Goal: Transaction & Acquisition: Download file/media

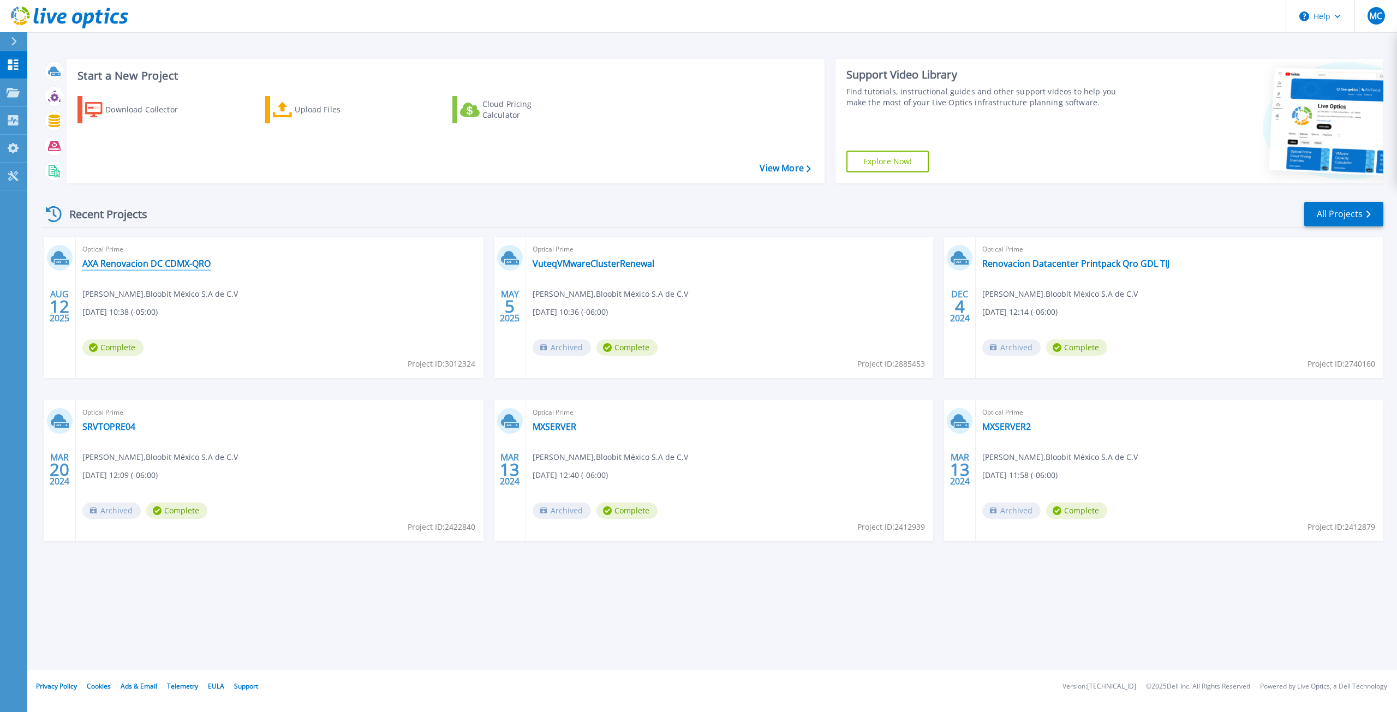
click at [186, 267] on link "AXA Renovacion DC CDMX-QRO" at bounding box center [146, 263] width 128 height 11
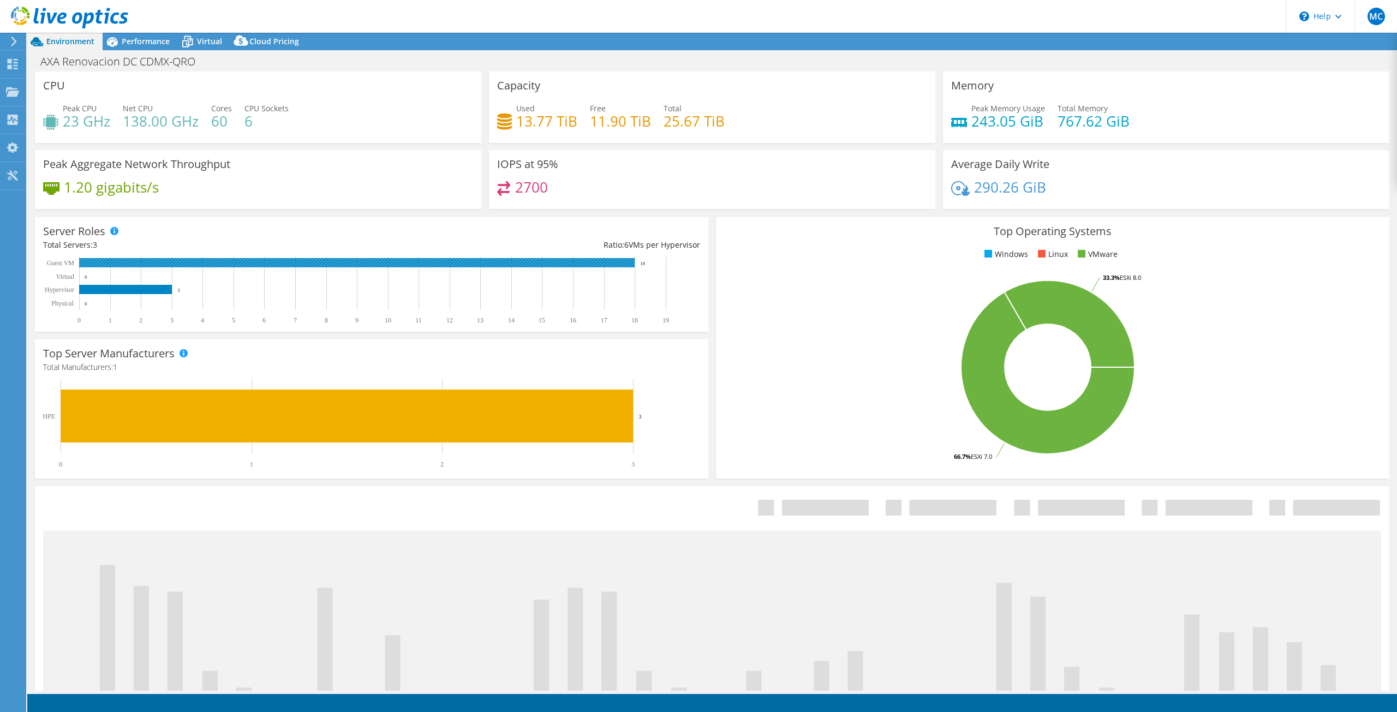
select select "USD"
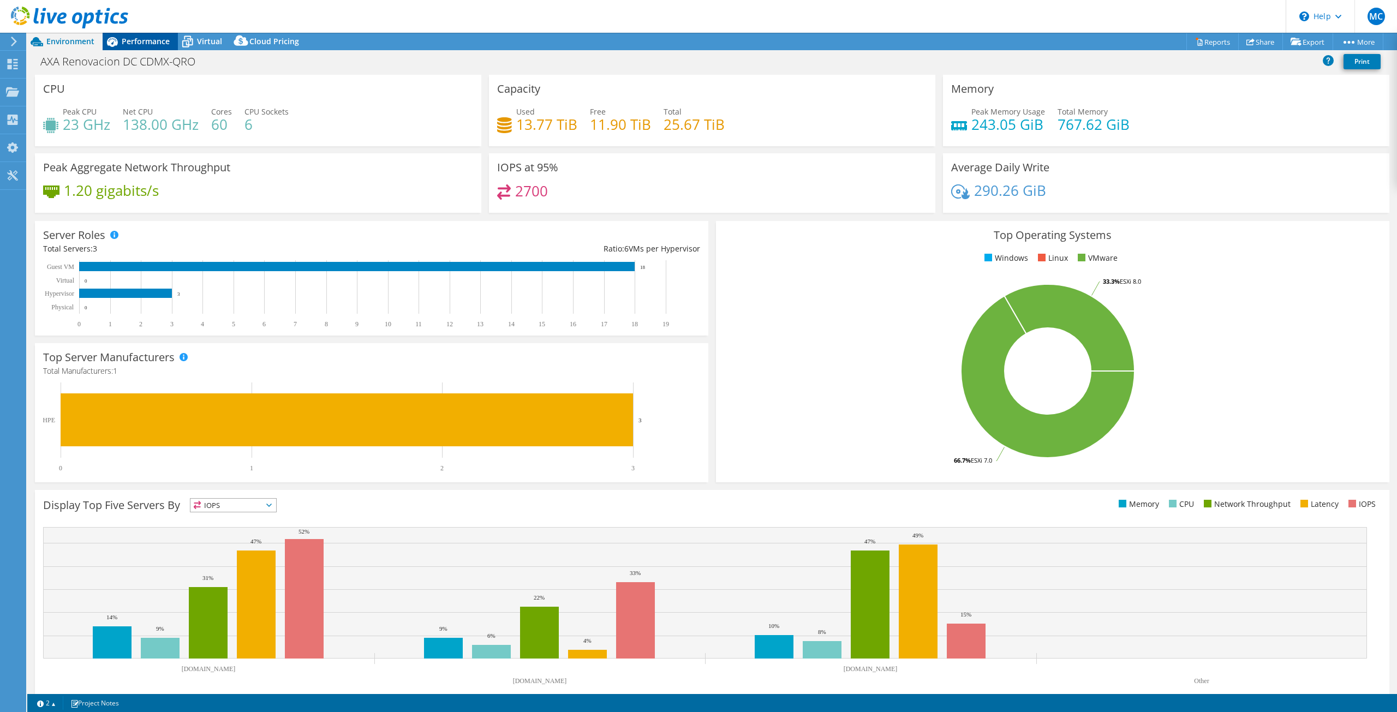
click at [141, 41] on span "Performance" at bounding box center [146, 41] width 48 height 10
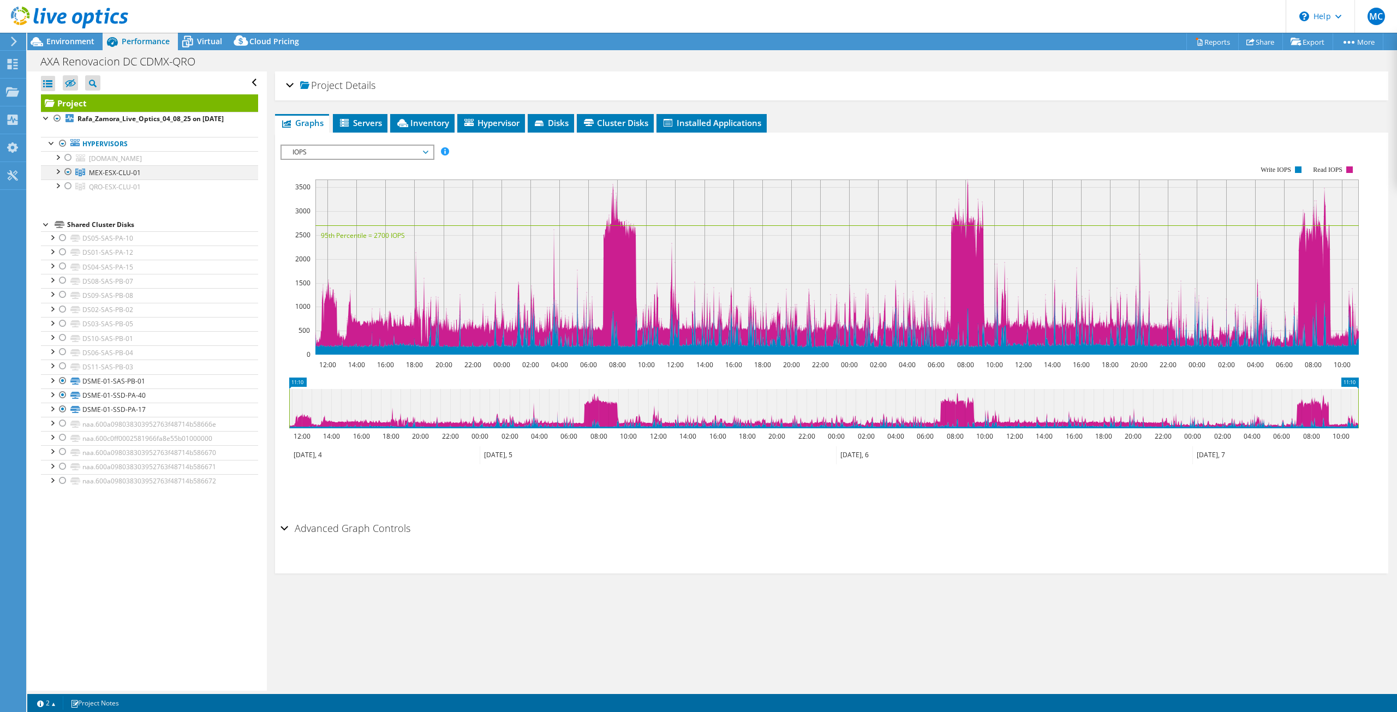
click at [56, 171] on div at bounding box center [57, 170] width 11 height 11
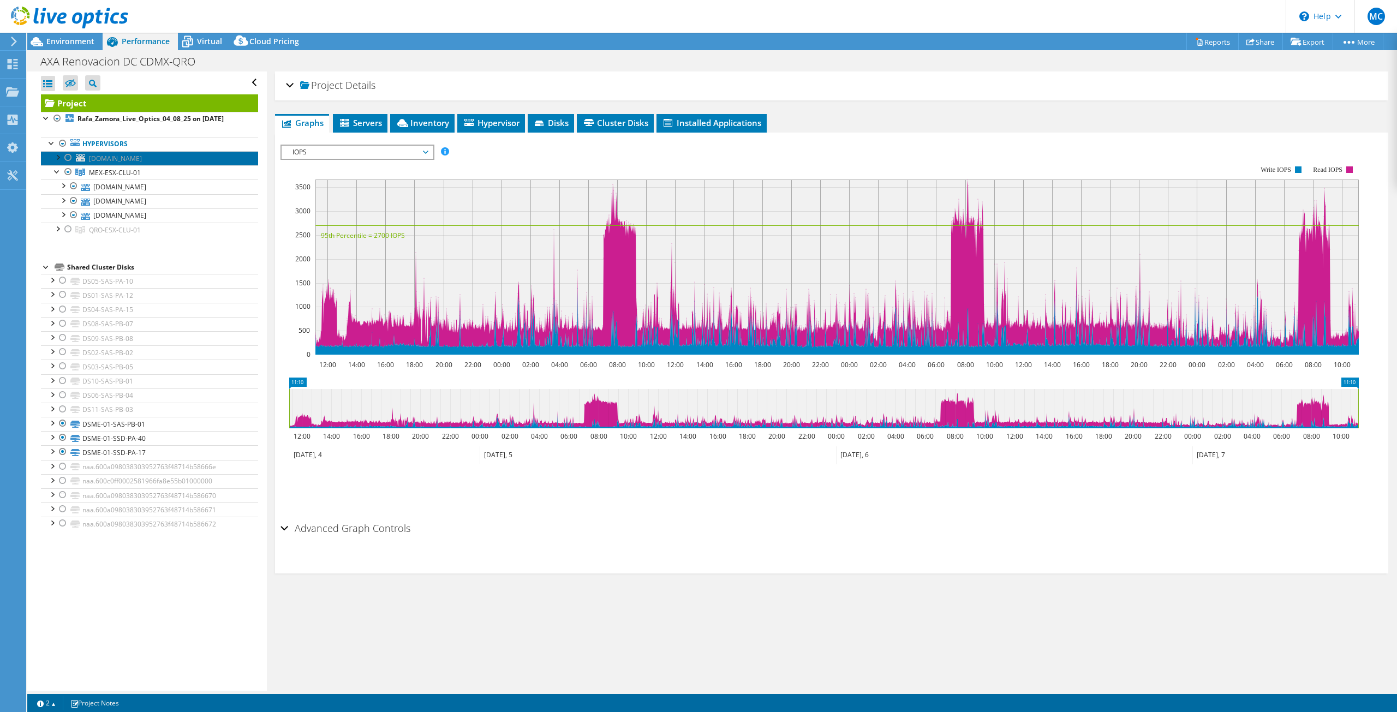
click at [116, 159] on span "[DOMAIN_NAME]" at bounding box center [115, 158] width 53 height 9
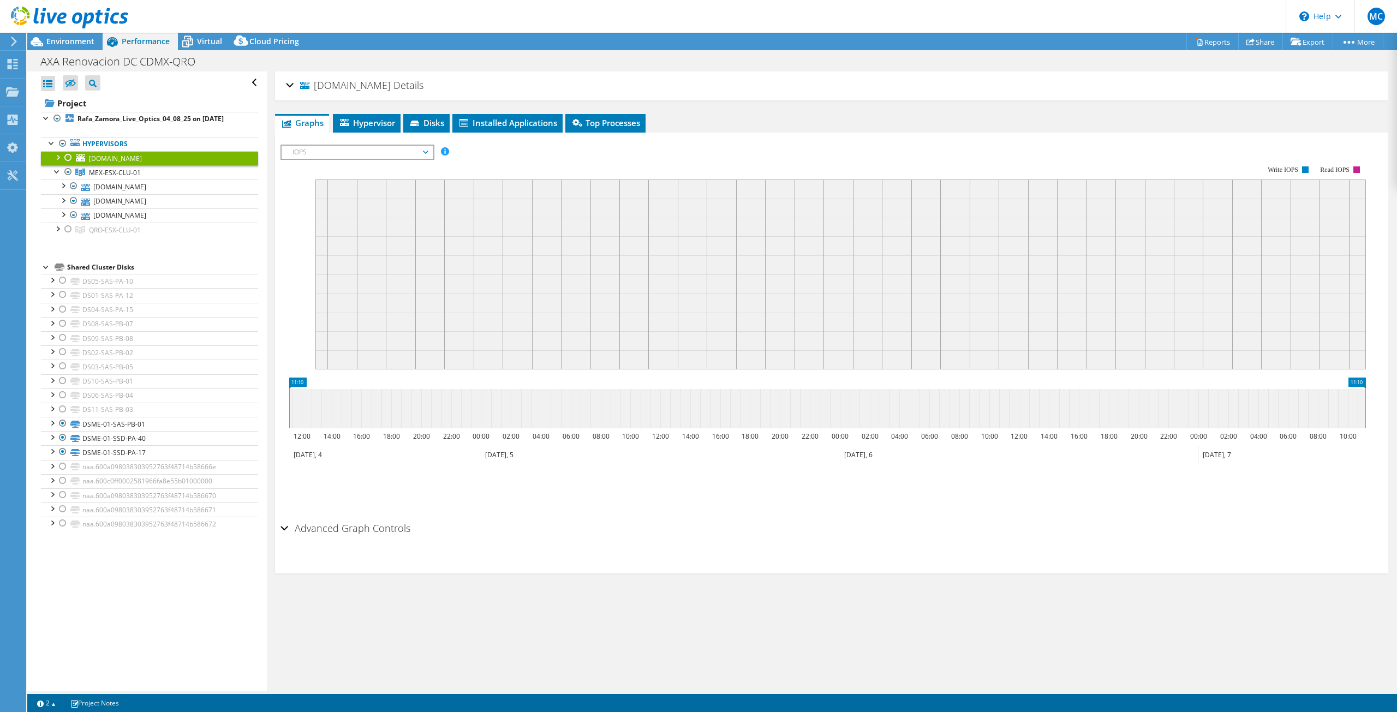
click at [58, 156] on div at bounding box center [57, 156] width 11 height 11
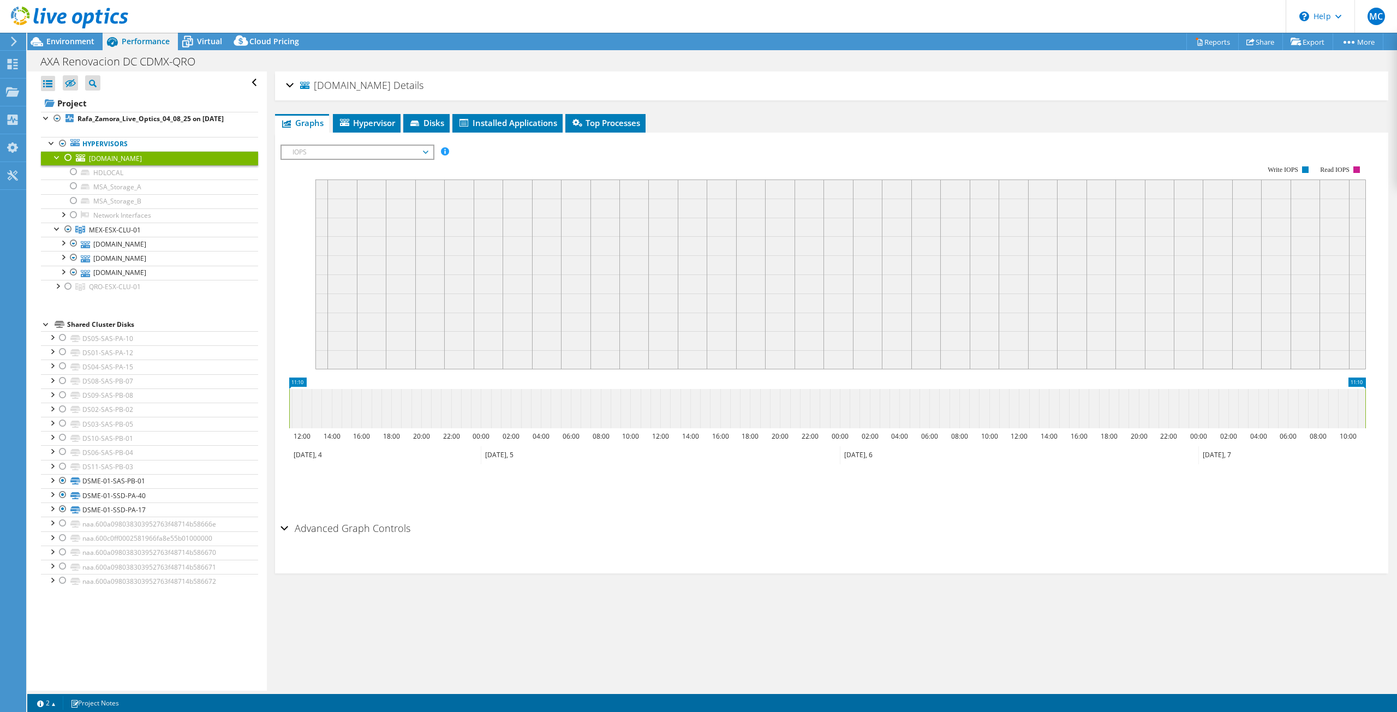
click at [69, 157] on div at bounding box center [68, 157] width 11 height 13
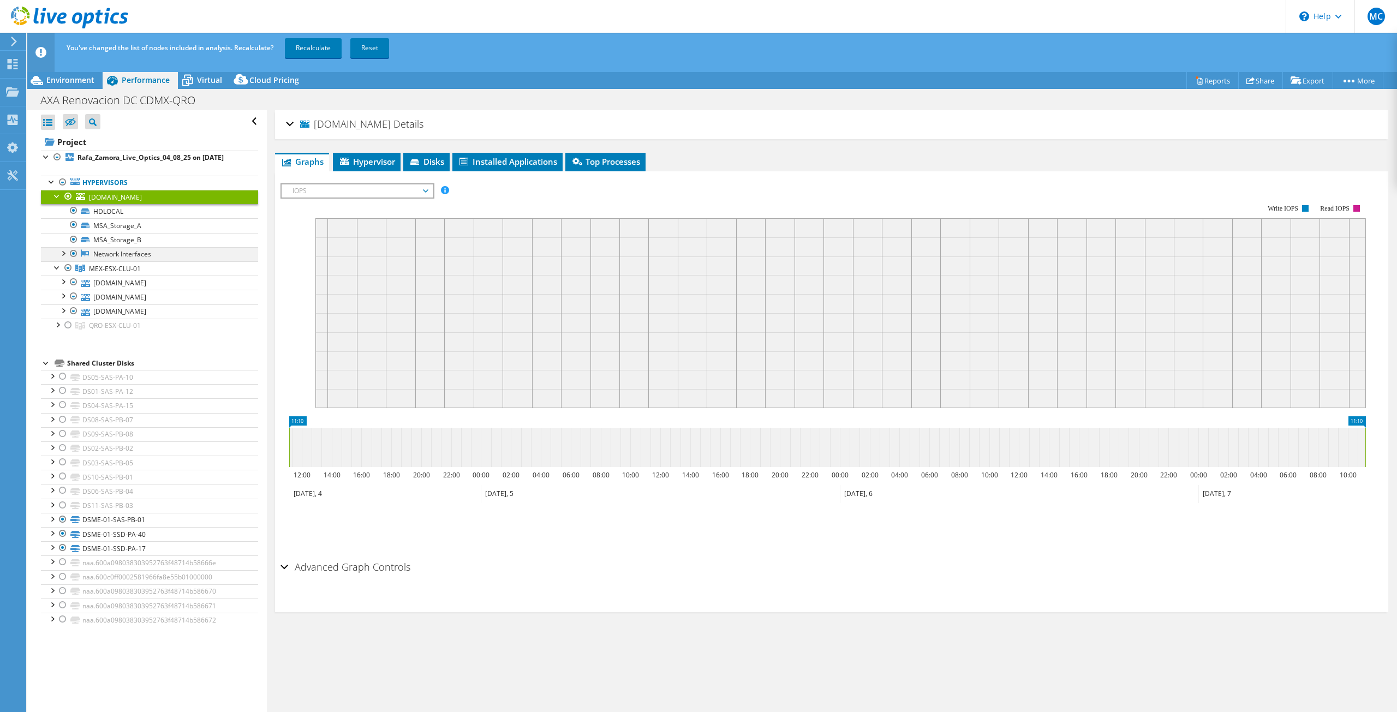
click at [73, 252] on div at bounding box center [73, 253] width 11 height 13
click at [61, 251] on div at bounding box center [62, 252] width 11 height 11
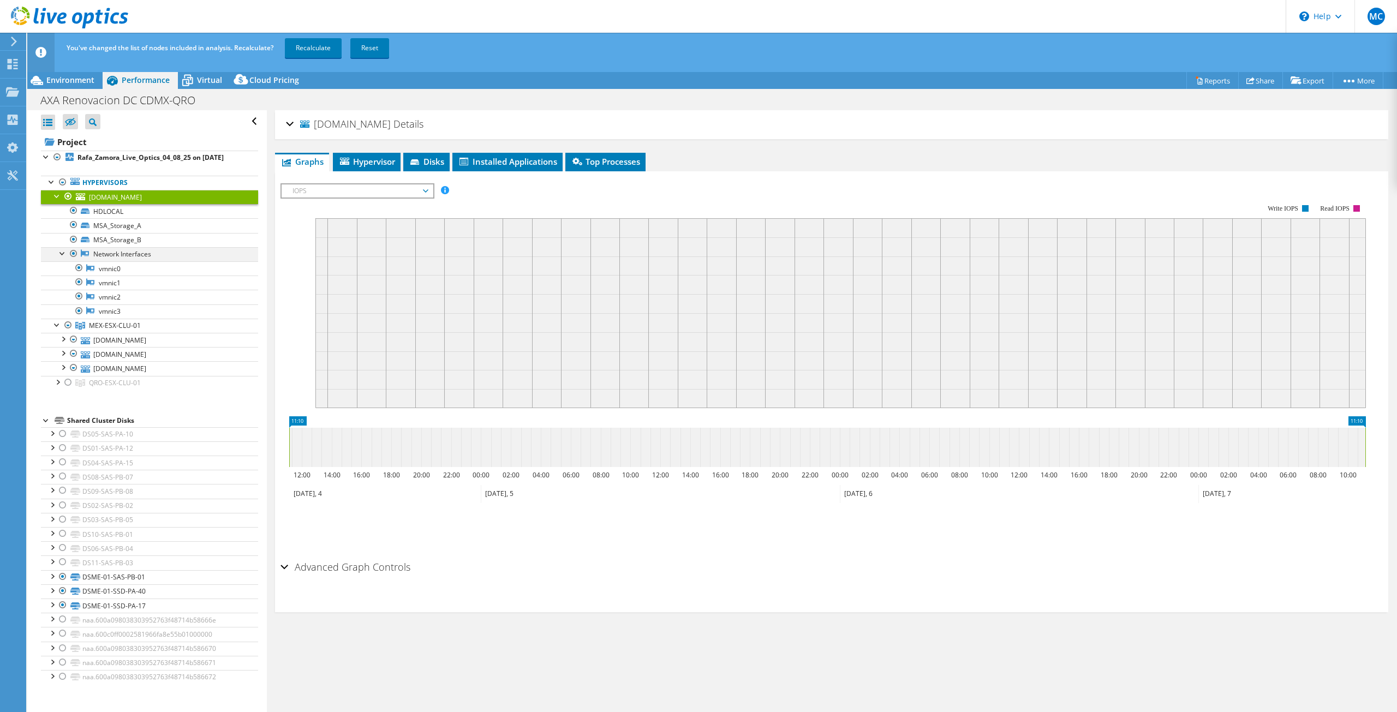
click at [64, 250] on div at bounding box center [62, 252] width 11 height 11
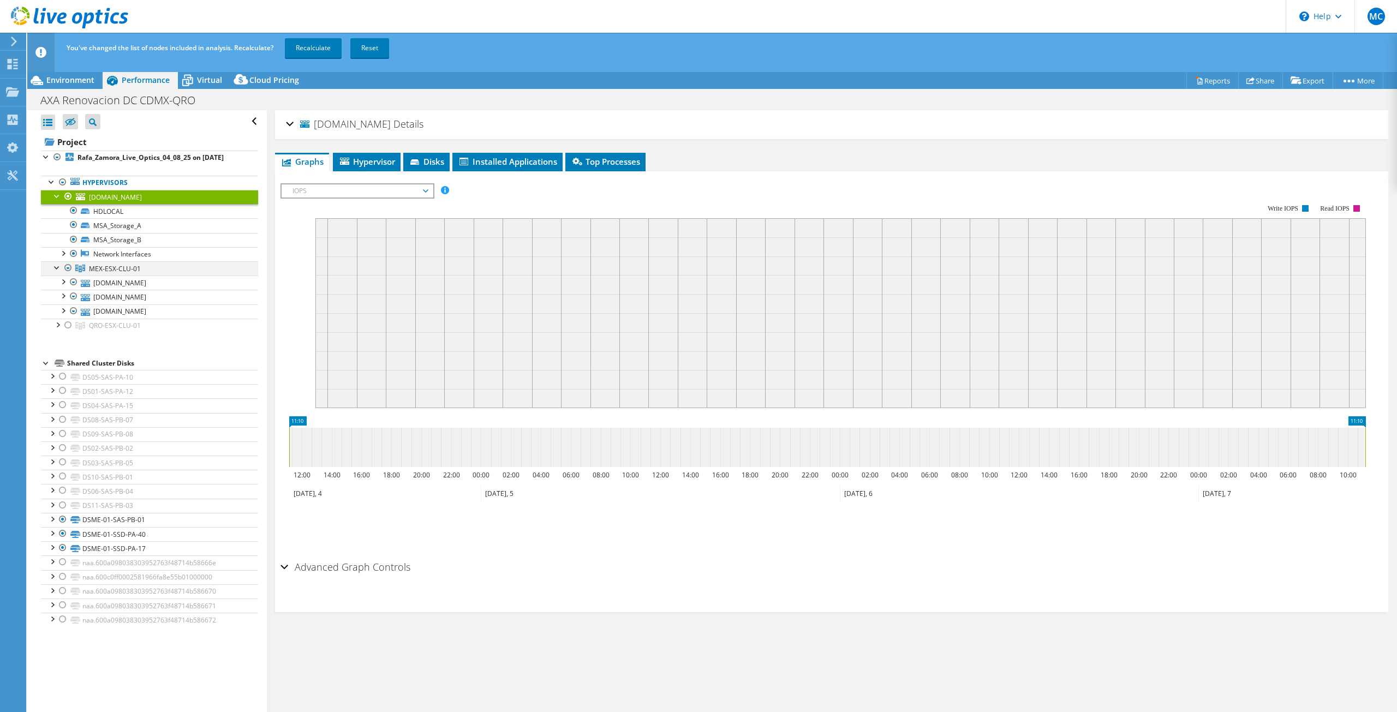
click at [66, 265] on div at bounding box center [68, 267] width 11 height 13
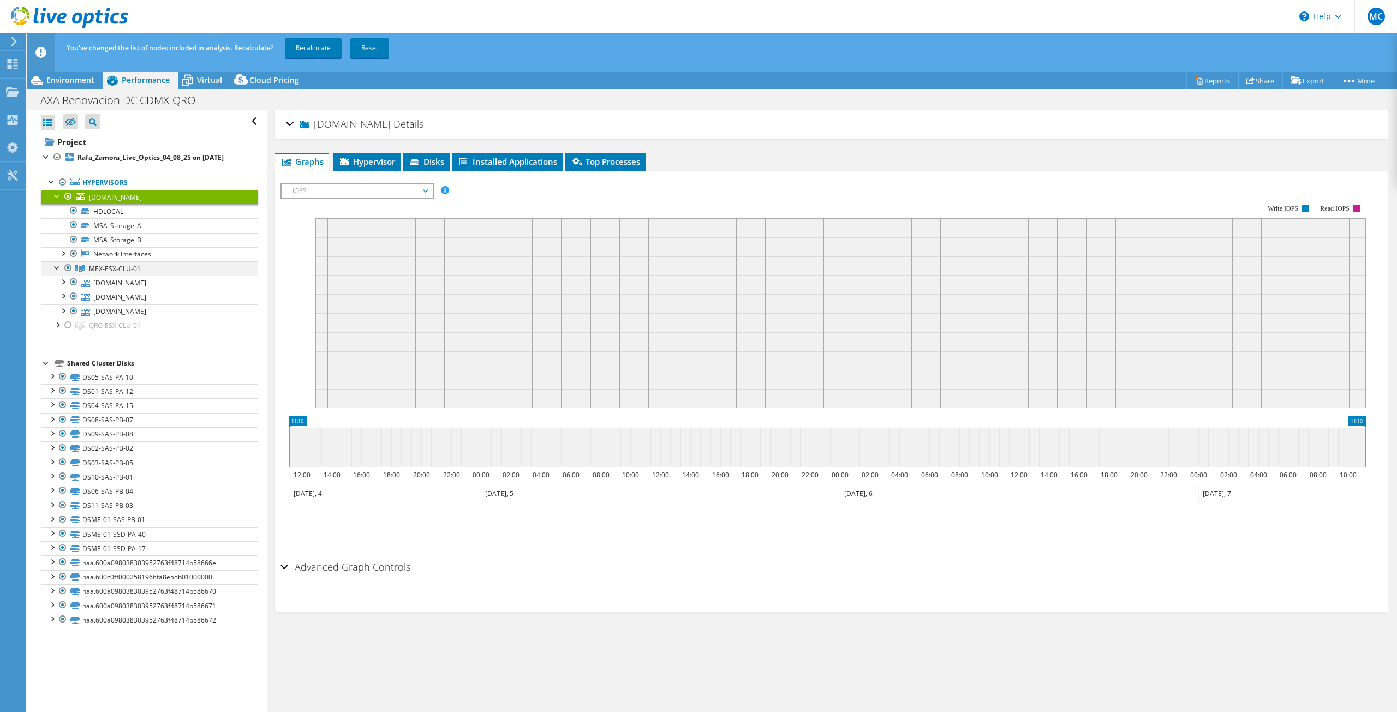
click at [68, 265] on div at bounding box center [68, 267] width 11 height 13
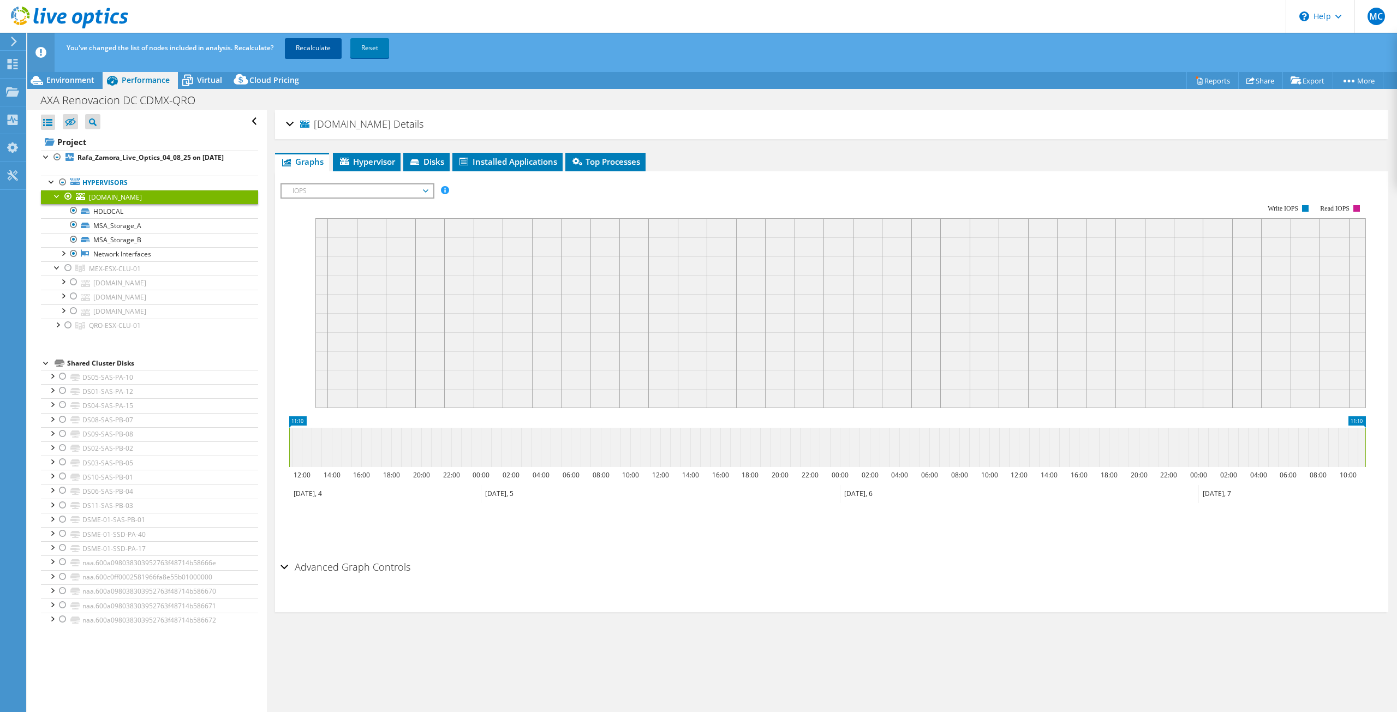
click at [313, 50] on link "Recalculate" at bounding box center [313, 48] width 57 height 20
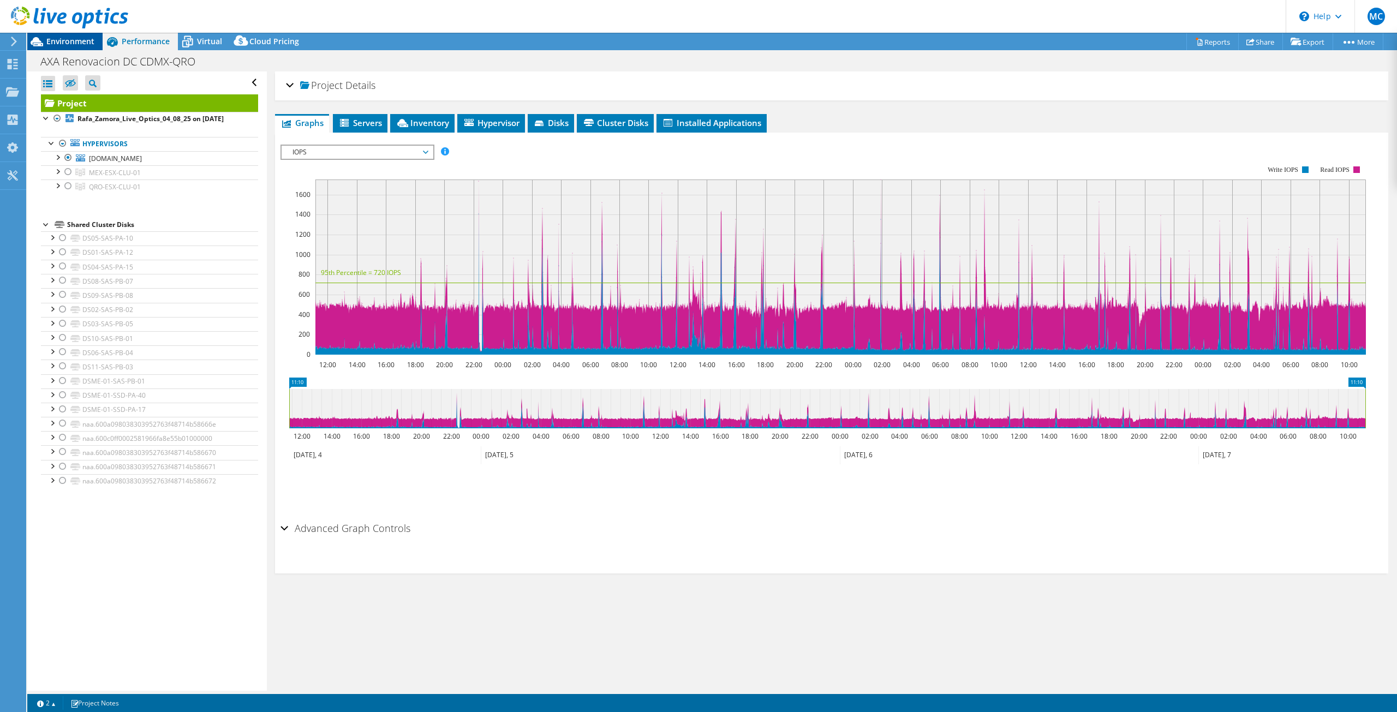
click at [55, 45] on span "Environment" at bounding box center [70, 41] width 48 height 10
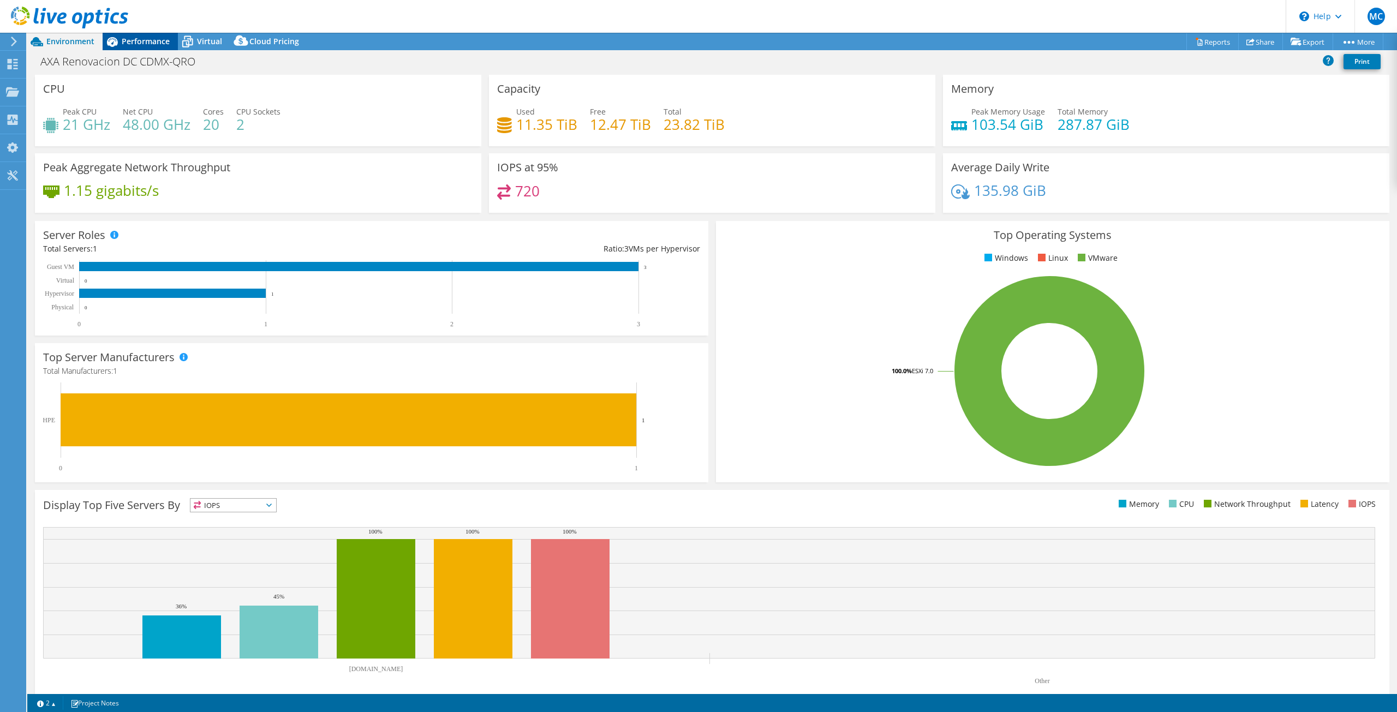
click at [126, 38] on span "Performance" at bounding box center [146, 41] width 48 height 10
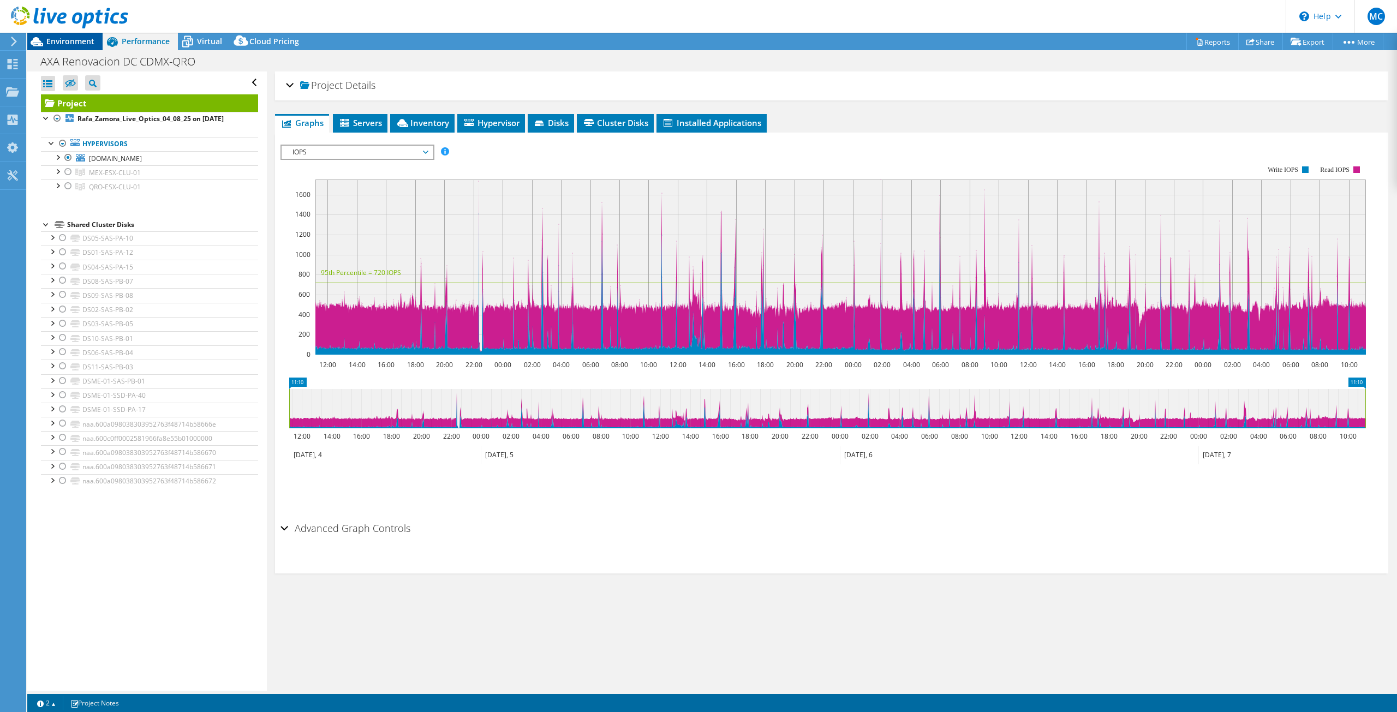
click at [78, 39] on span "Environment" at bounding box center [70, 41] width 48 height 10
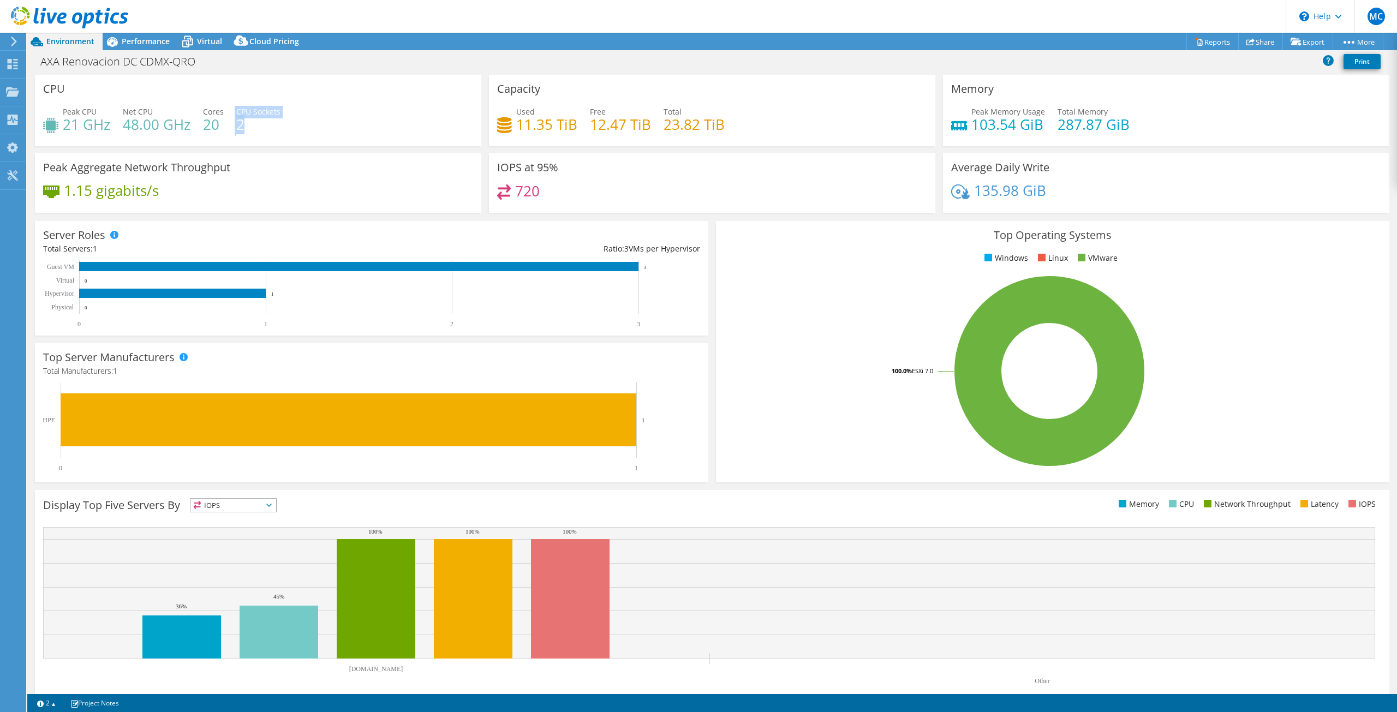
drag, startPoint x: 229, startPoint y: 121, endPoint x: 245, endPoint y: 122, distance: 15.9
click at [245, 122] on div "Peak CPU 21 GHz Net CPU 48.00 GHz Cores 20 CPU Sockets 2" at bounding box center [258, 123] width 430 height 35
click at [245, 122] on h4 "2" at bounding box center [258, 124] width 44 height 12
click at [245, 123] on h4 "2" at bounding box center [258, 124] width 44 height 12
drag, startPoint x: 127, startPoint y: 127, endPoint x: 245, endPoint y: 127, distance: 117.9
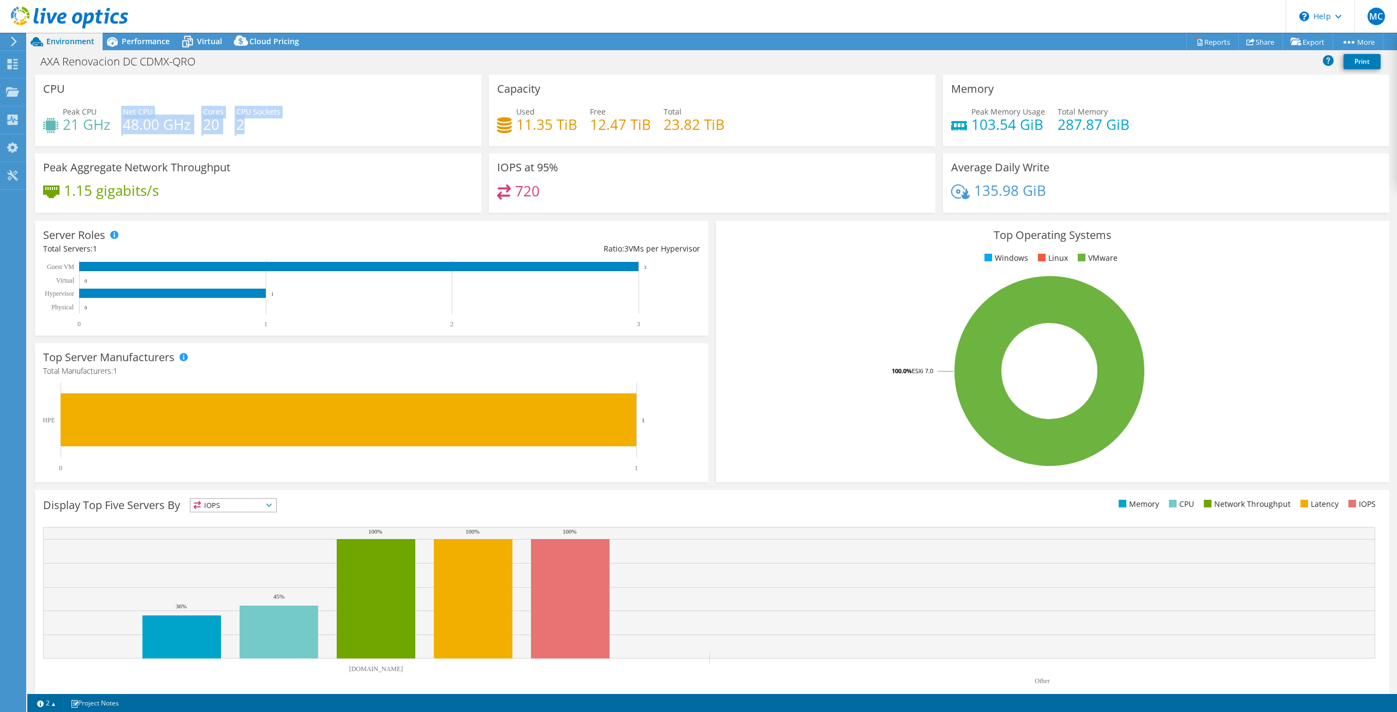
click at [245, 127] on div "Peak CPU 21 GHz Net CPU 48.00 GHz Cores 20 CPU Sockets 2" at bounding box center [258, 123] width 430 height 35
click at [258, 127] on h4 "2" at bounding box center [258, 124] width 44 height 12
drag, startPoint x: 258, startPoint y: 127, endPoint x: 120, endPoint y: 128, distance: 138.6
click at [120, 128] on div "Peak CPU 21 GHz Net CPU 48.00 GHz Cores 20 CPU Sockets 2" at bounding box center [258, 123] width 430 height 35
click at [148, 120] on h4 "48.00 GHz" at bounding box center [157, 124] width 68 height 12
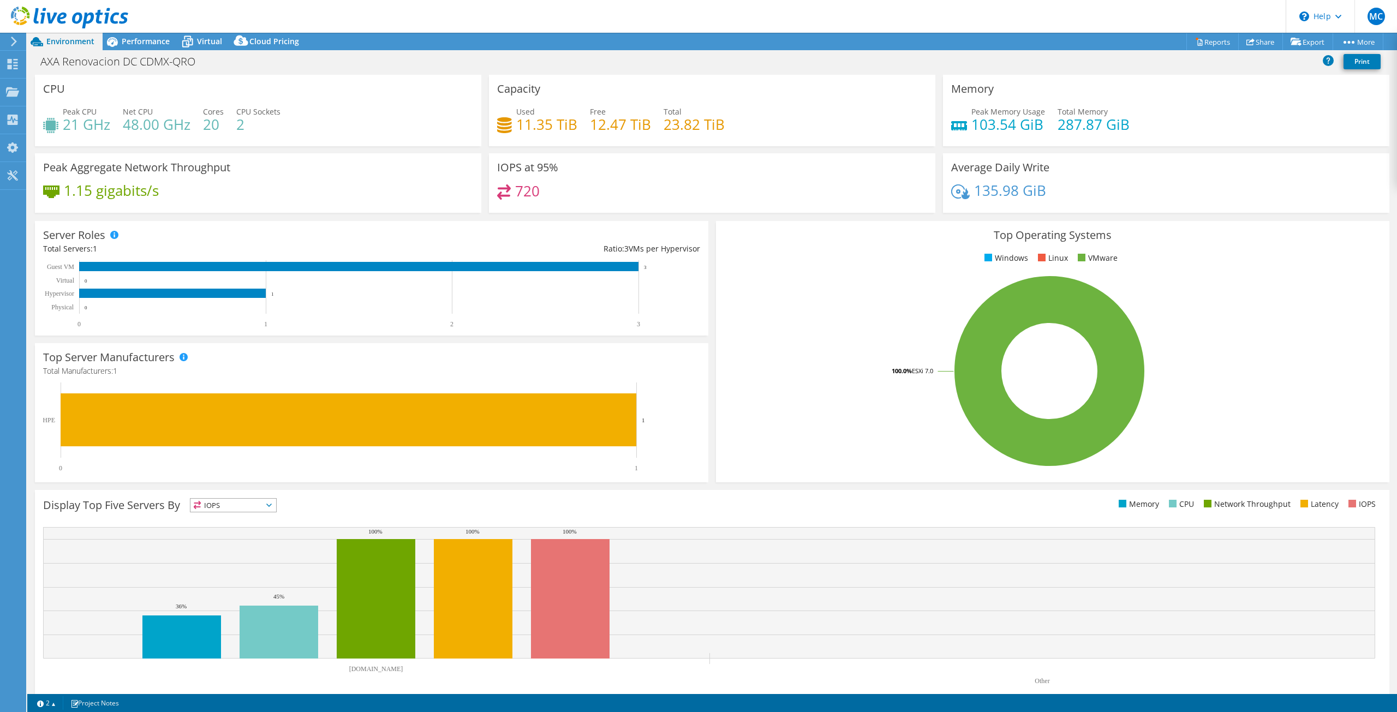
click at [213, 127] on h4 "20" at bounding box center [213, 124] width 21 height 12
click at [84, 130] on h4 "21 GHz" at bounding box center [86, 124] width 47 height 12
drag, startPoint x: 671, startPoint y: 128, endPoint x: 684, endPoint y: 127, distance: 13.2
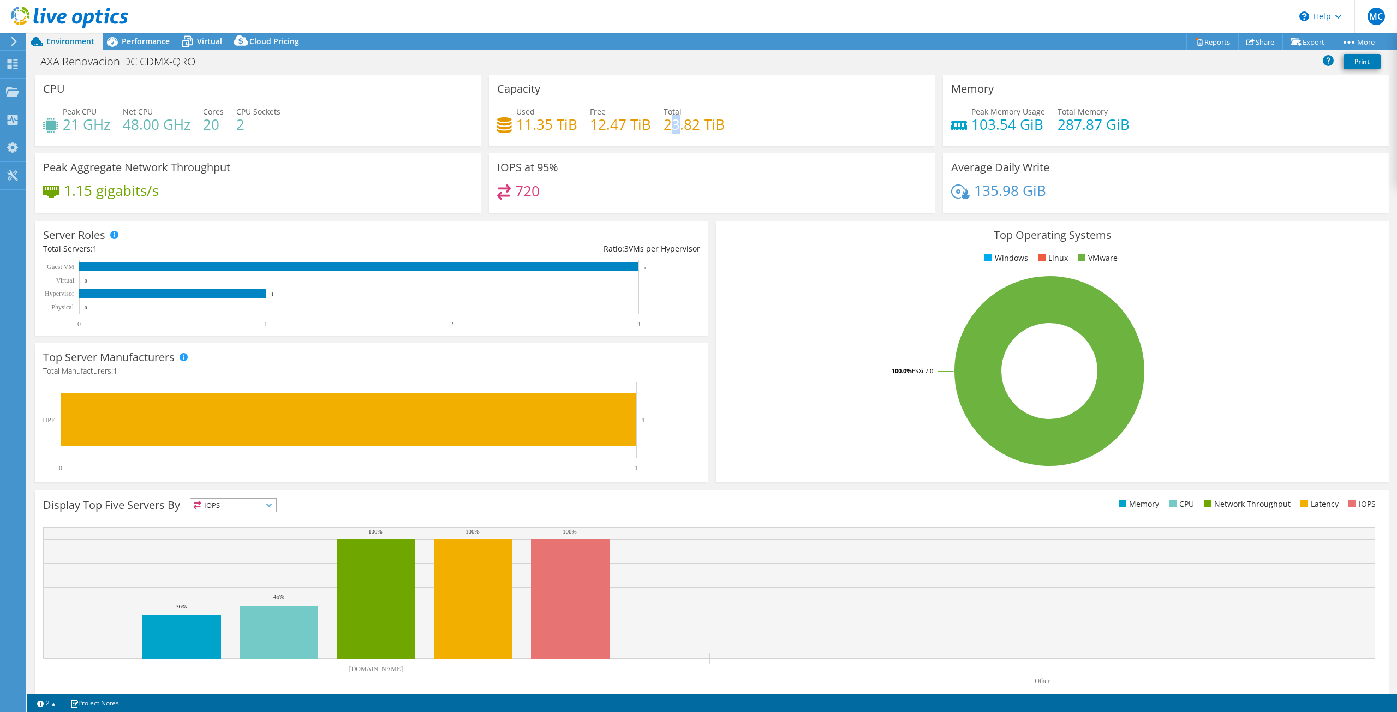
click at [683, 127] on h4 "23.82 TiB" at bounding box center [694, 124] width 61 height 12
click at [135, 40] on span "Performance" at bounding box center [146, 41] width 48 height 10
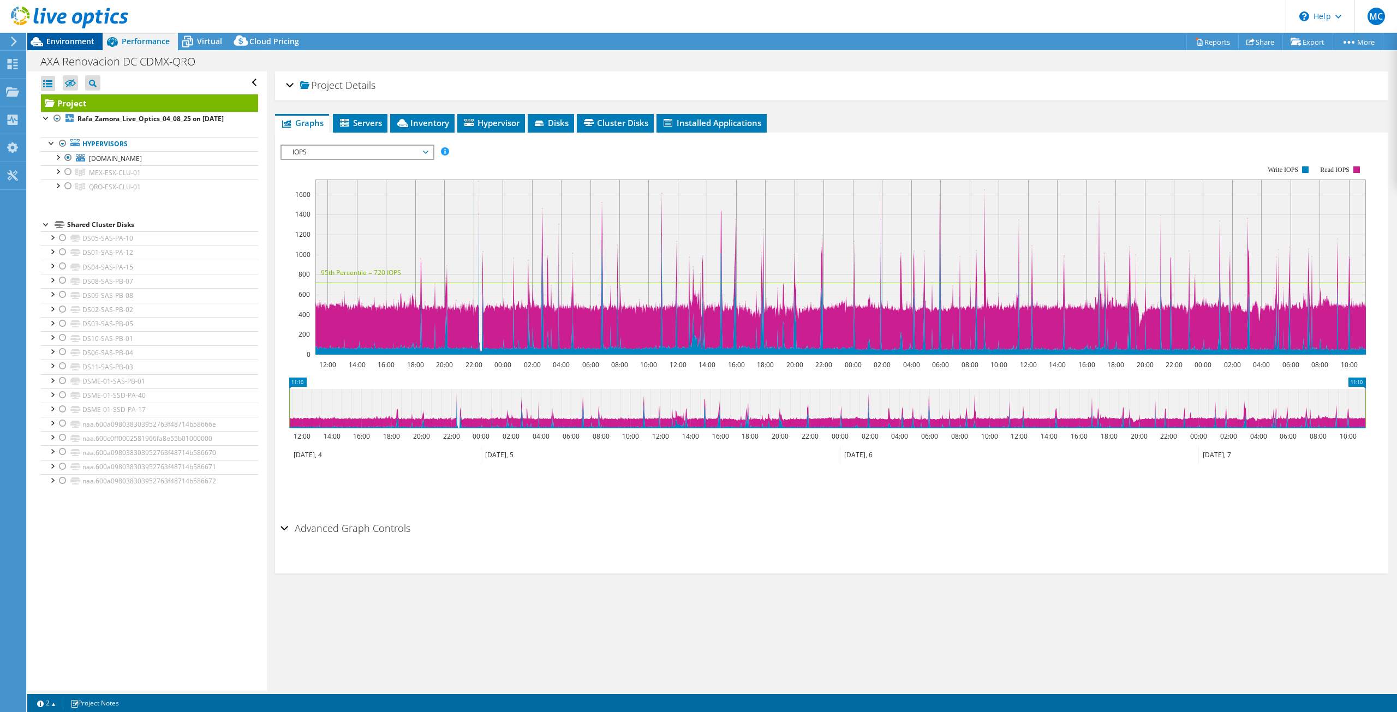
click at [85, 44] on span "Environment" at bounding box center [70, 41] width 48 height 10
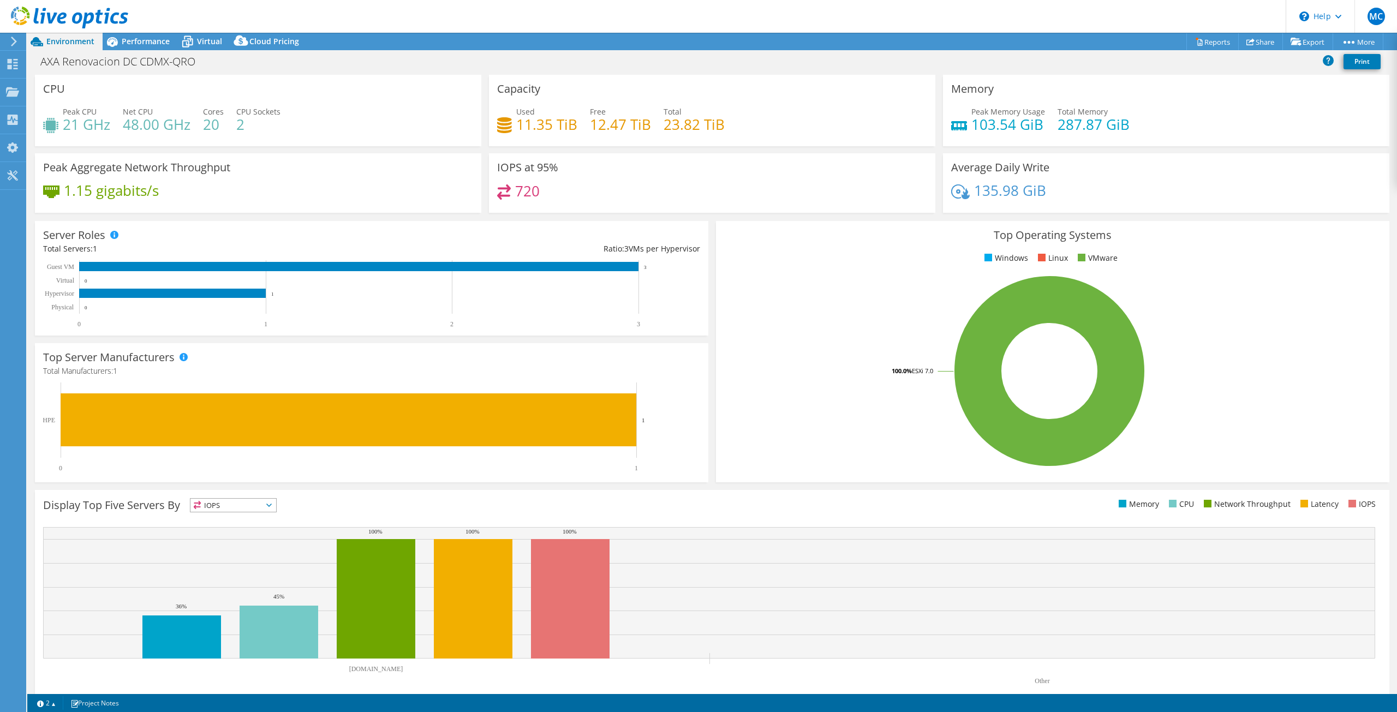
click at [551, 118] on h4 "11.35 TiB" at bounding box center [546, 124] width 61 height 12
drag, startPoint x: 663, startPoint y: 122, endPoint x: 728, endPoint y: 124, distance: 64.4
click at [728, 124] on div "Used 11.35 TiB Free 12.47 TiB Total 23.82 TiB" at bounding box center [712, 123] width 430 height 35
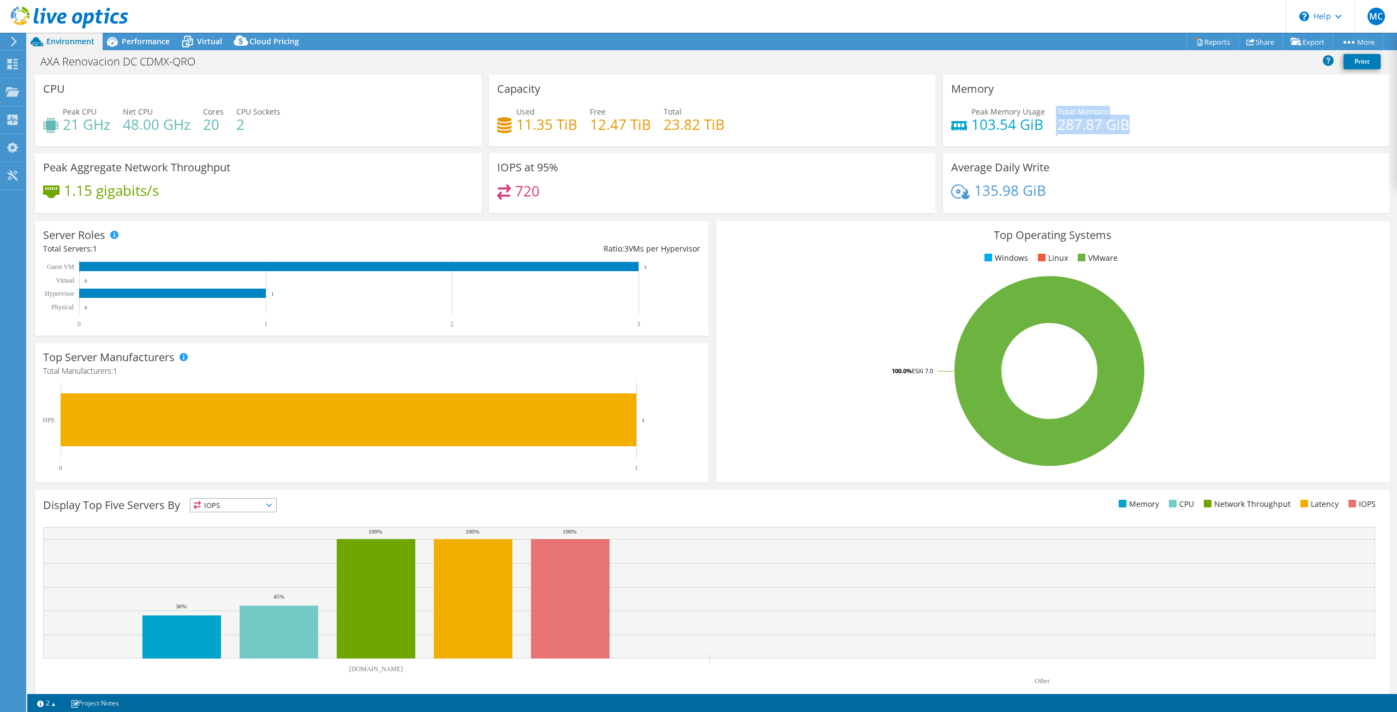
drag, startPoint x: 1046, startPoint y: 123, endPoint x: 1128, endPoint y: 123, distance: 81.3
click at [1128, 123] on div "Peak Memory Usage 103.54 GiB Total Memory 287.87 GiB" at bounding box center [1166, 123] width 430 height 35
click at [1119, 124] on h4 "287.87 GiB" at bounding box center [1094, 124] width 72 height 12
click at [156, 44] on span "Performance" at bounding box center [146, 41] width 48 height 10
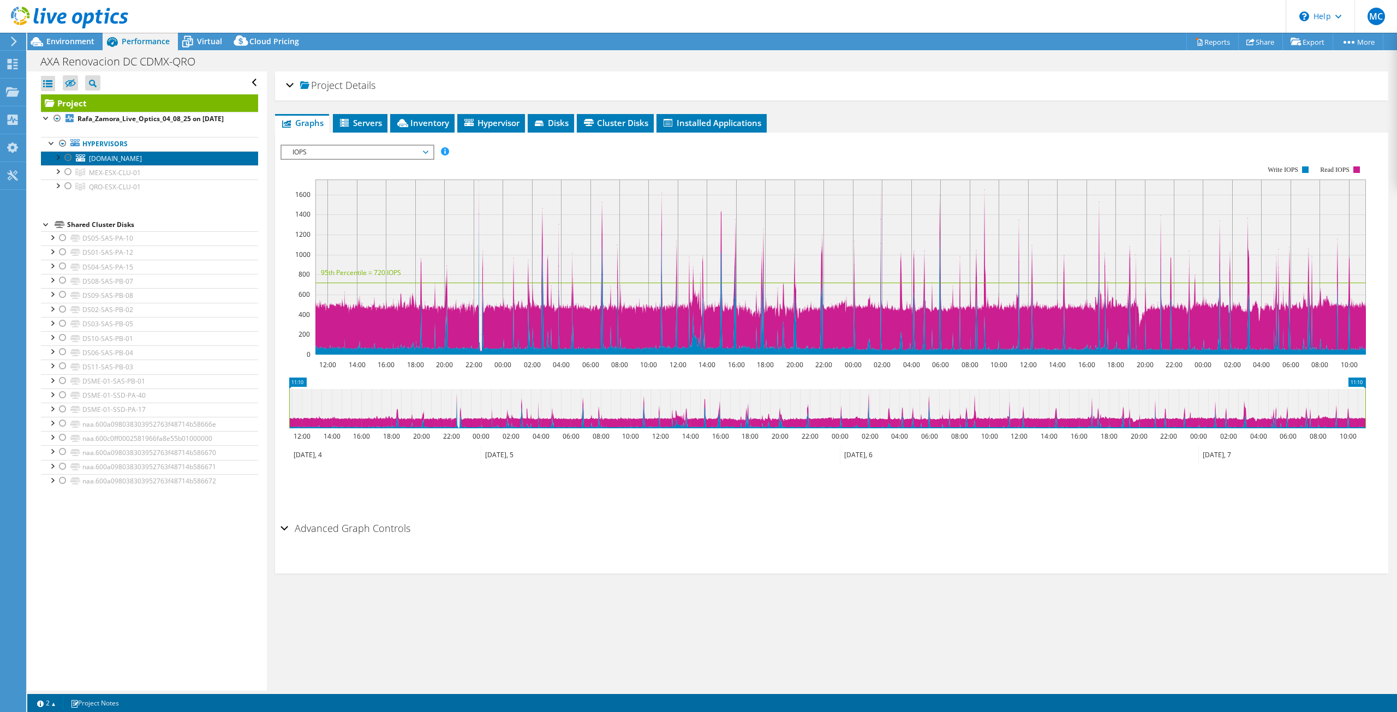
click at [142, 156] on span "[DOMAIN_NAME]" at bounding box center [115, 158] width 53 height 9
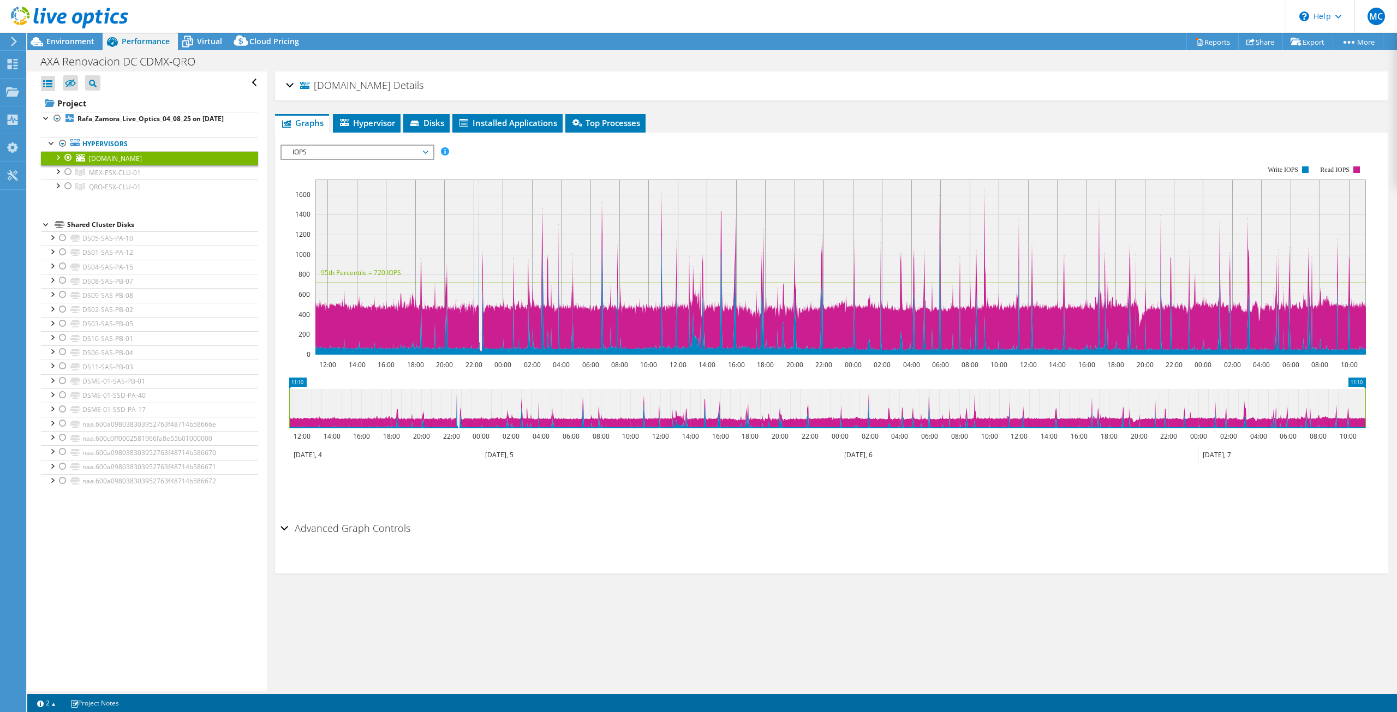
click at [245, 82] on div "Open All Close All Hide Excluded Nodes Project Tree Filter" at bounding box center [149, 83] width 217 height 23
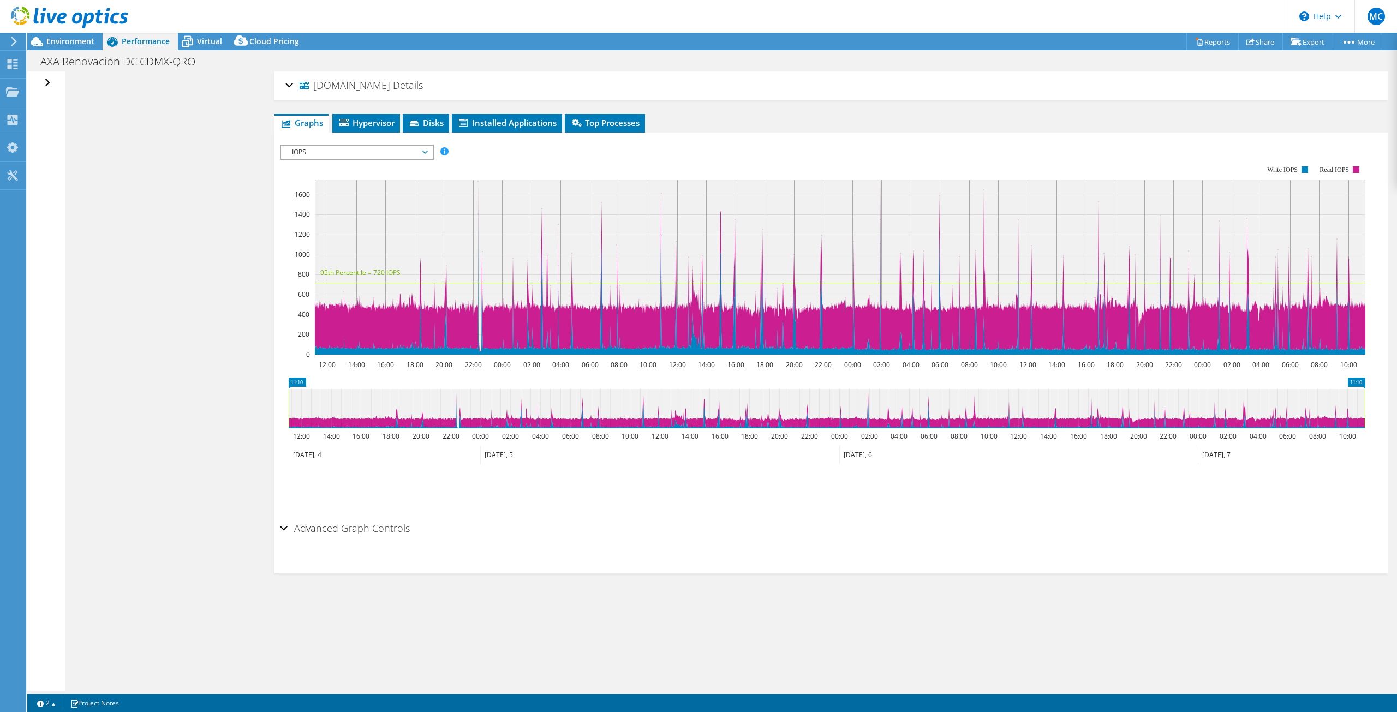
click at [46, 81] on div "Open All Close All Hide Excluded Nodes Project Tree Filter" at bounding box center [49, 83] width 16 height 23
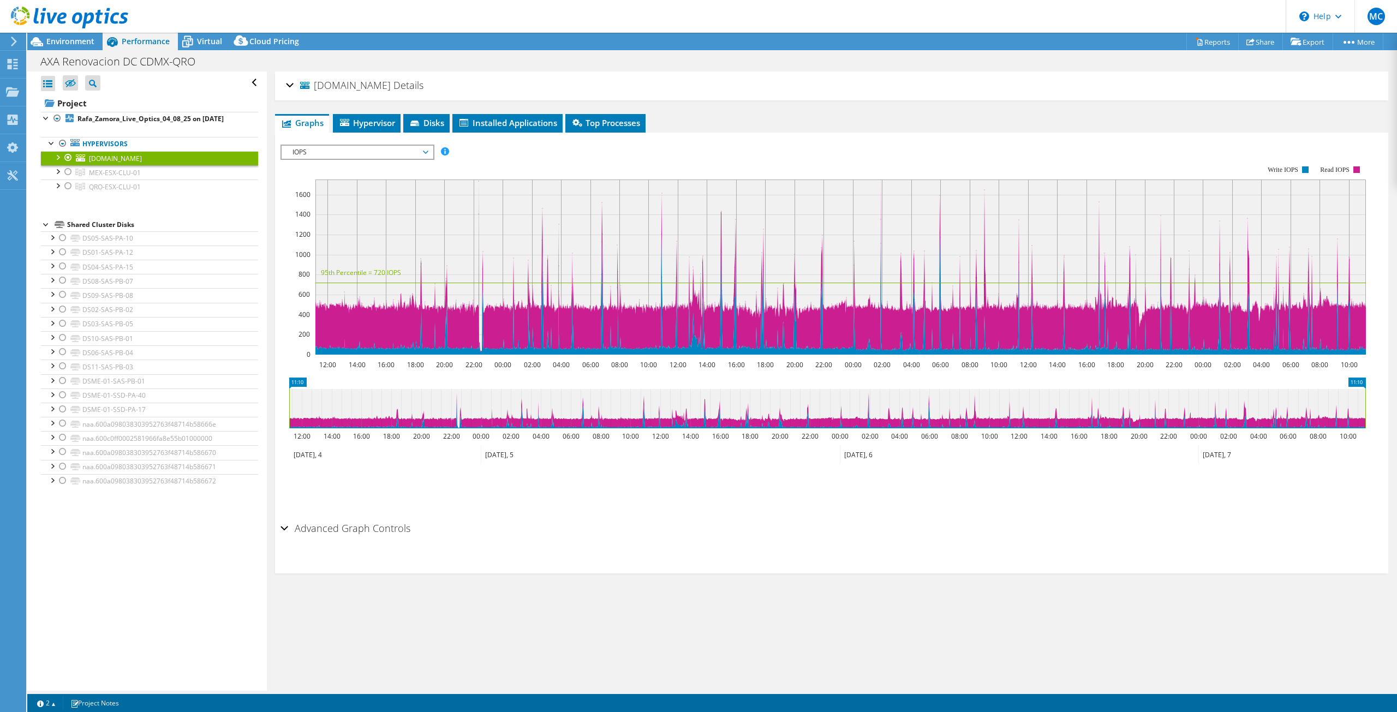
click at [131, 155] on span "[DOMAIN_NAME]" at bounding box center [115, 158] width 53 height 9
click at [365, 112] on div "[DOMAIN_NAME] Details Operating System VMware ESXi 7.0.3 build-23794027 Local D…" at bounding box center [832, 382] width 1130 height 620
click at [366, 115] on li "Hypervisor" at bounding box center [367, 123] width 68 height 19
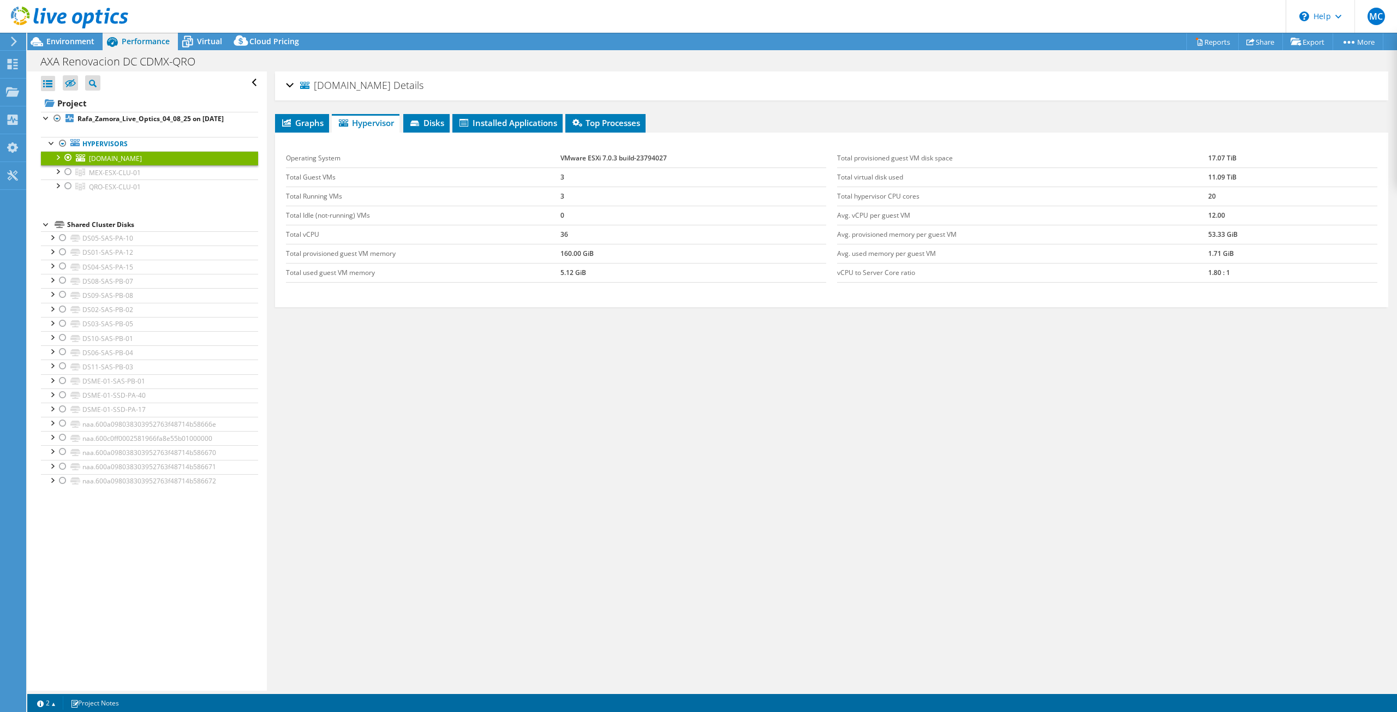
click at [290, 87] on div "[DOMAIN_NAME] Details" at bounding box center [832, 85] width 1092 height 23
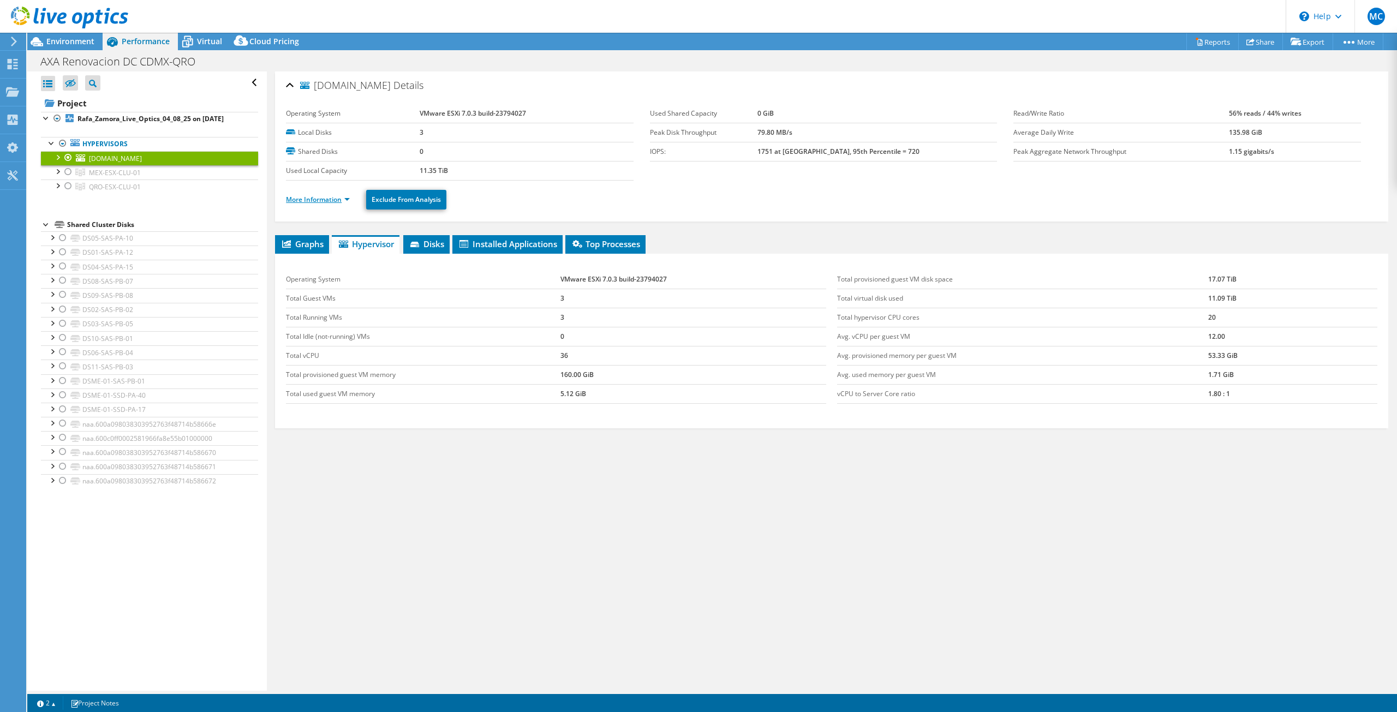
click at [334, 196] on link "More Information" at bounding box center [318, 199] width 64 height 9
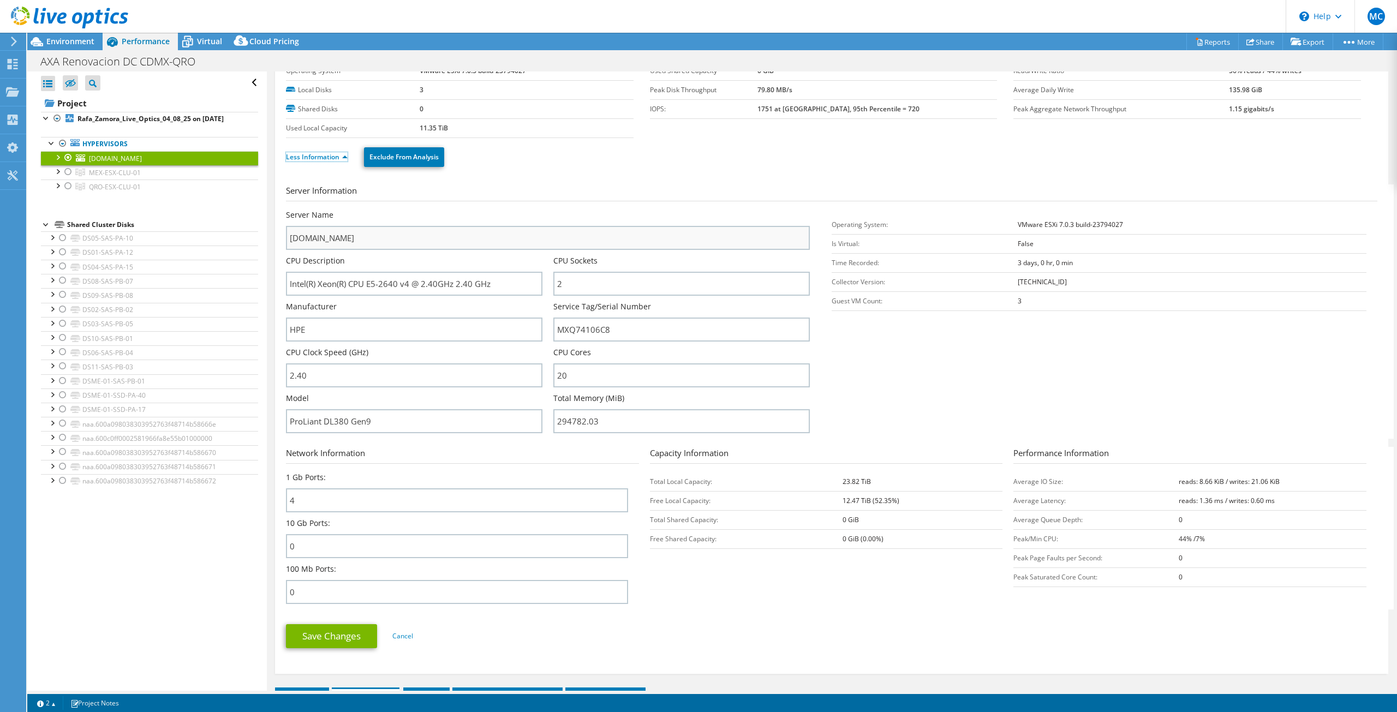
scroll to position [53, 0]
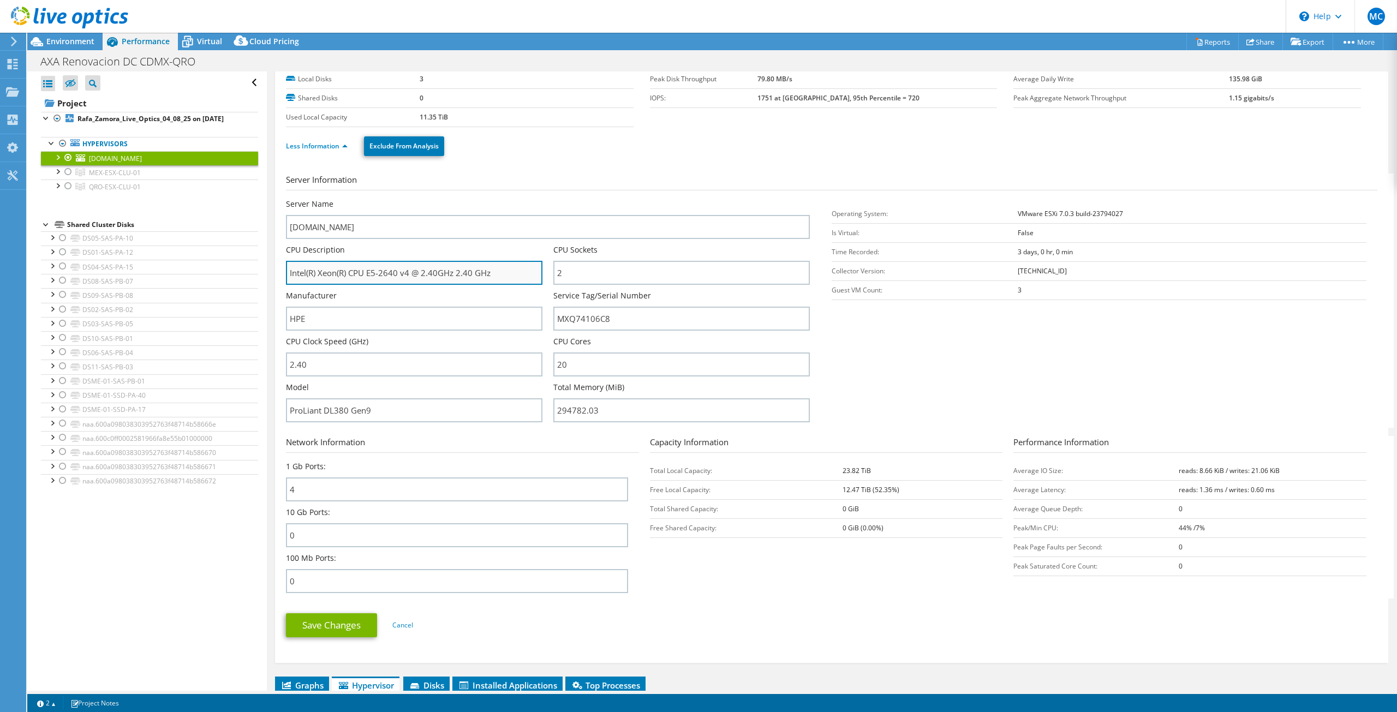
drag, startPoint x: 383, startPoint y: 272, endPoint x: 484, endPoint y: 269, distance: 101.1
click at [484, 269] on input "Intel(R) Xeon(R) CPU E5-2640 v4 @ 2.40GHz 2.40 GHz" at bounding box center [414, 273] width 257 height 24
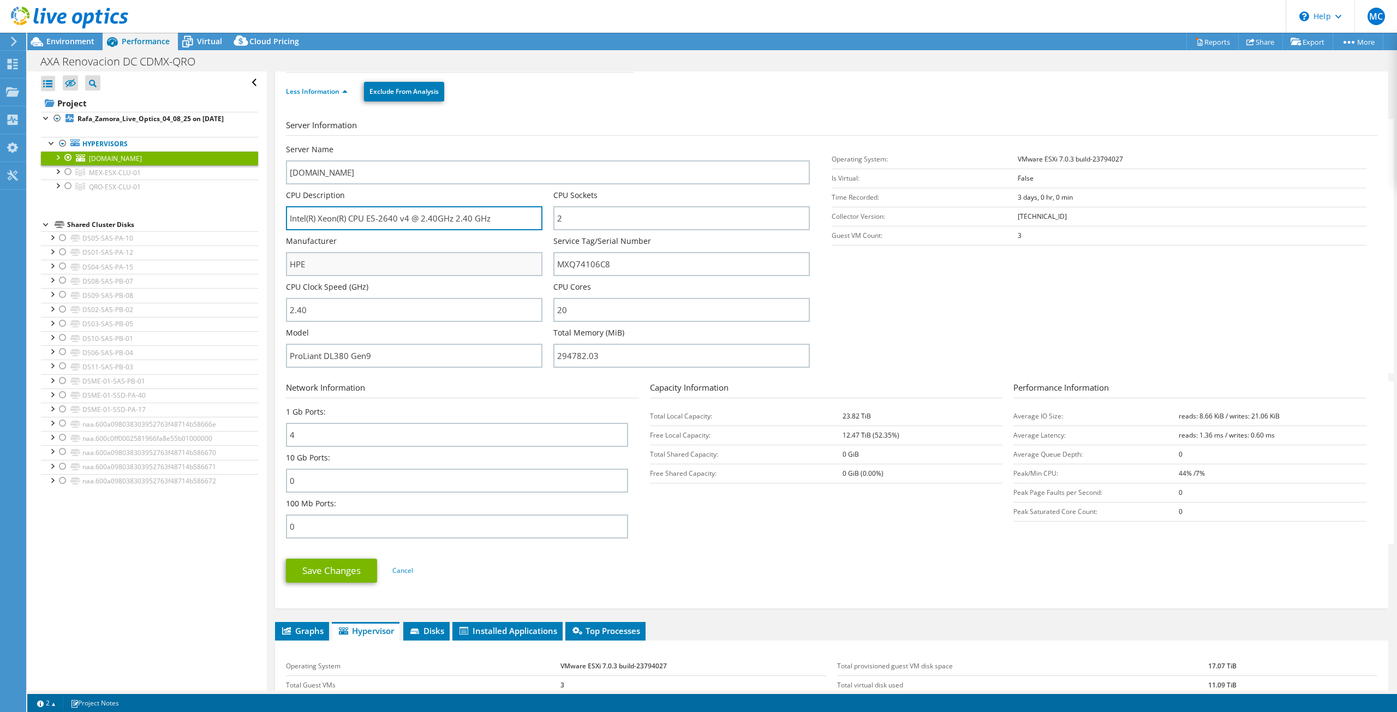
scroll to position [108, 0]
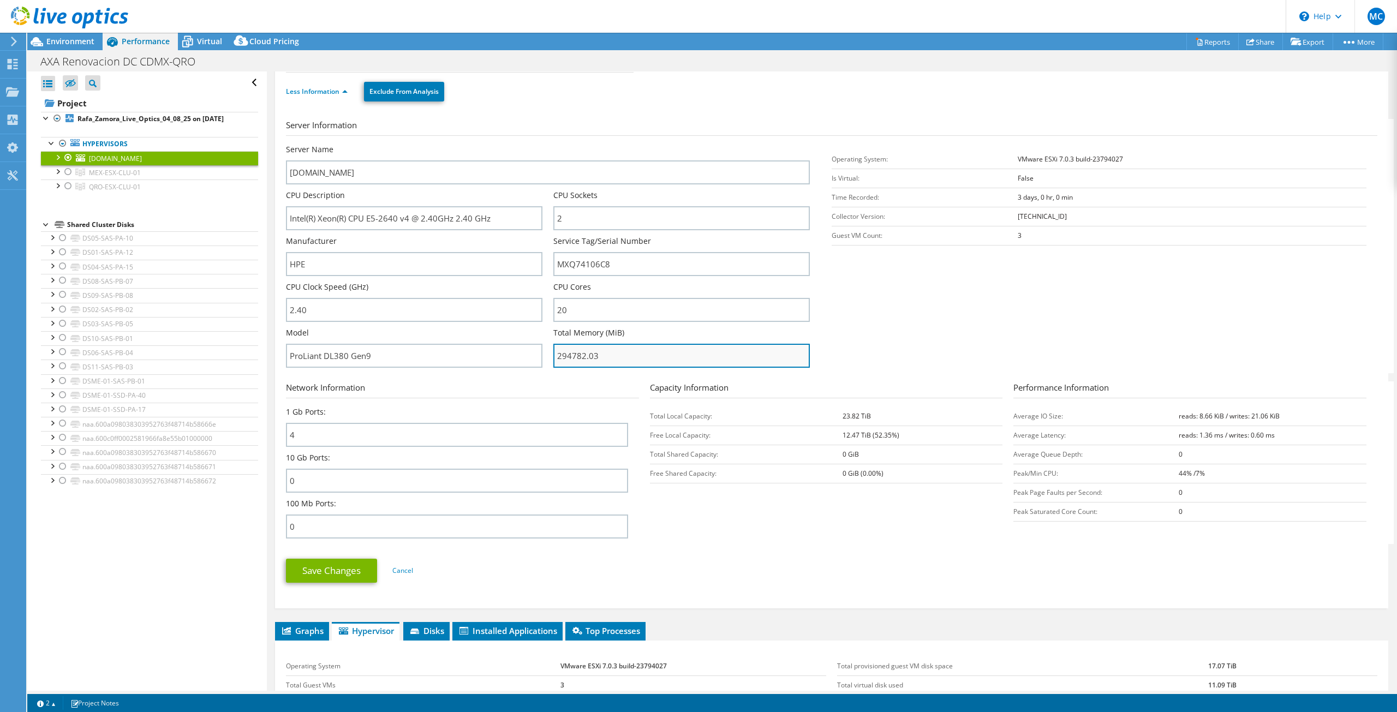
click at [572, 355] on input "294782.03" at bounding box center [681, 356] width 257 height 24
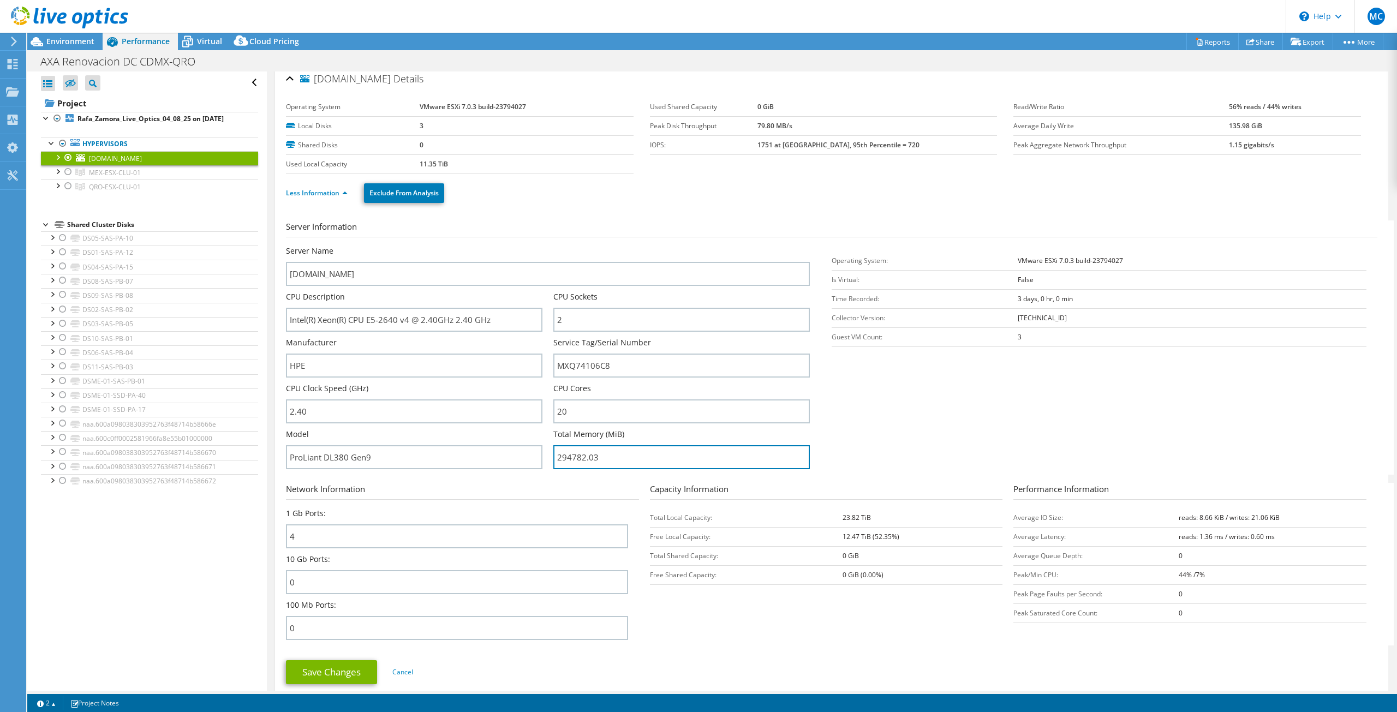
scroll to position [0, 0]
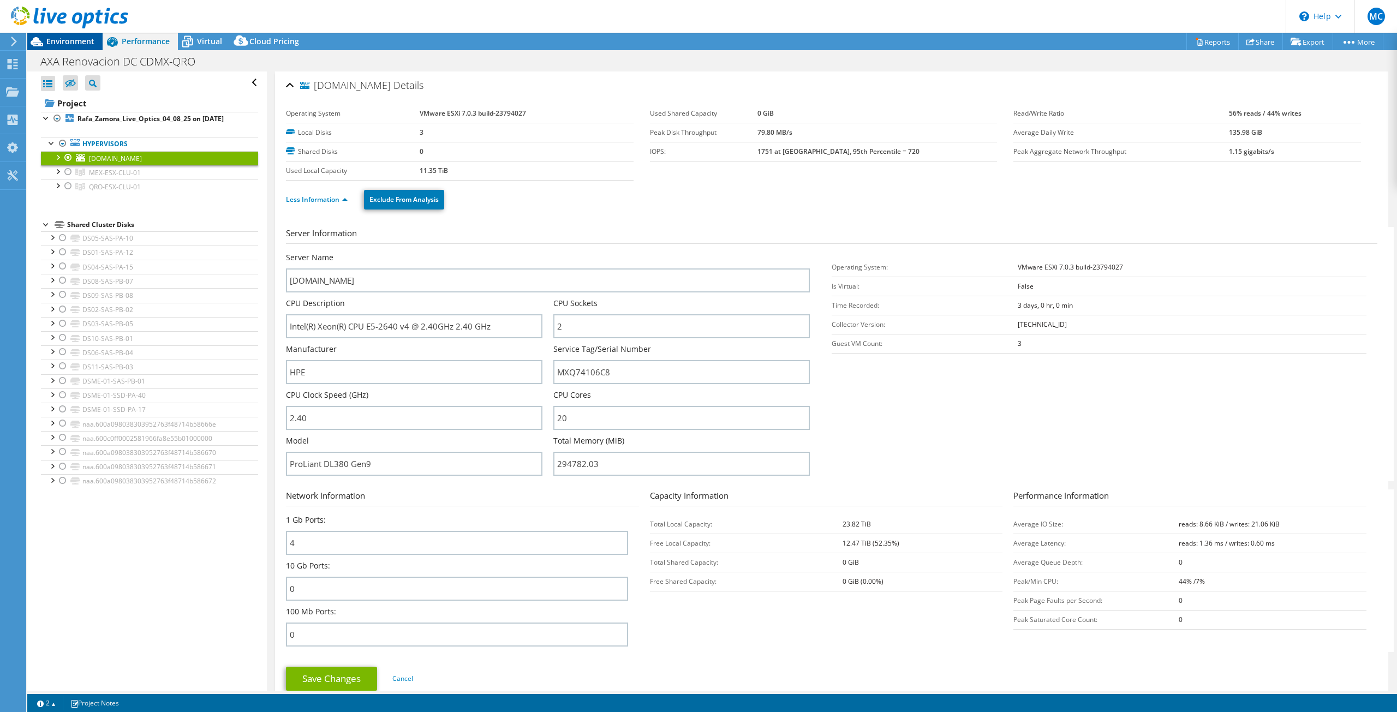
click at [60, 37] on span "Environment" at bounding box center [70, 41] width 48 height 10
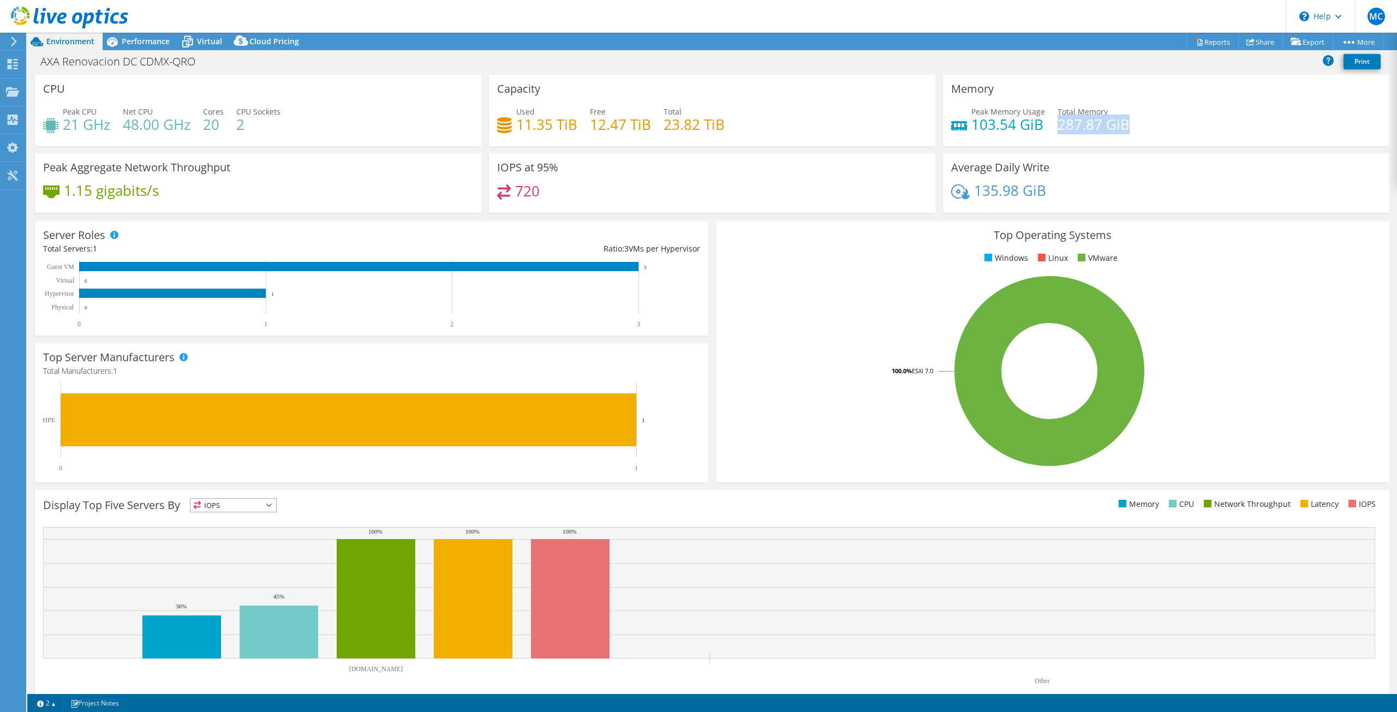
drag, startPoint x: 1052, startPoint y: 116, endPoint x: 1120, endPoint y: 123, distance: 68.1
click at [1120, 123] on h4 "287.87 GiB" at bounding box center [1094, 124] width 72 height 12
click at [13, 70] on div at bounding box center [12, 65] width 13 height 12
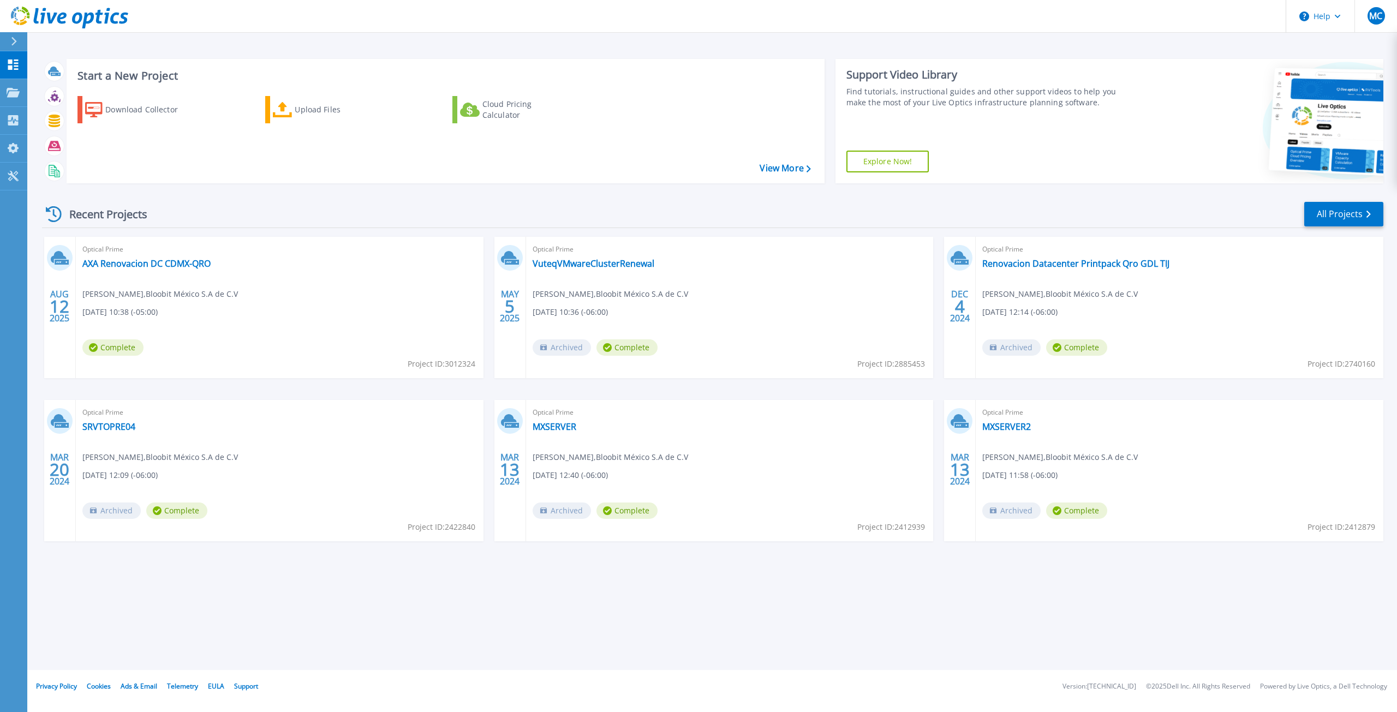
click at [108, 257] on div "Optical Prime AXA Renovacion DC CDMX-QRO [PERSON_NAME] , Bloobit México S.A de …" at bounding box center [280, 307] width 408 height 141
click at [108, 261] on link "AXA Renovacion DC CDMX-QRO" at bounding box center [146, 263] width 128 height 11
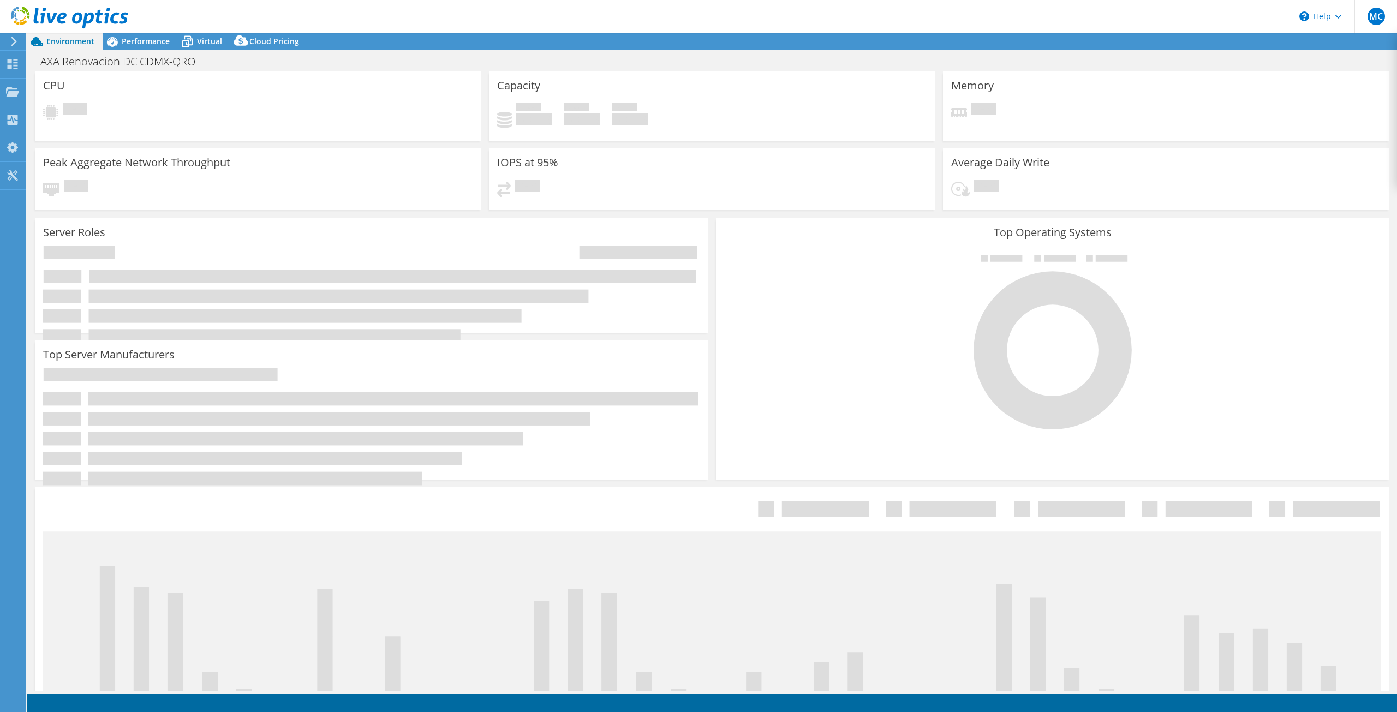
select select "USD"
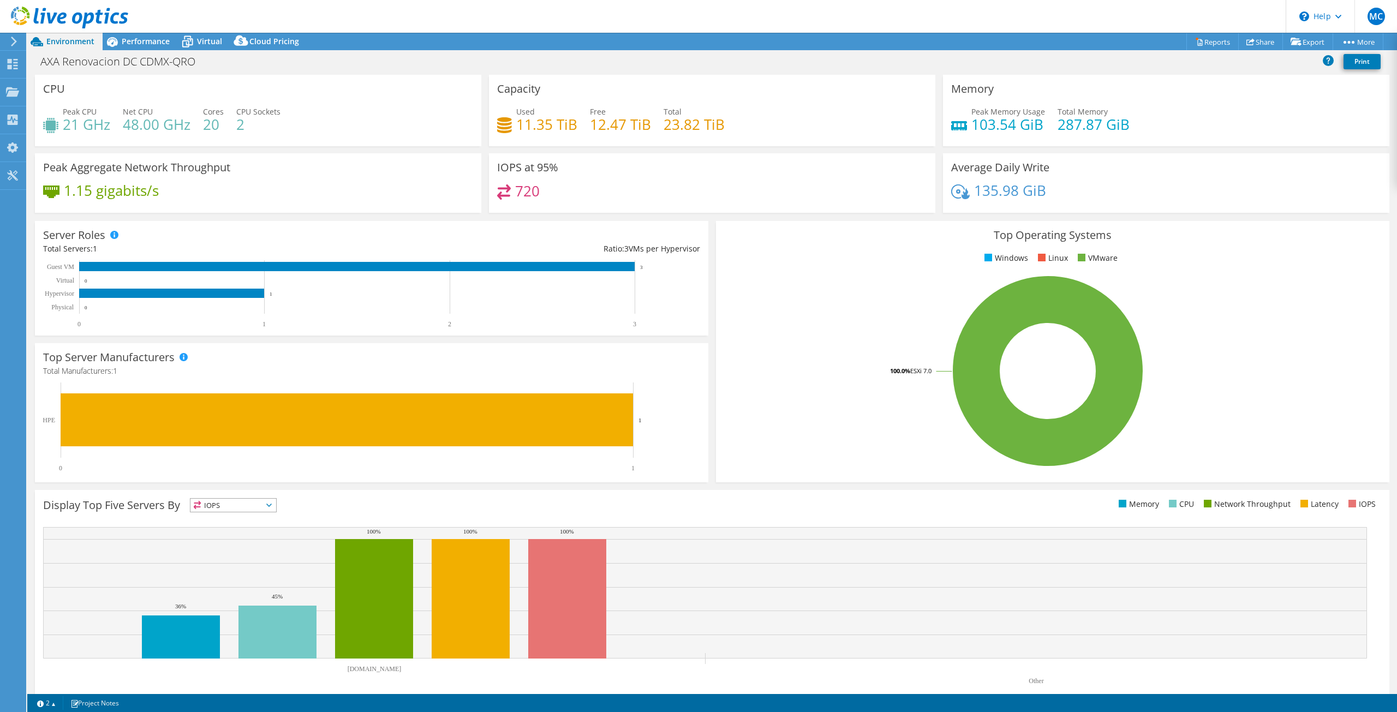
click at [582, 125] on div "Used 11.35 TiB Free 12.47 TiB Total 23.82 TiB" at bounding box center [712, 123] width 430 height 35
click at [543, 130] on h4 "11.35 TiB" at bounding box center [546, 124] width 61 height 12
click at [543, 129] on h4 "11.35 TiB" at bounding box center [546, 124] width 61 height 12
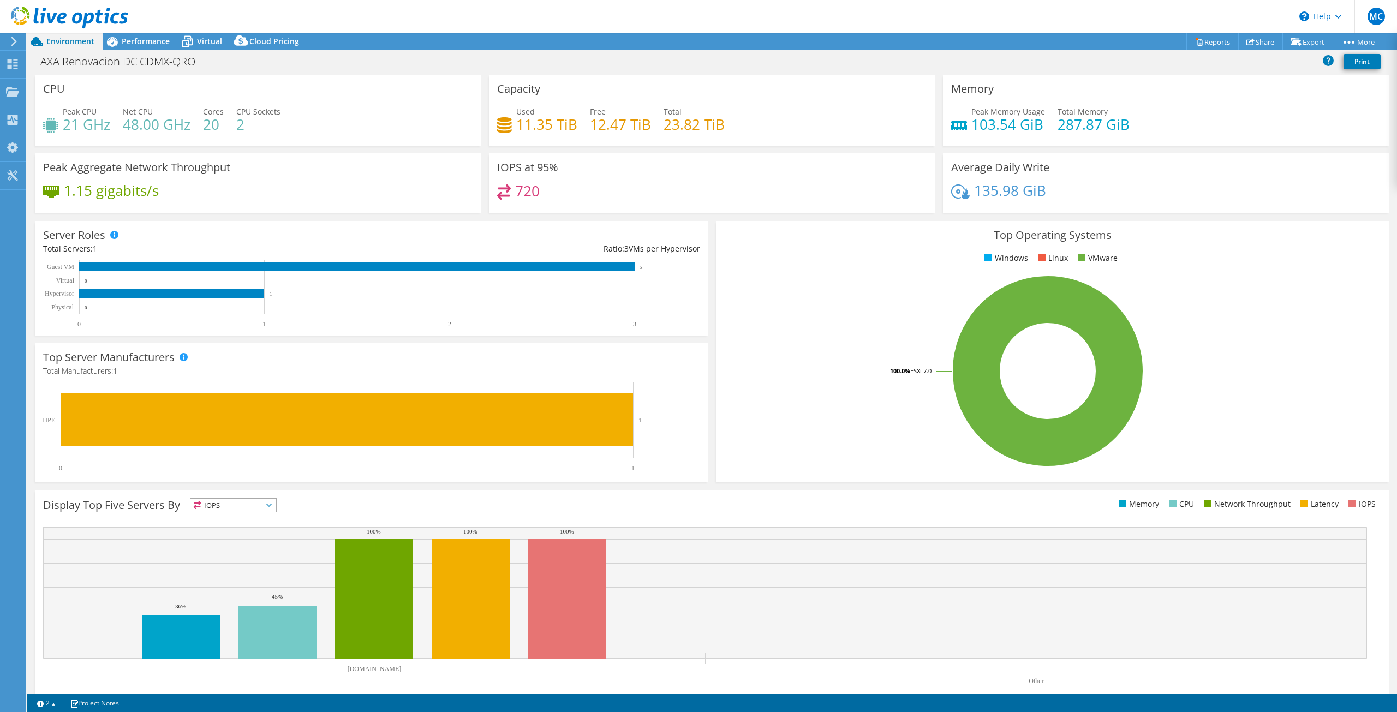
click at [676, 122] on h4 "23.82 TiB" at bounding box center [694, 124] width 61 height 12
click at [728, 152] on div "Capacity Used 11.35 TiB Free 12.47 TiB Total 23.82 TiB" at bounding box center [712, 114] width 454 height 79
click at [691, 129] on h4 "23.82 TiB" at bounding box center [694, 124] width 61 height 12
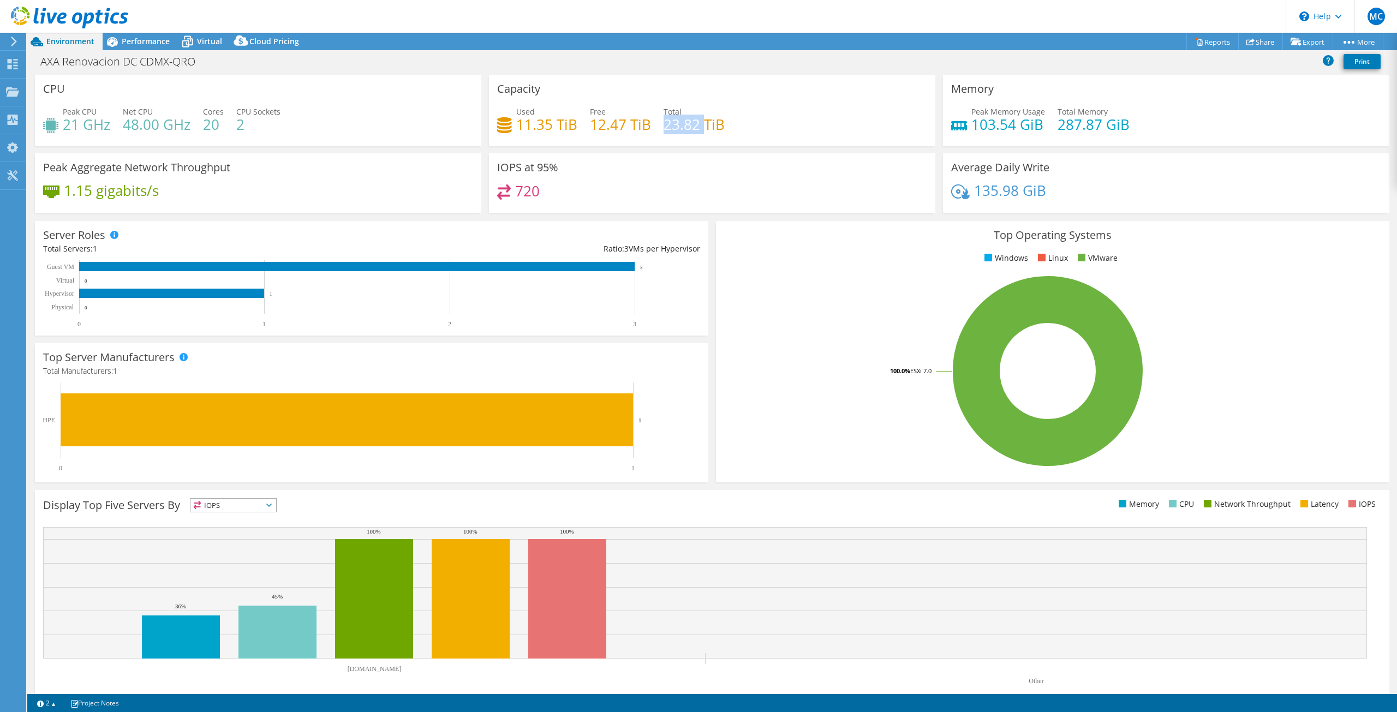
click at [691, 129] on h4 "23.82 TiB" at bounding box center [694, 124] width 61 height 12
click at [576, 166] on div "IOPS at 95% 720" at bounding box center [712, 182] width 446 height 59
click at [205, 128] on h4 "20" at bounding box center [213, 124] width 21 height 12
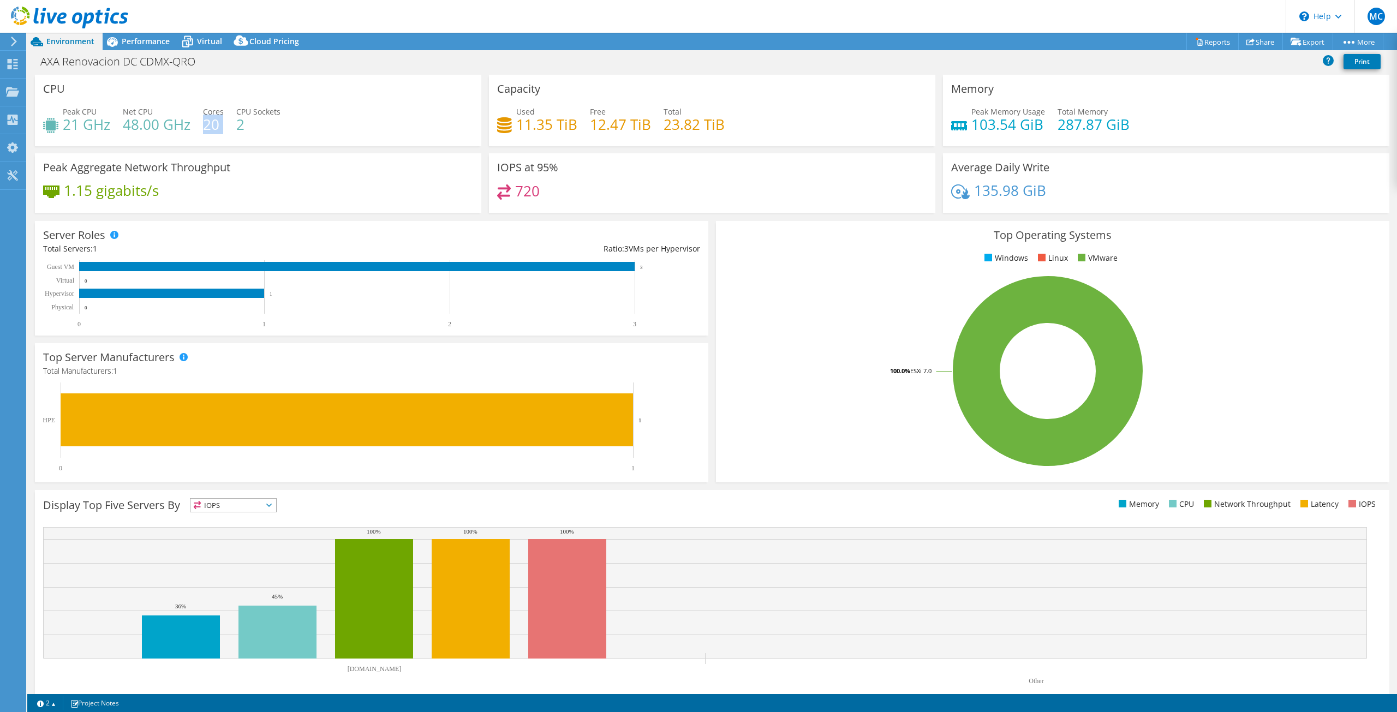
click at [205, 128] on h4 "20" at bounding box center [213, 124] width 21 height 12
click at [203, 129] on h4 "20" at bounding box center [213, 124] width 21 height 12
click at [168, 130] on h4 "48.00 GHz" at bounding box center [157, 124] width 68 height 12
click at [167, 130] on h4 "48.00 GHz" at bounding box center [157, 124] width 68 height 12
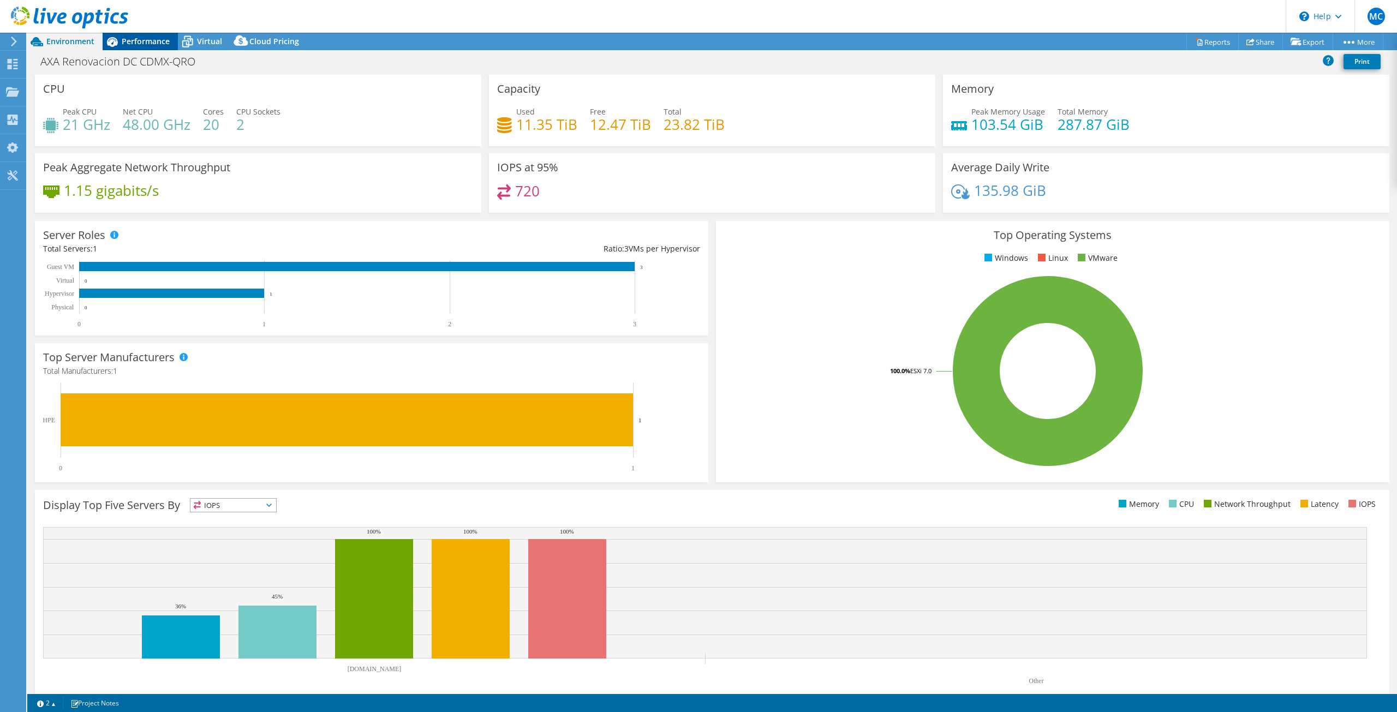
click at [129, 40] on span "Performance" at bounding box center [146, 41] width 48 height 10
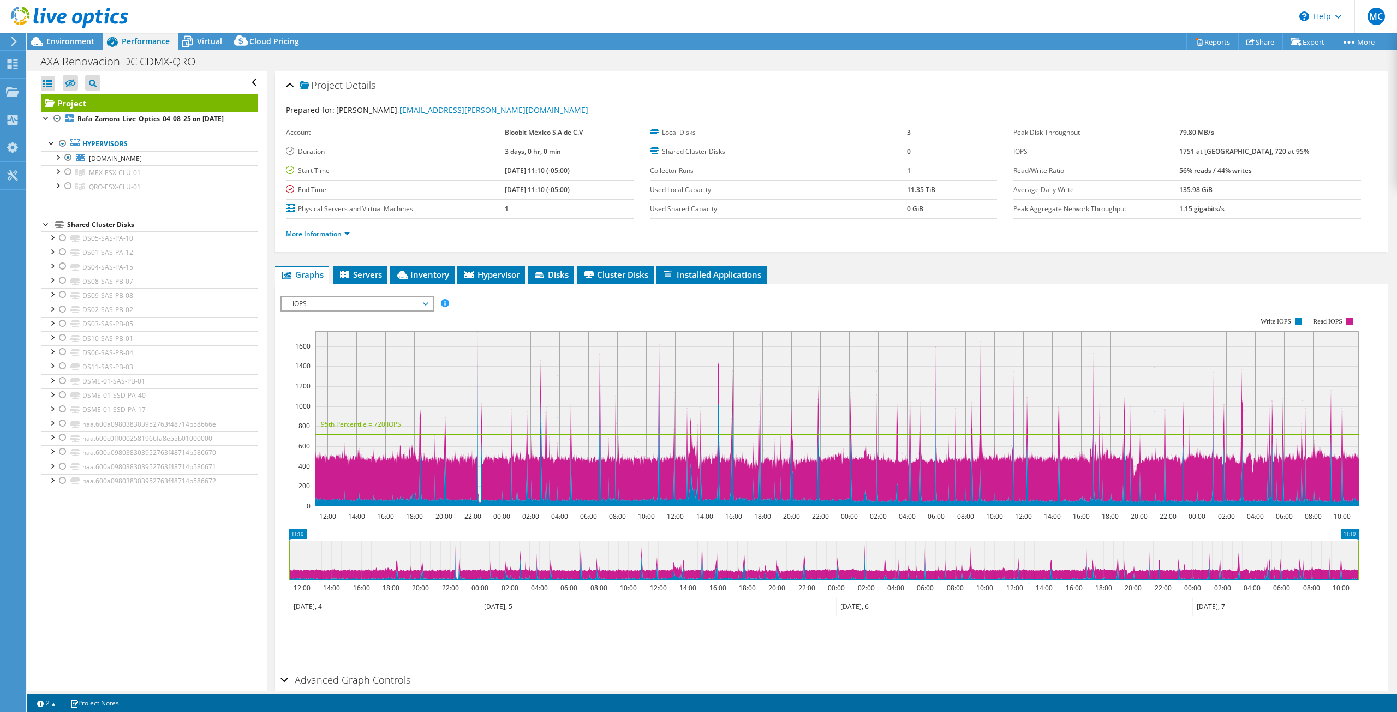
click at [342, 234] on link "More Information" at bounding box center [318, 233] width 64 height 9
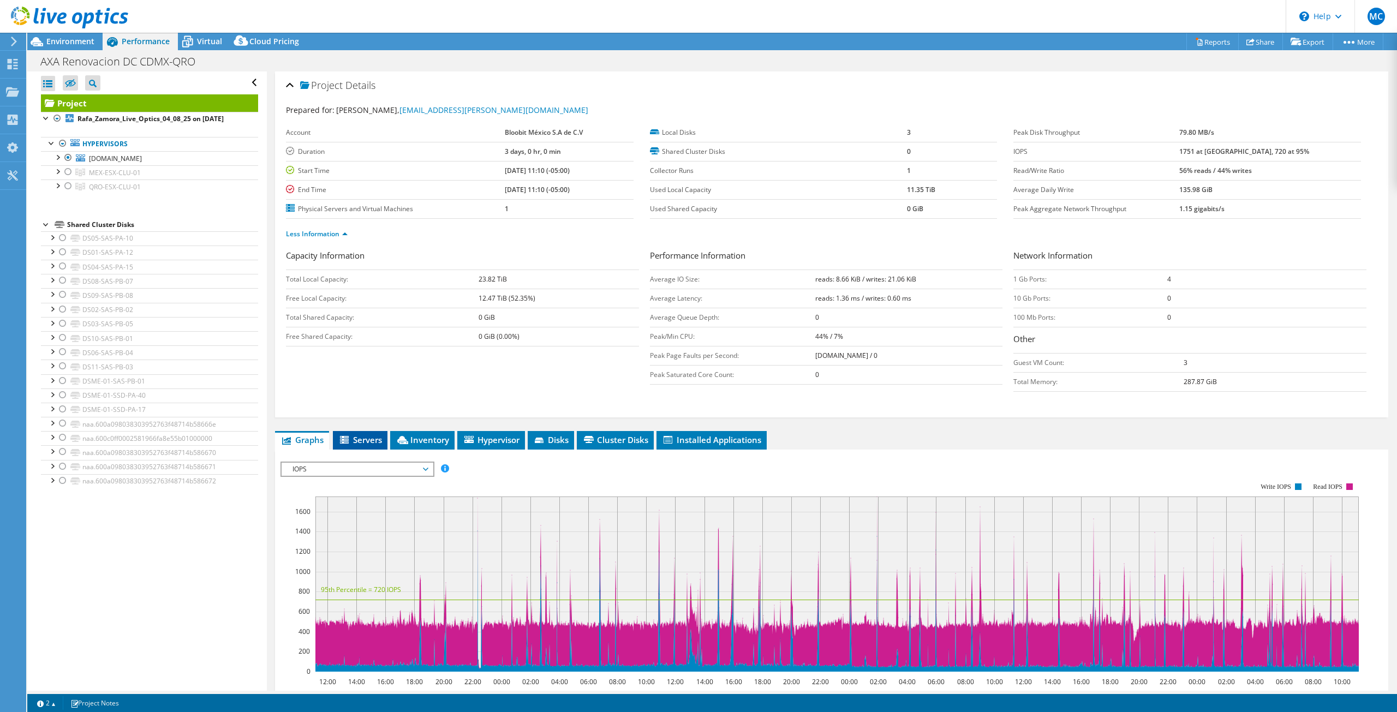
click at [365, 440] on span "Servers" at bounding box center [360, 439] width 44 height 11
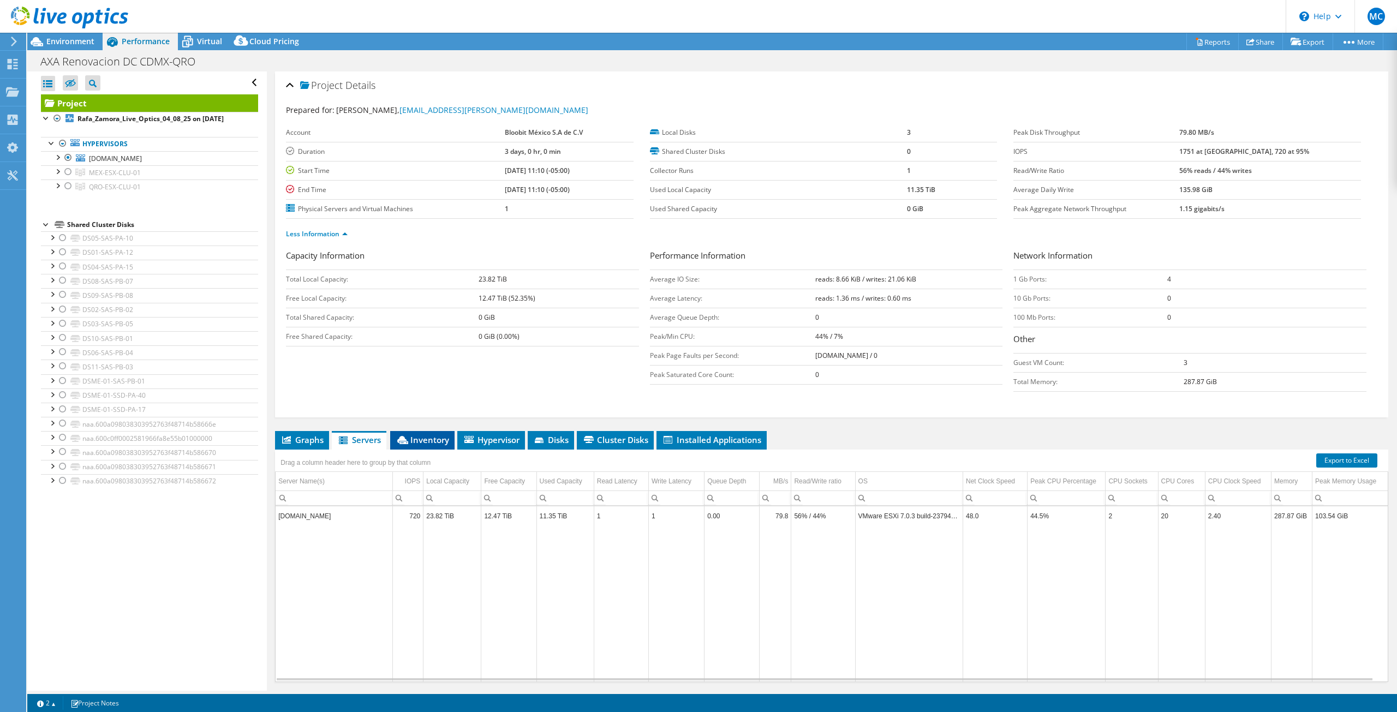
click at [429, 439] on span "Inventory" at bounding box center [422, 439] width 53 height 11
click at [484, 434] on span "Hypervisor" at bounding box center [491, 439] width 57 height 11
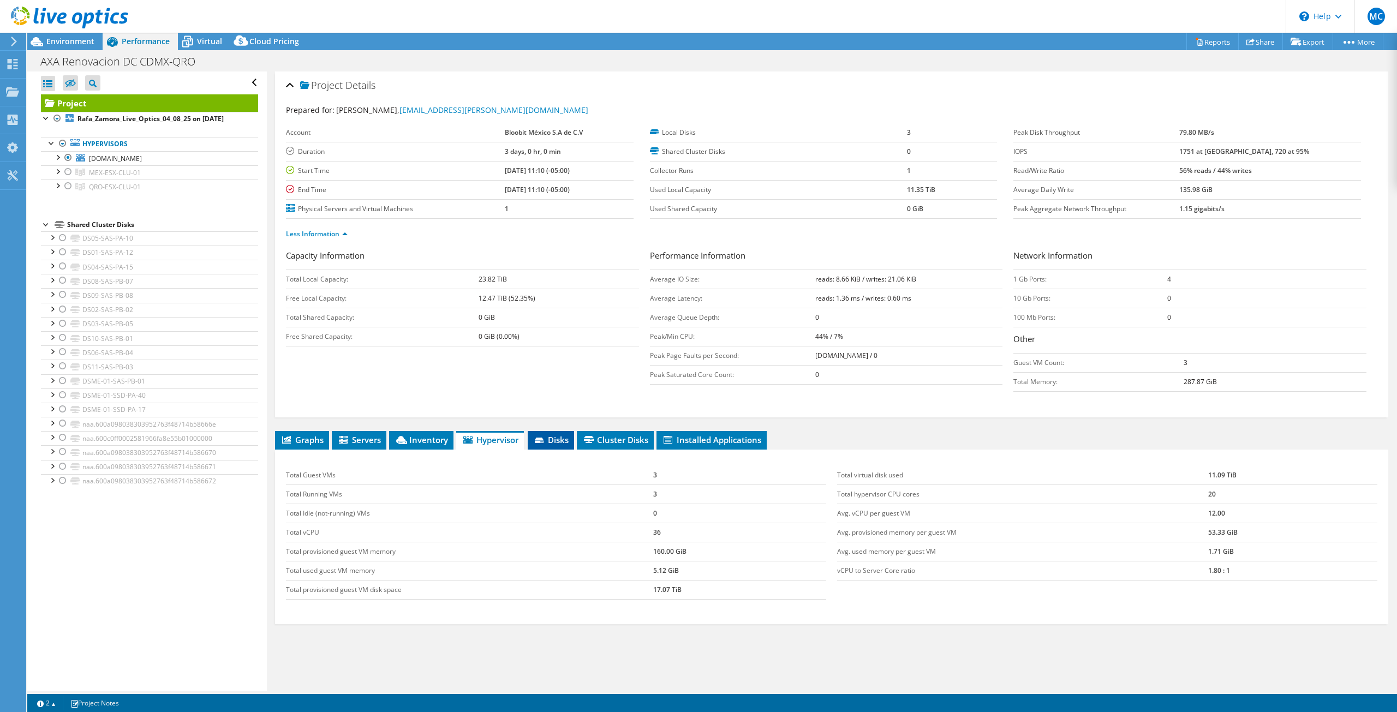
click at [563, 437] on span "Disks" at bounding box center [550, 439] width 35 height 11
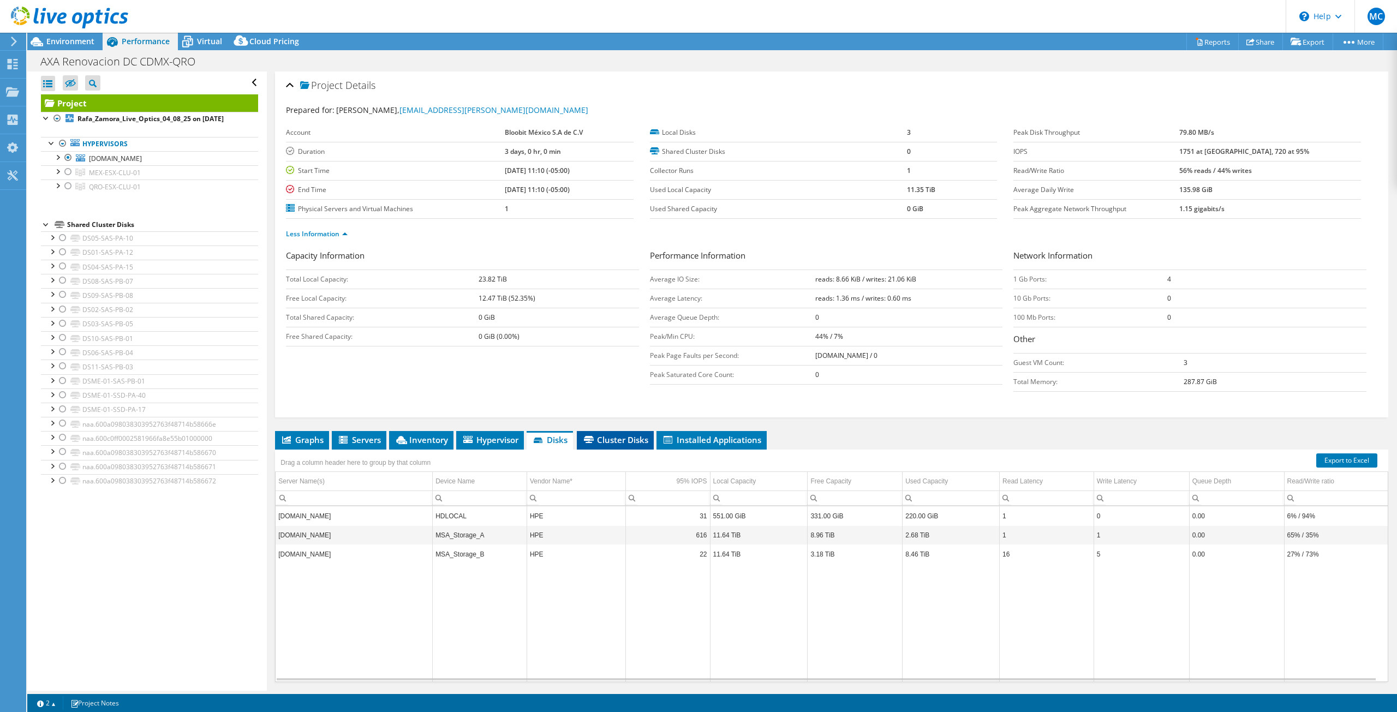
click at [597, 436] on span "Cluster Disks" at bounding box center [615, 439] width 66 height 11
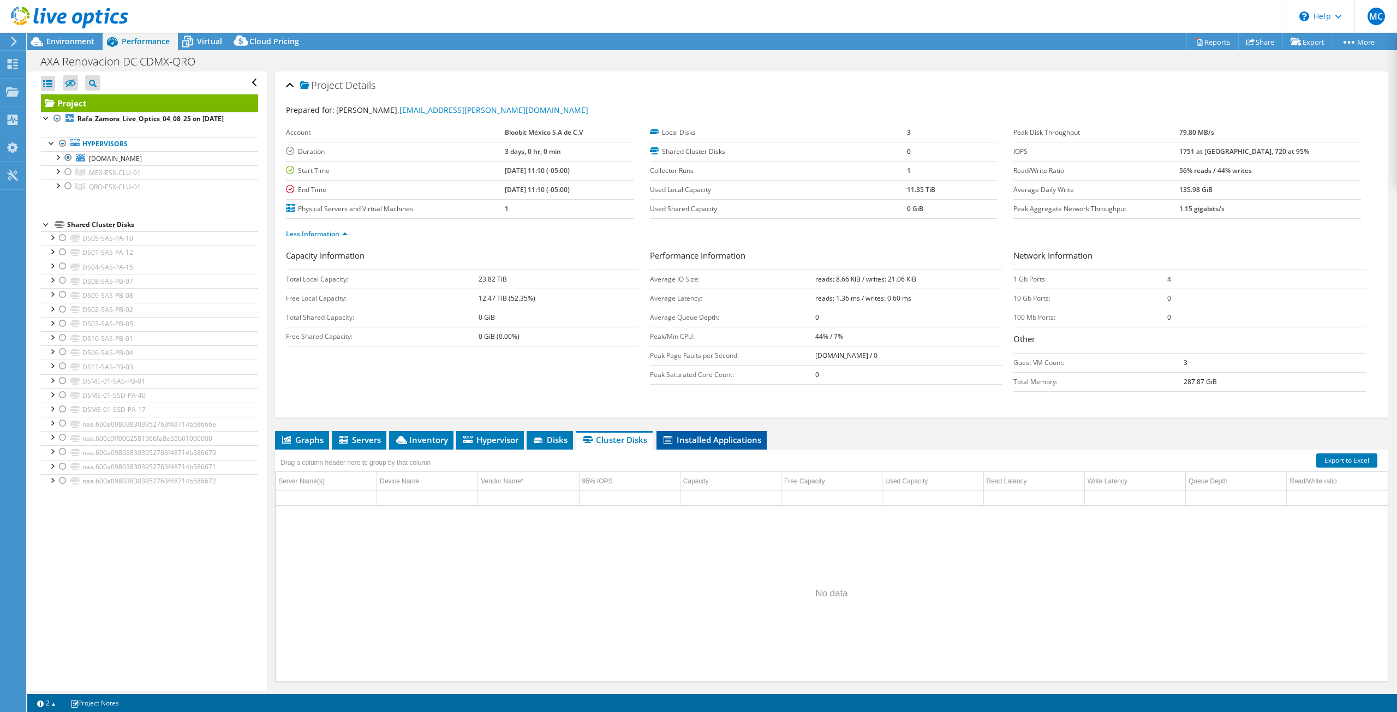
click at [692, 436] on span "Installed Applications" at bounding box center [711, 439] width 99 height 11
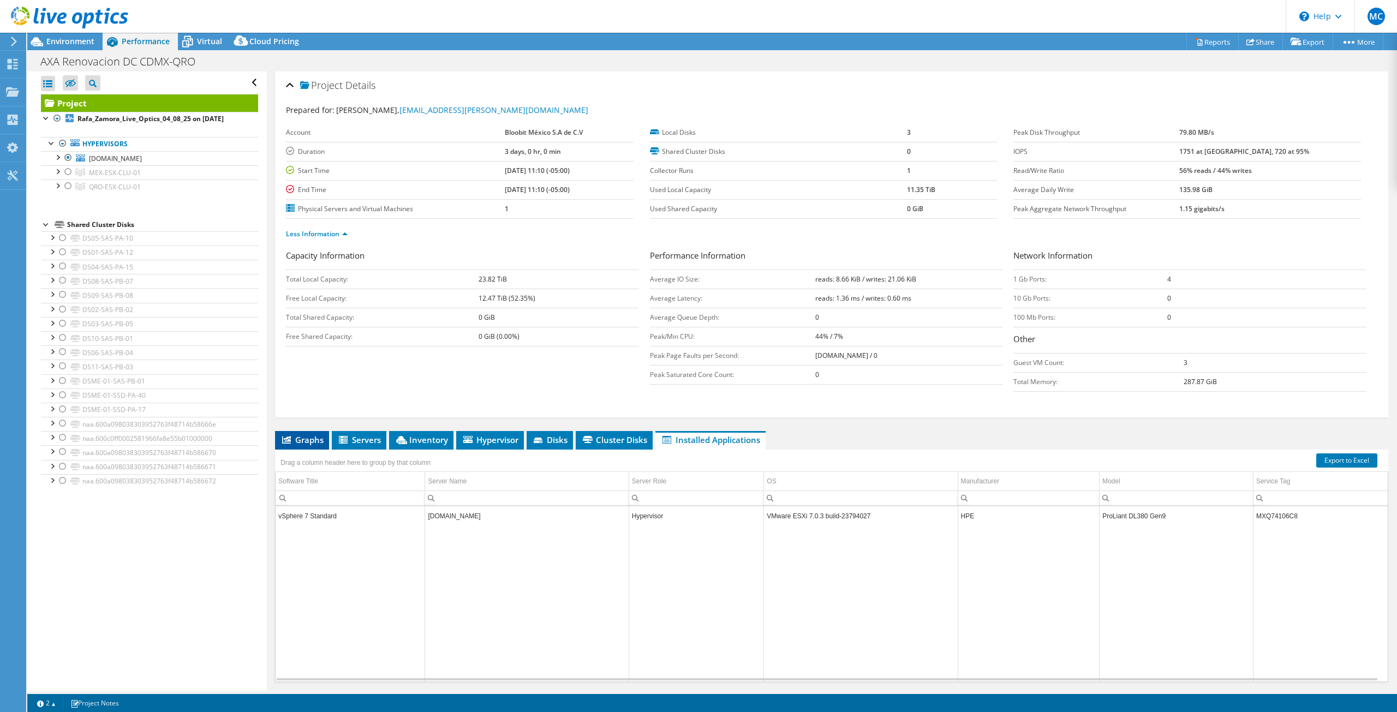
click at [292, 443] on li "Graphs" at bounding box center [302, 440] width 54 height 19
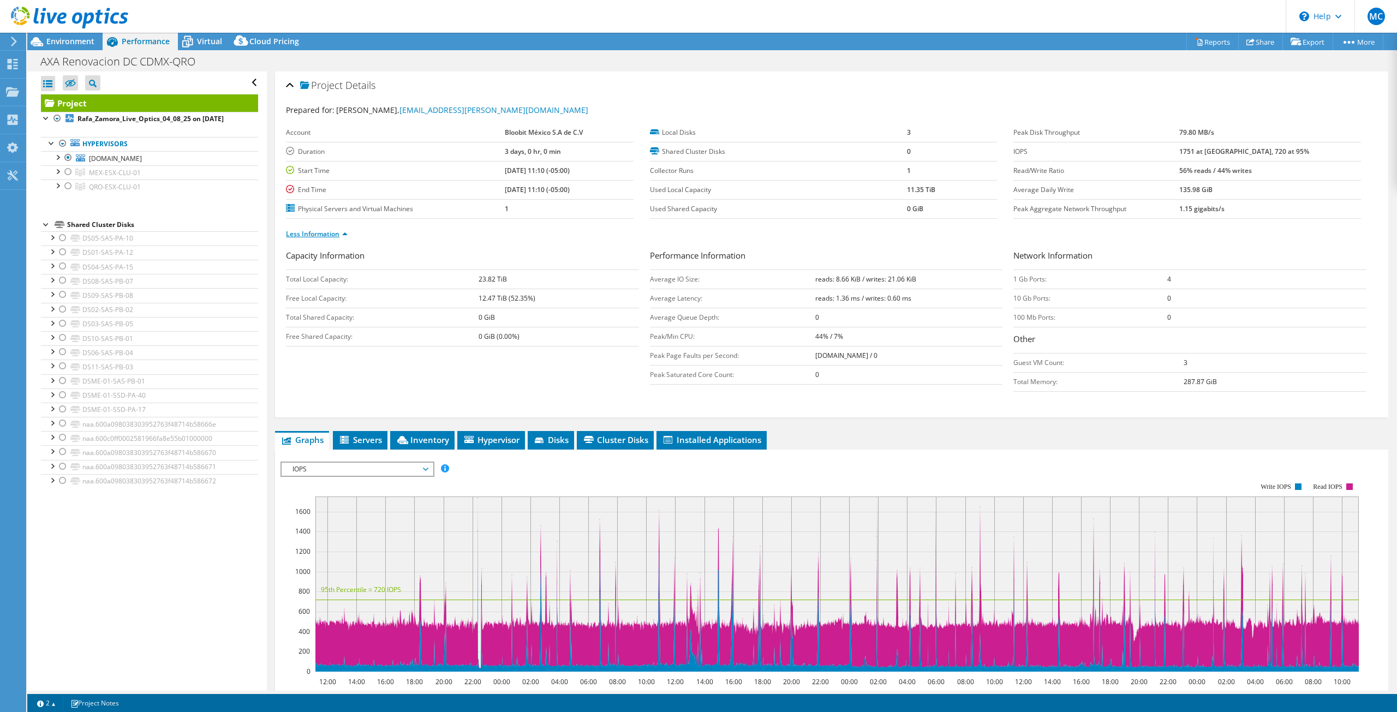
click at [338, 234] on link "Less Information" at bounding box center [317, 233] width 62 height 9
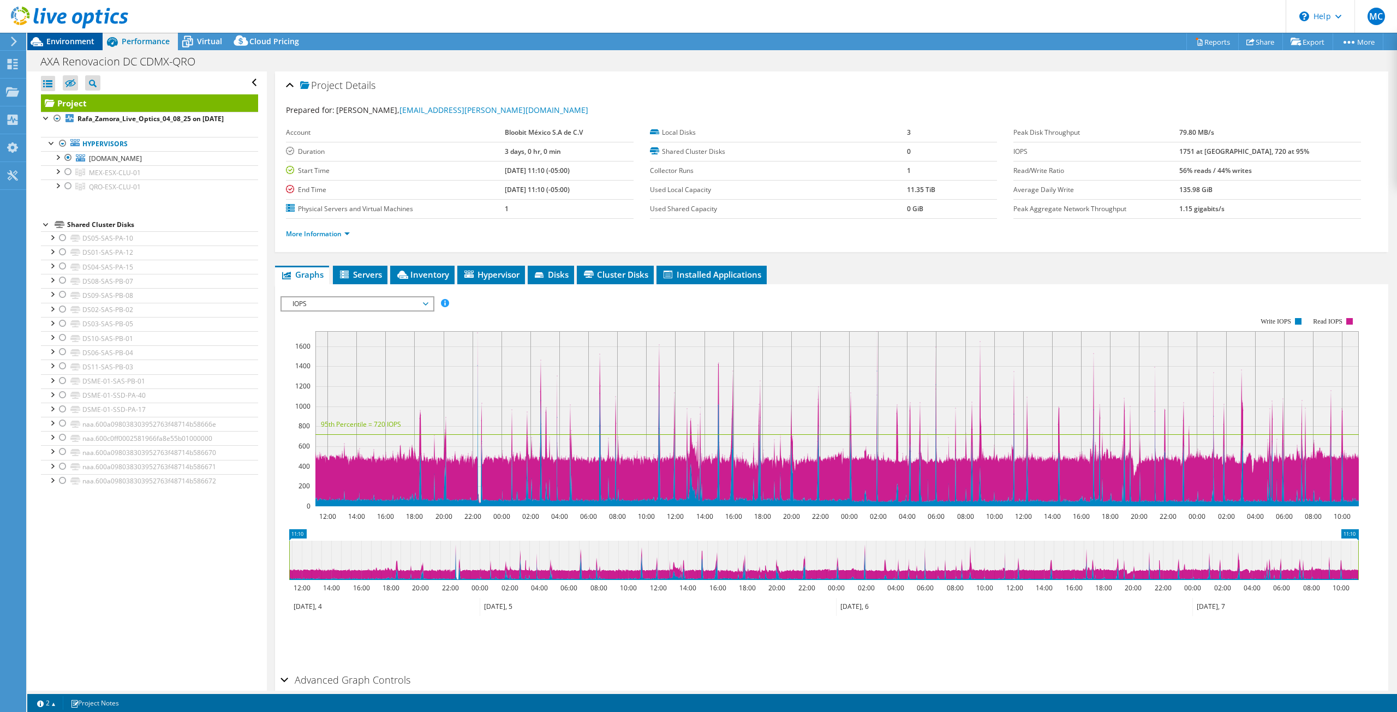
click at [64, 43] on span "Environment" at bounding box center [70, 41] width 48 height 10
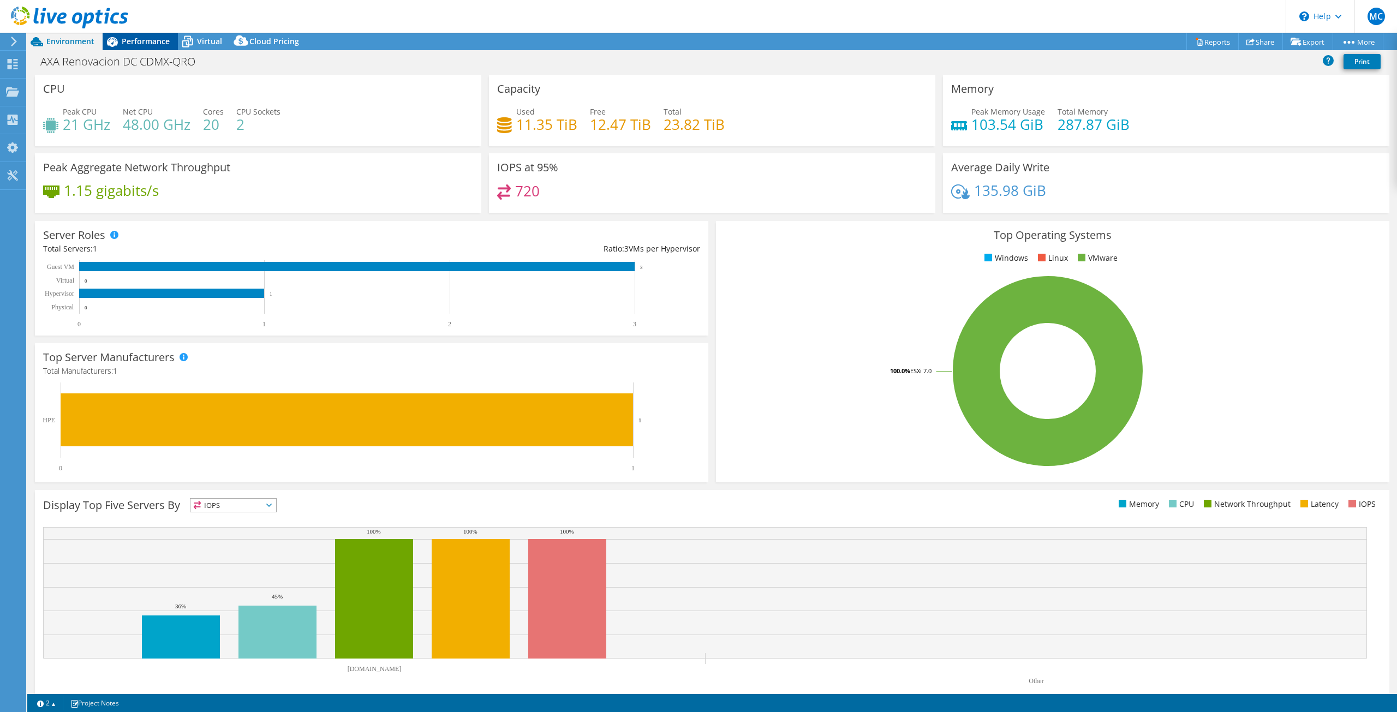
click at [129, 36] on span "Performance" at bounding box center [146, 41] width 48 height 10
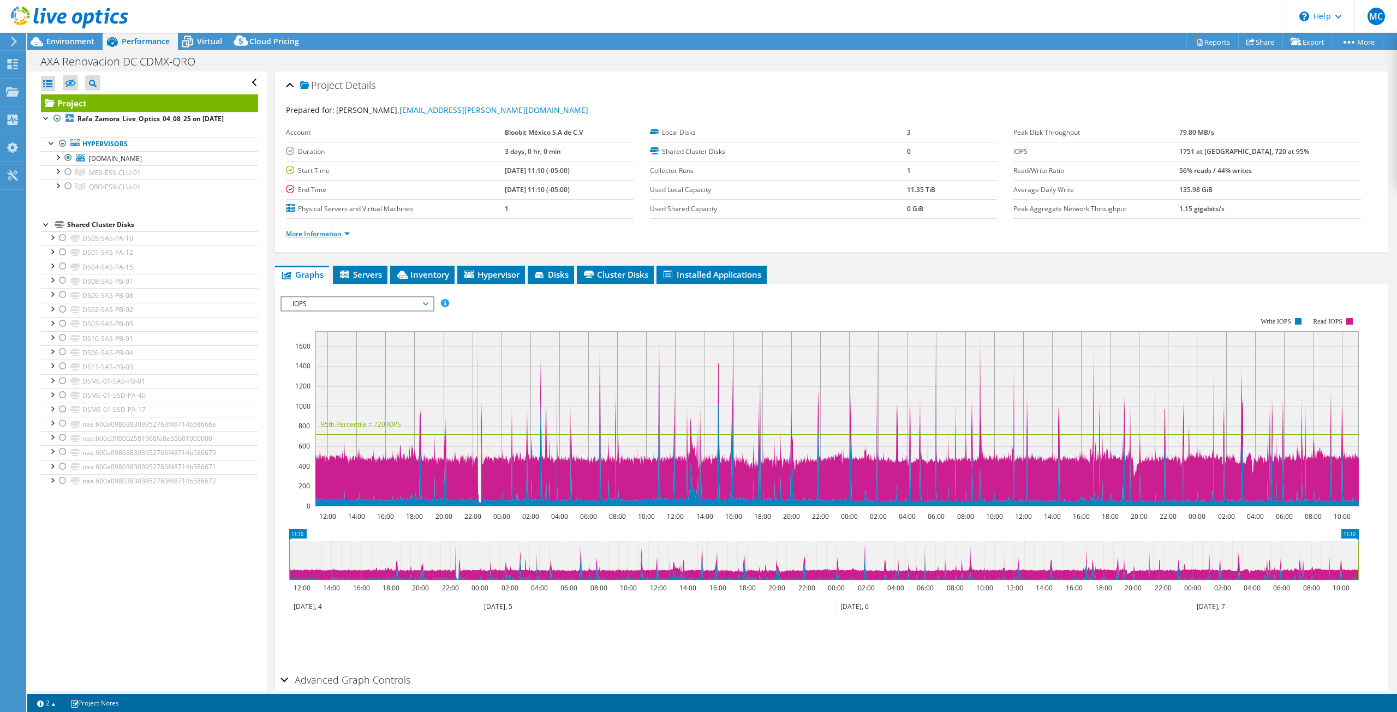
click at [341, 235] on link "More Information" at bounding box center [318, 233] width 64 height 9
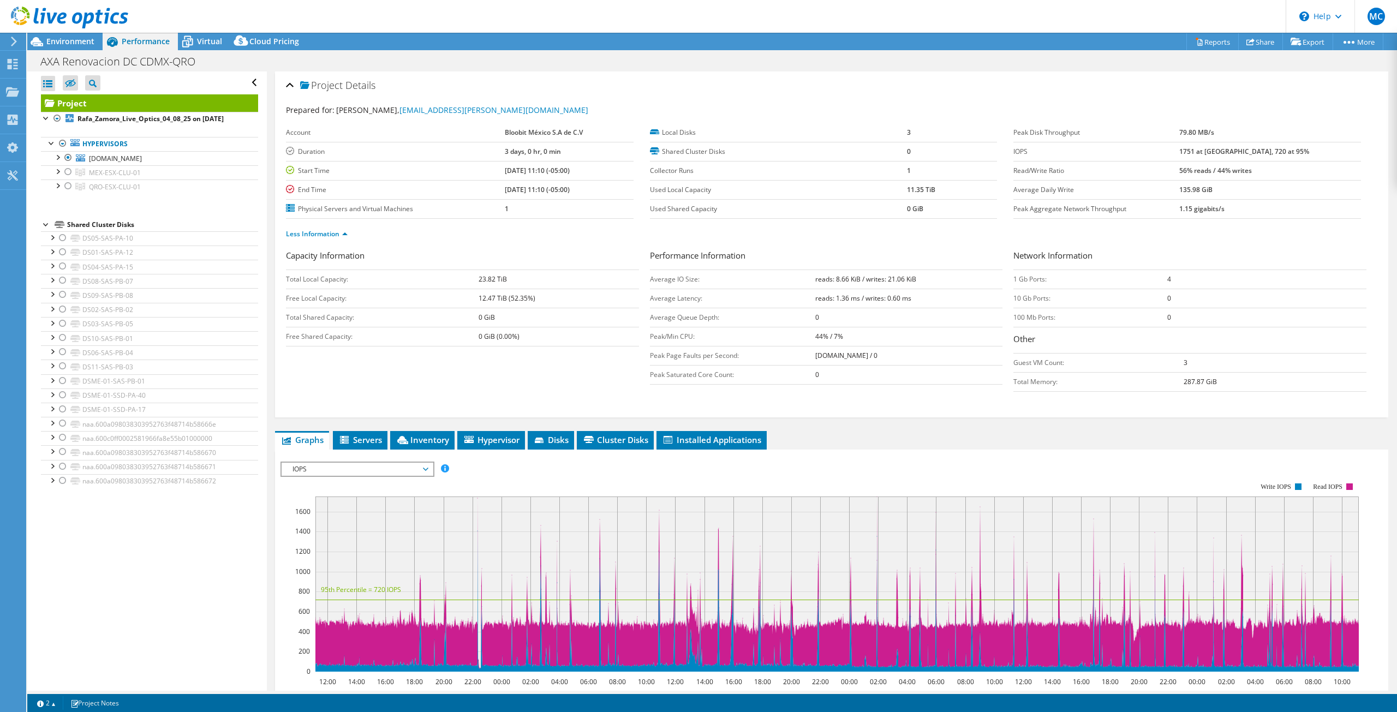
click at [362, 450] on div "IOPS Disk Throughput IO Size Latency Queue Depth CPU Percentage Memory Page Fau…" at bounding box center [832, 642] width 1103 height 385
click at [363, 442] on span "Servers" at bounding box center [360, 439] width 44 height 11
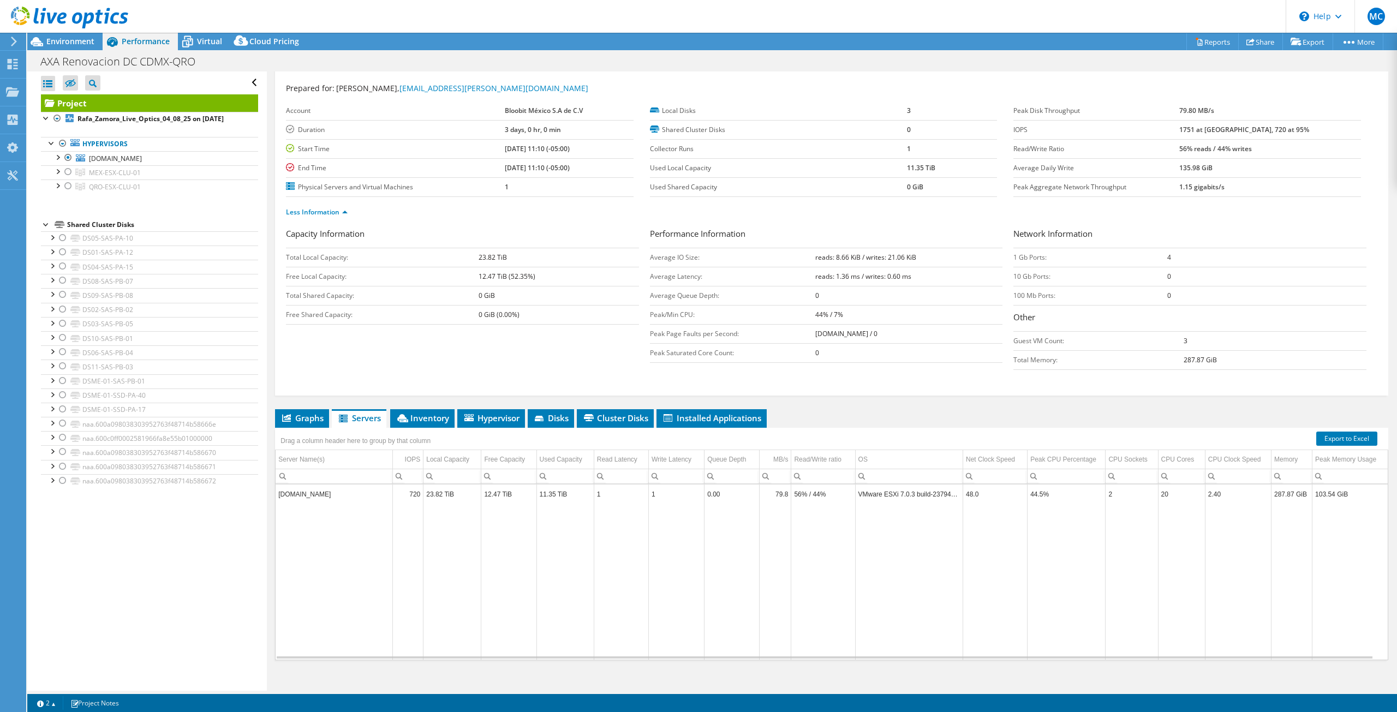
scroll to position [29, 0]
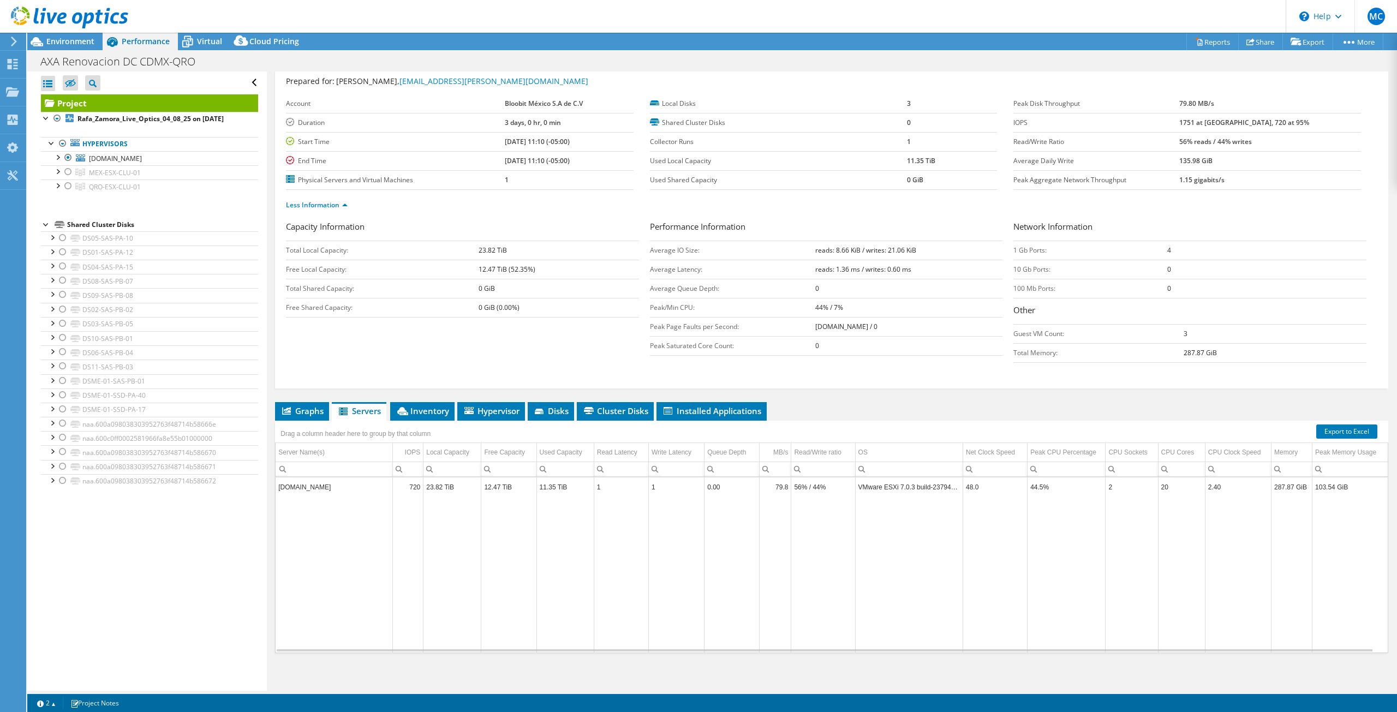
click at [355, 483] on td "[DOMAIN_NAME]" at bounding box center [334, 487] width 117 height 19
drag, startPoint x: 1075, startPoint y: 556, endPoint x: 1157, endPoint y: 556, distance: 82.4
click at [1157, 556] on tr "Data grid" at bounding box center [832, 571] width 1112 height 156
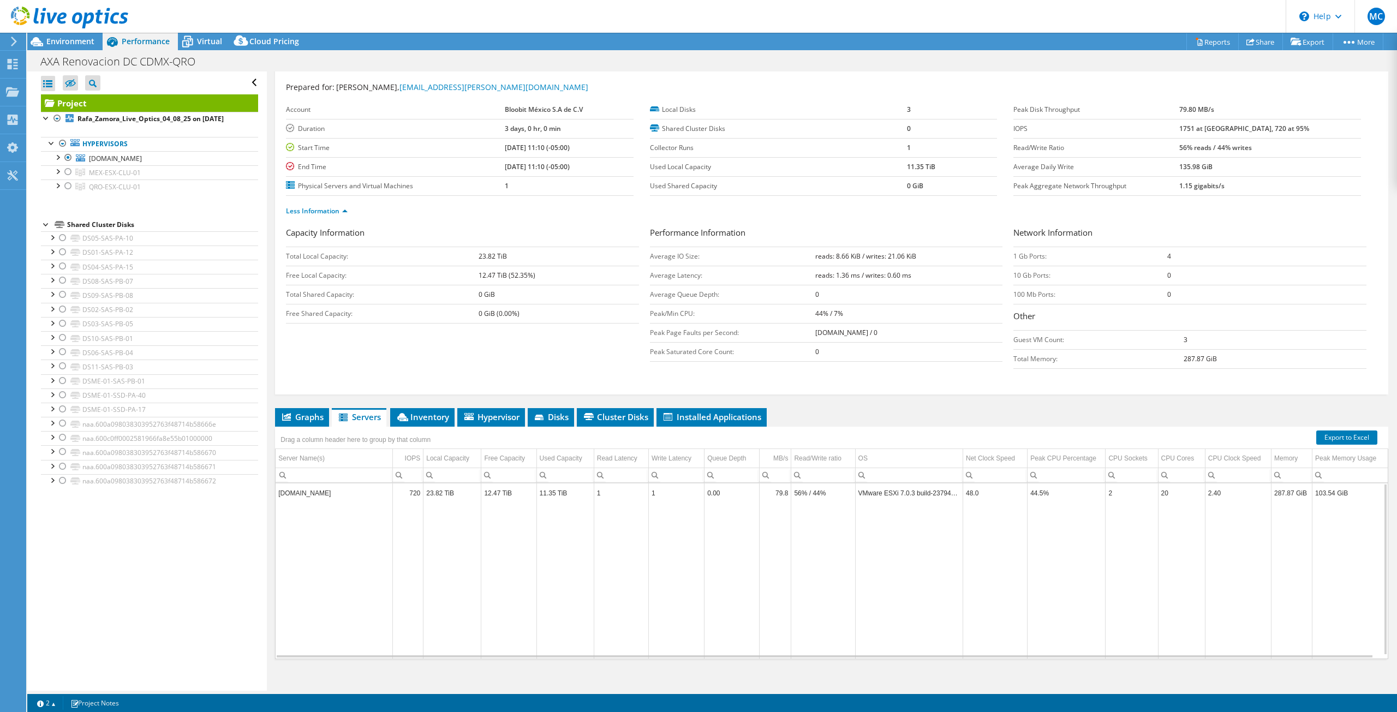
scroll to position [0, 0]
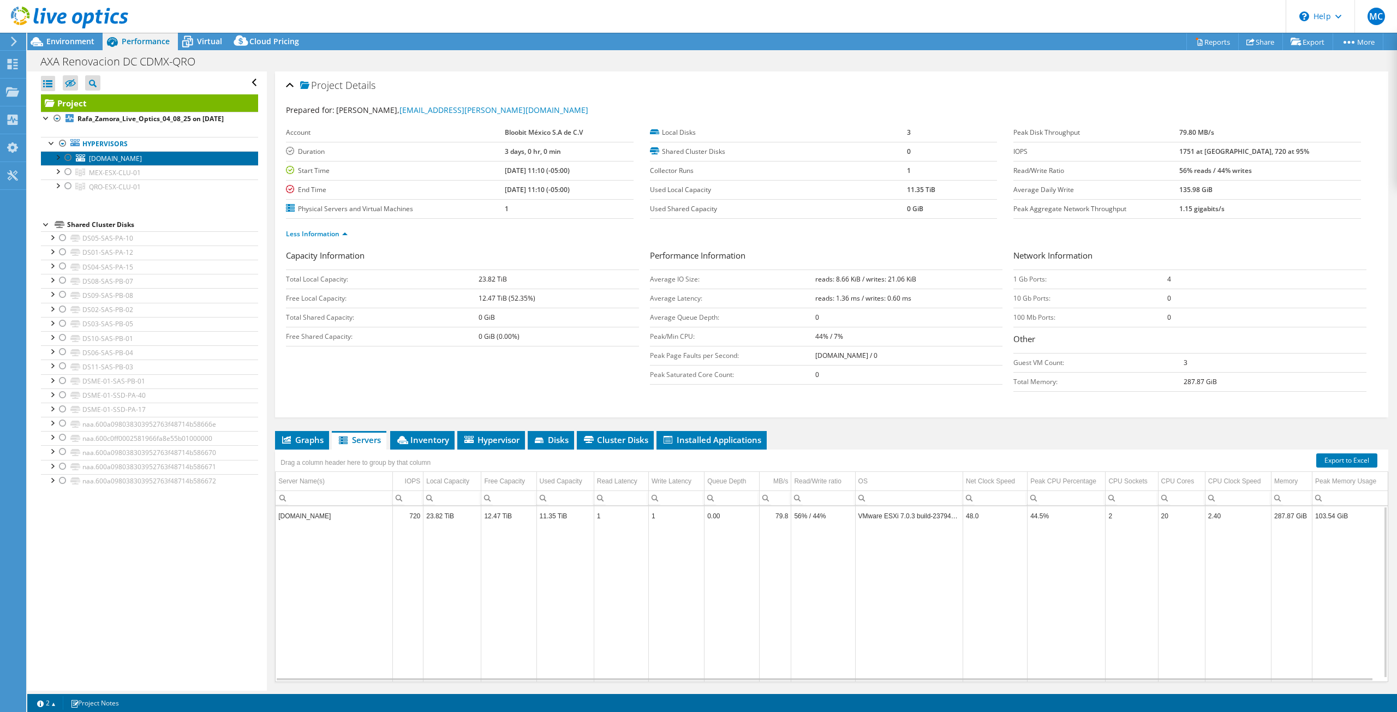
click at [106, 159] on span "[DOMAIN_NAME]" at bounding box center [115, 158] width 53 height 9
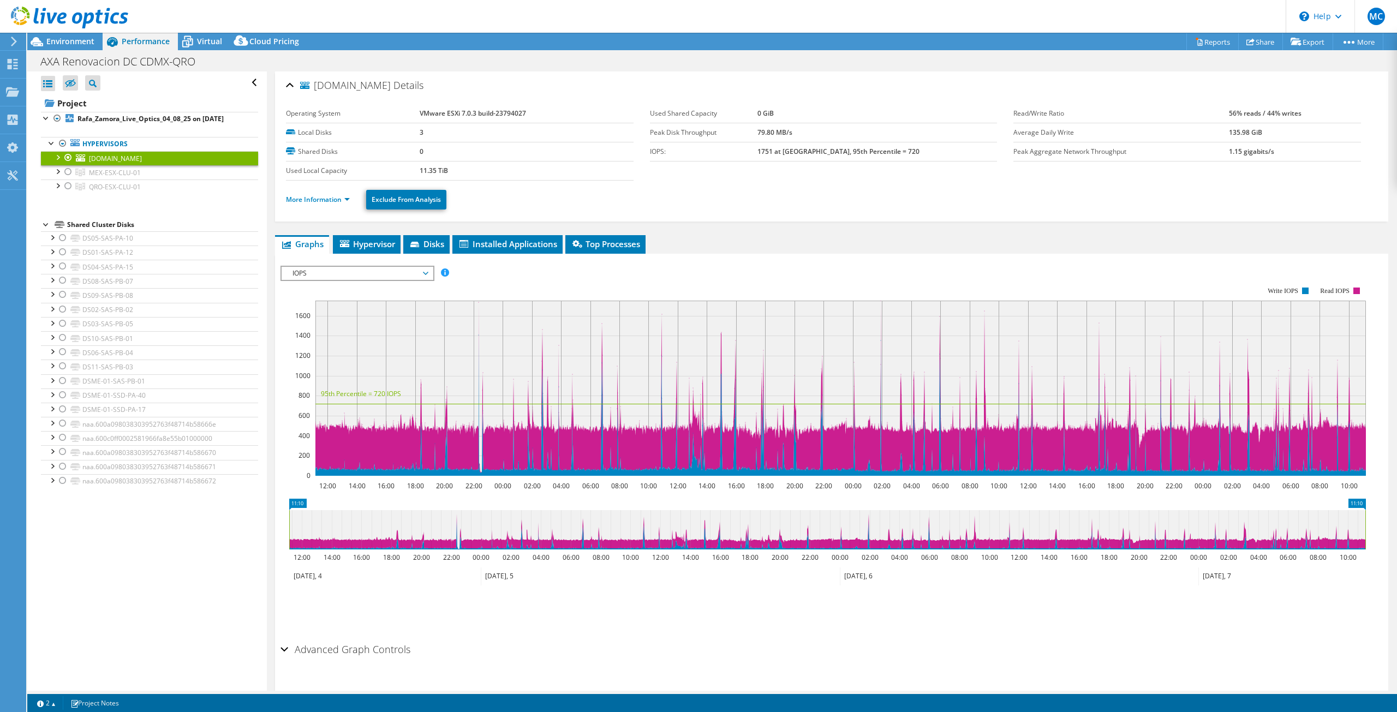
click at [333, 203] on li "More Information" at bounding box center [321, 200] width 70 height 12
click at [331, 200] on link "More Information" at bounding box center [318, 199] width 64 height 9
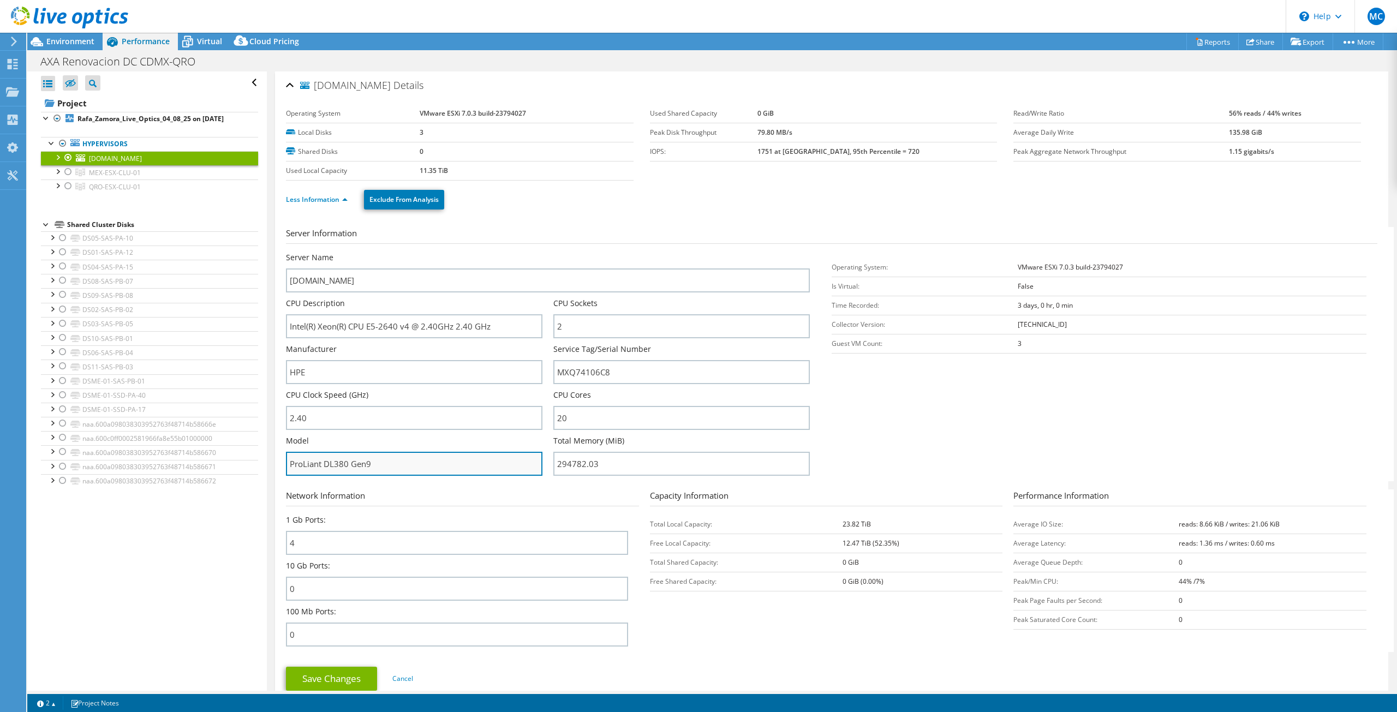
drag, startPoint x: 373, startPoint y: 465, endPoint x: 288, endPoint y: 469, distance: 85.8
click at [288, 469] on input "ProLiant DL380 Gen9" at bounding box center [414, 464] width 257 height 24
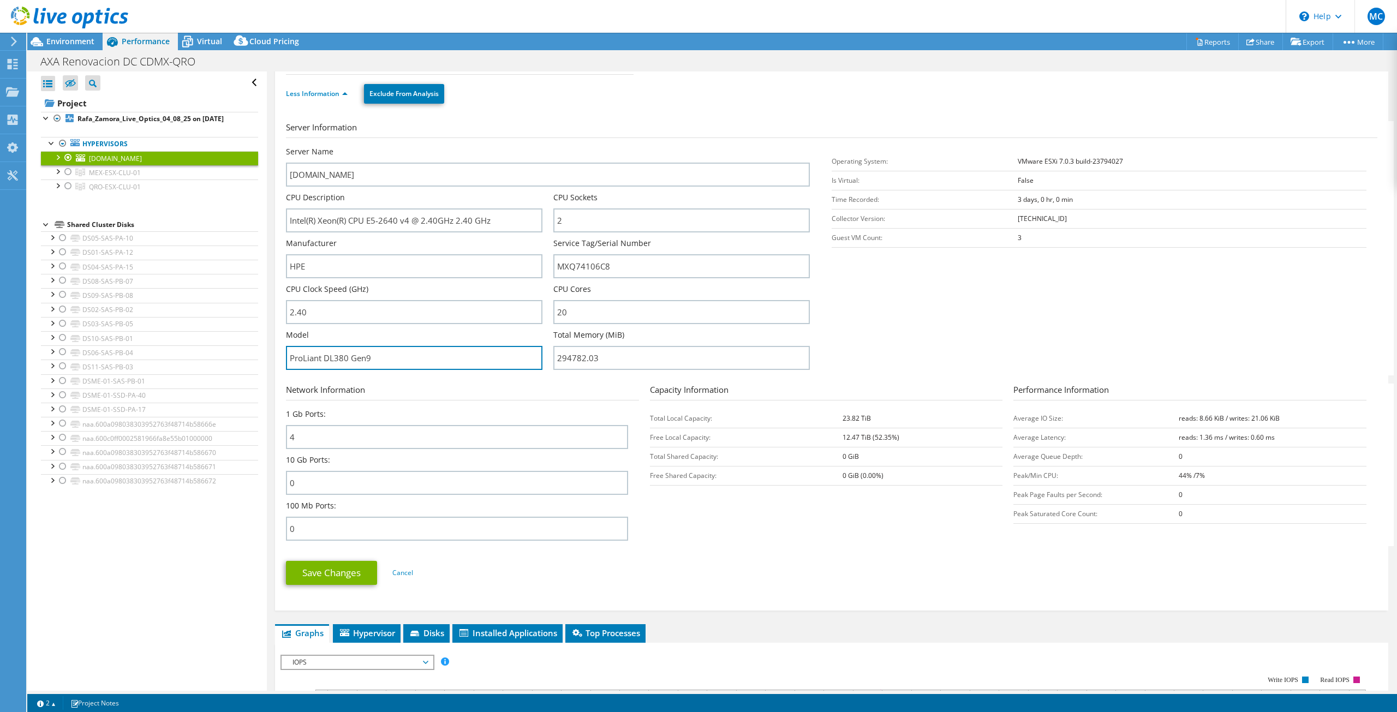
scroll to position [110, 0]
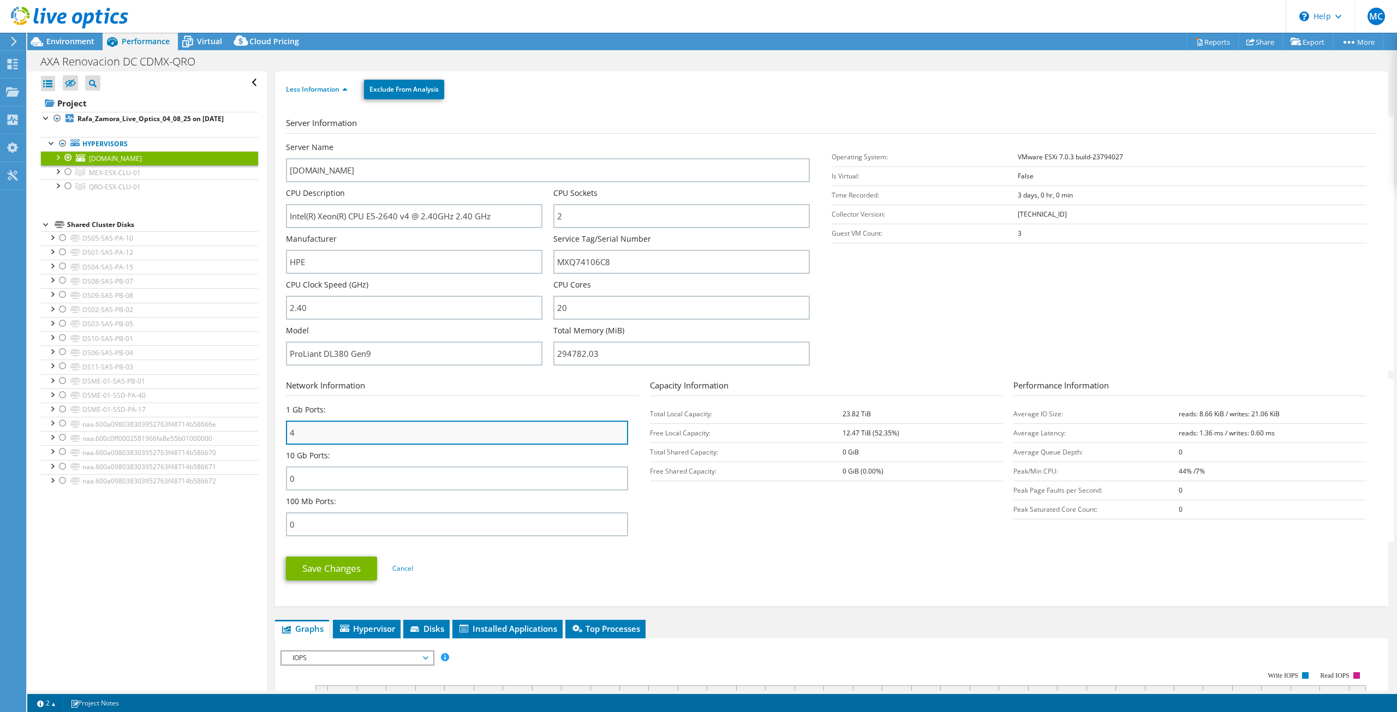
click at [294, 425] on input "4" at bounding box center [457, 433] width 342 height 24
click at [305, 409] on label "1 Gb Ports:" at bounding box center [306, 409] width 40 height 11
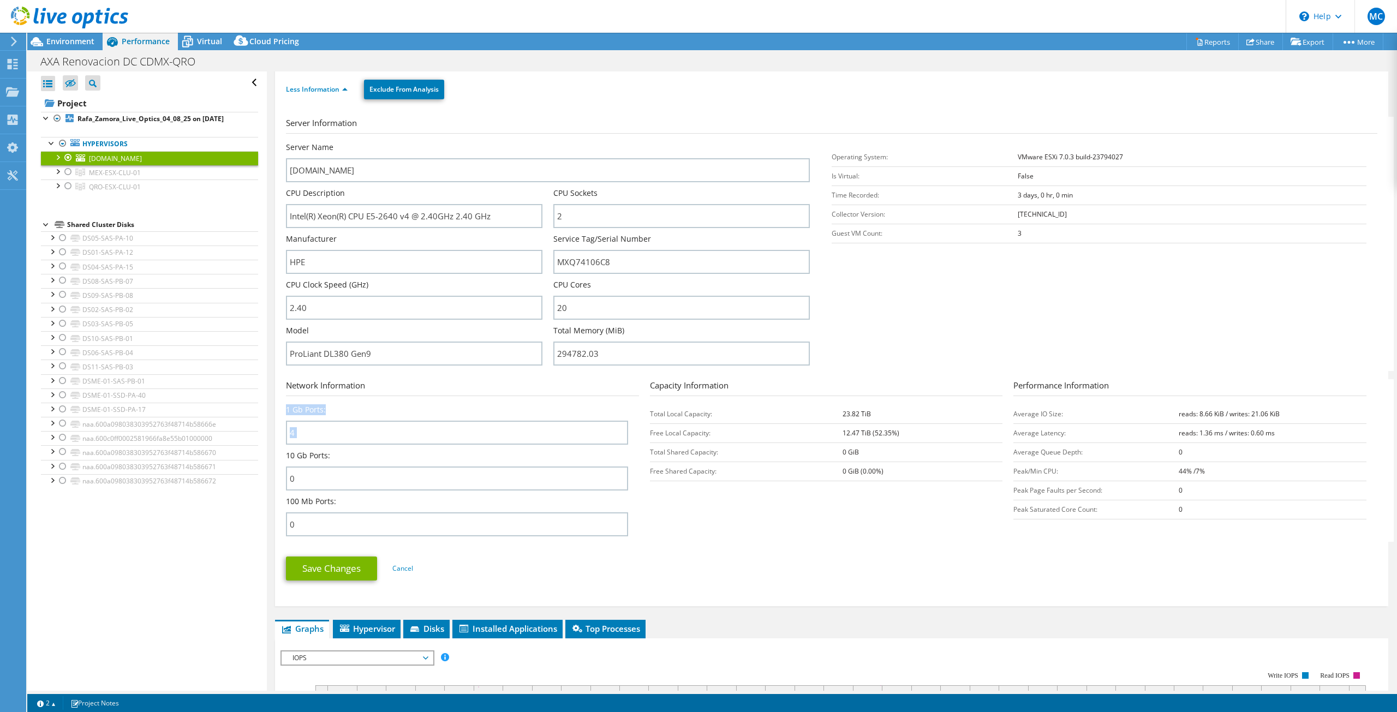
click at [305, 409] on label "1 Gb Ports:" at bounding box center [306, 409] width 40 height 11
click at [305, 410] on label "1 Gb Ports:" at bounding box center [306, 409] width 40 height 11
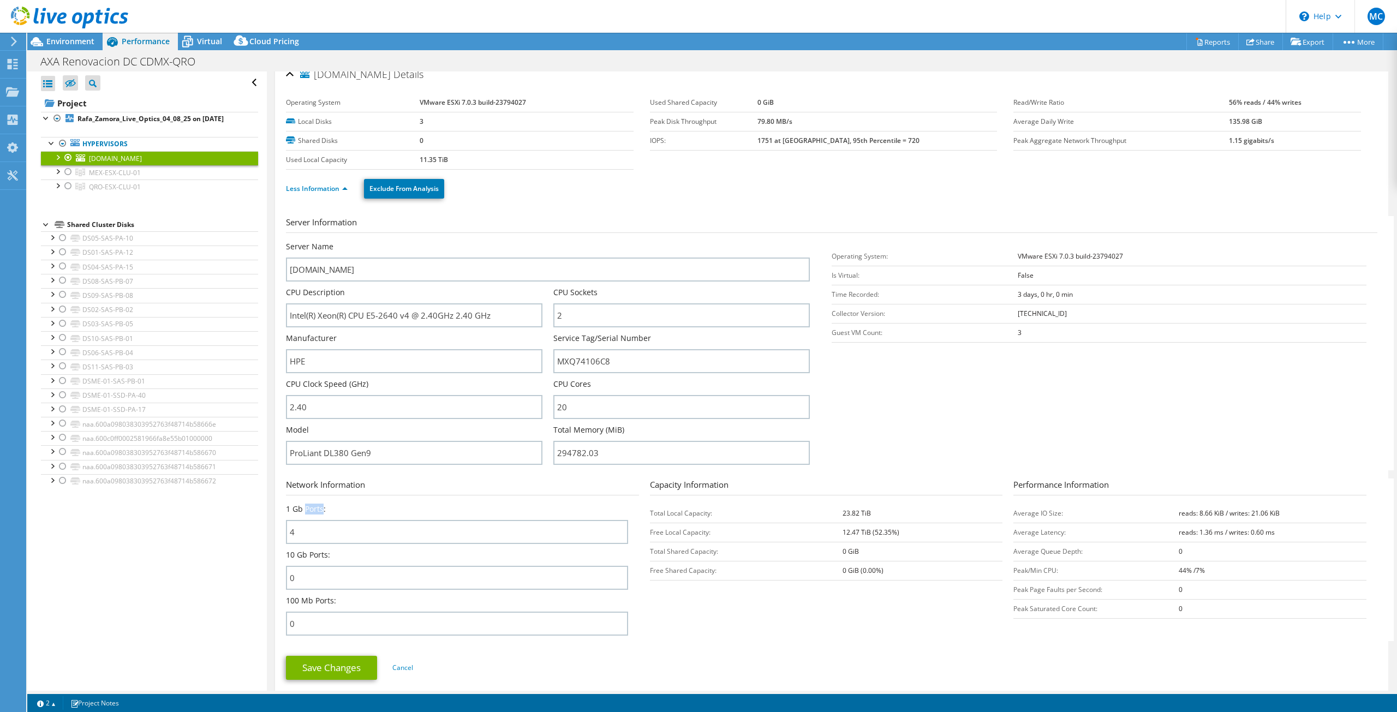
scroll to position [0, 0]
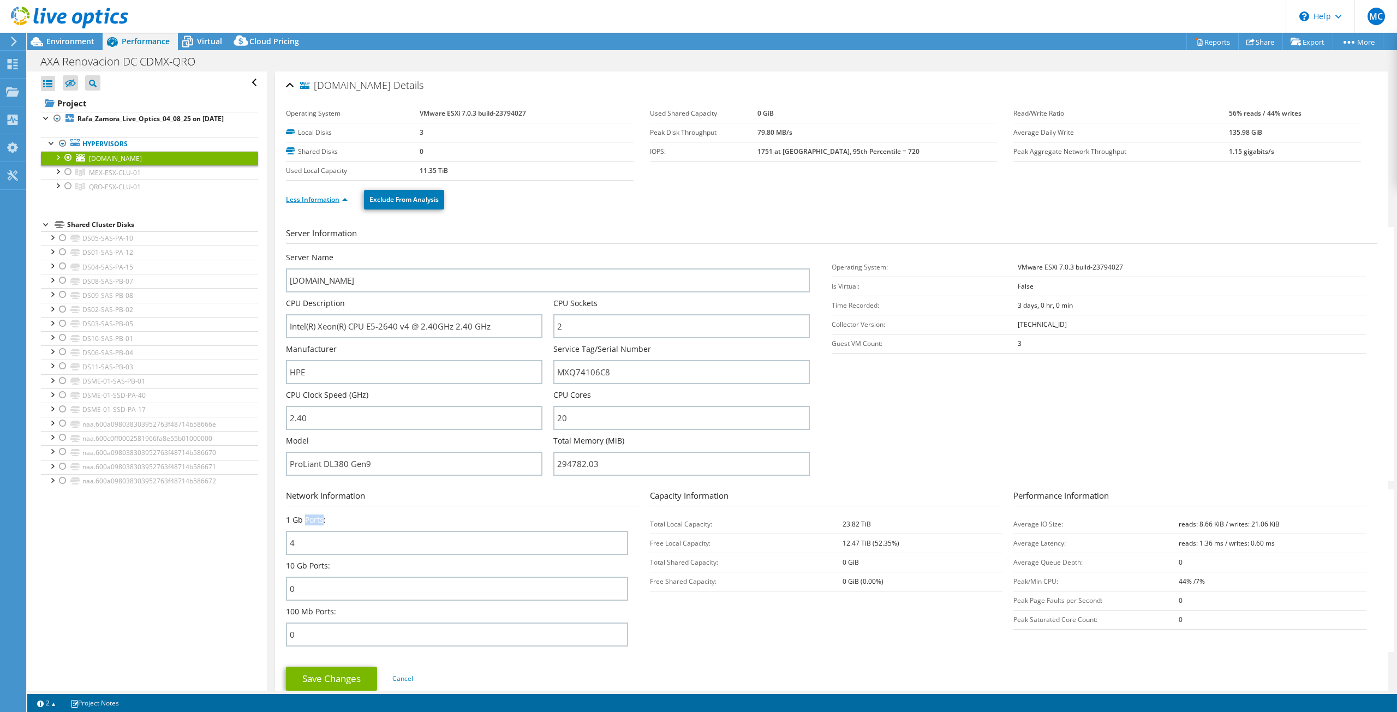
click at [347, 198] on link "Less Information" at bounding box center [317, 199] width 62 height 9
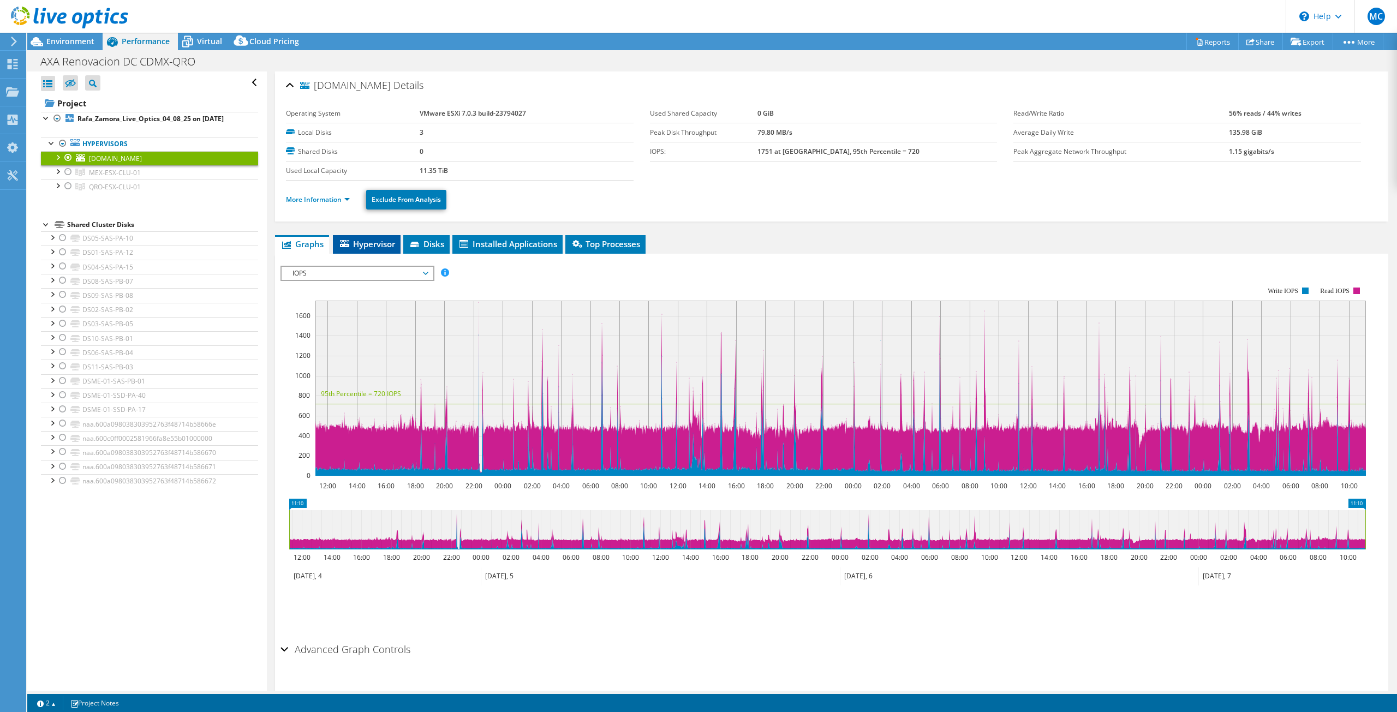
click at [392, 240] on span "Hypervisor" at bounding box center [366, 244] width 57 height 11
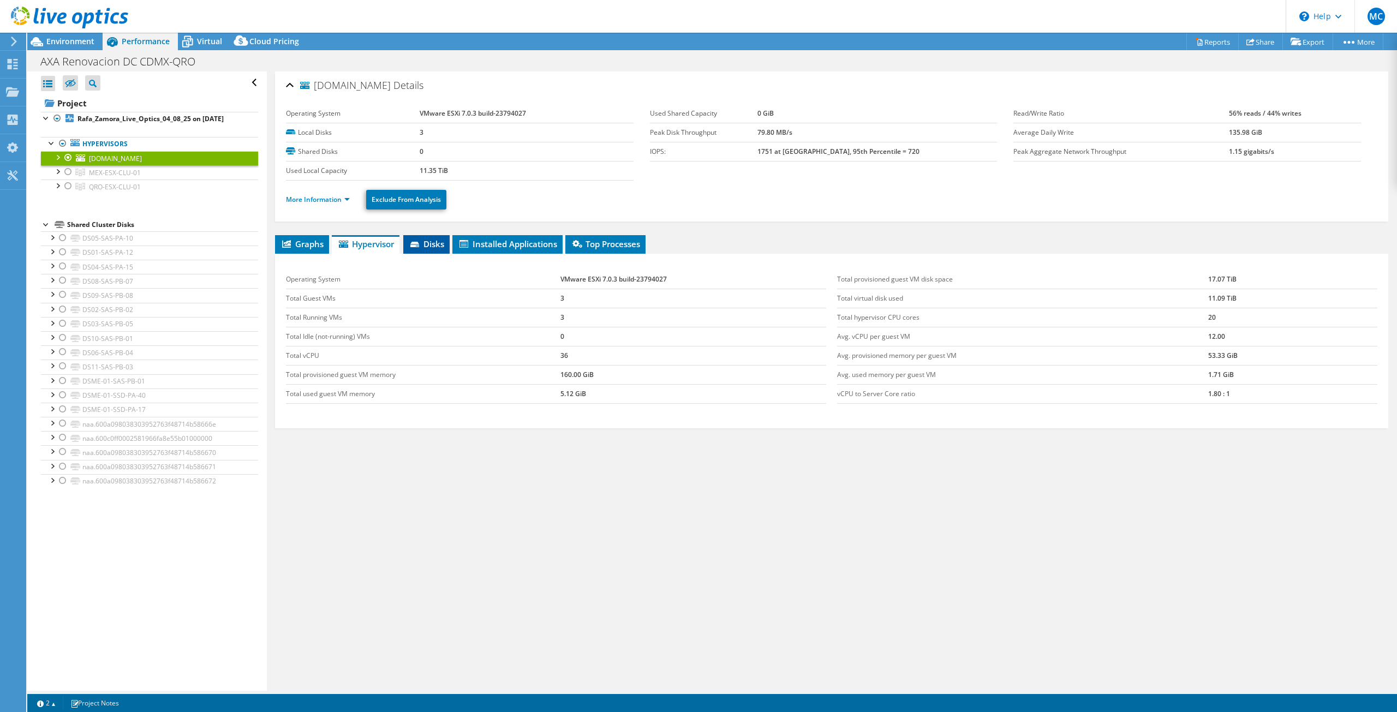
click at [420, 242] on icon at bounding box center [415, 245] width 11 height 7
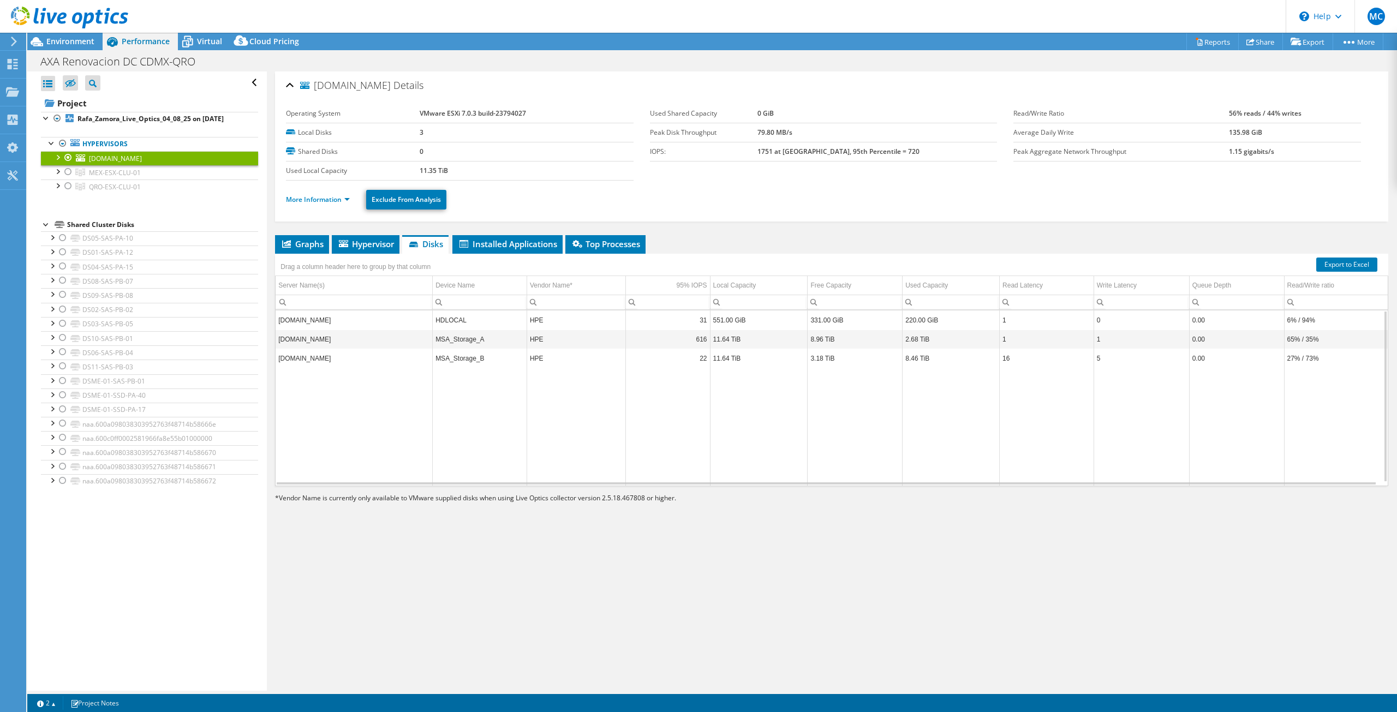
click at [348, 339] on td "[DOMAIN_NAME]" at bounding box center [354, 339] width 157 height 19
click at [725, 336] on td "11.64 TiB" at bounding box center [759, 339] width 98 height 19
click at [341, 198] on link "More Information" at bounding box center [318, 199] width 64 height 9
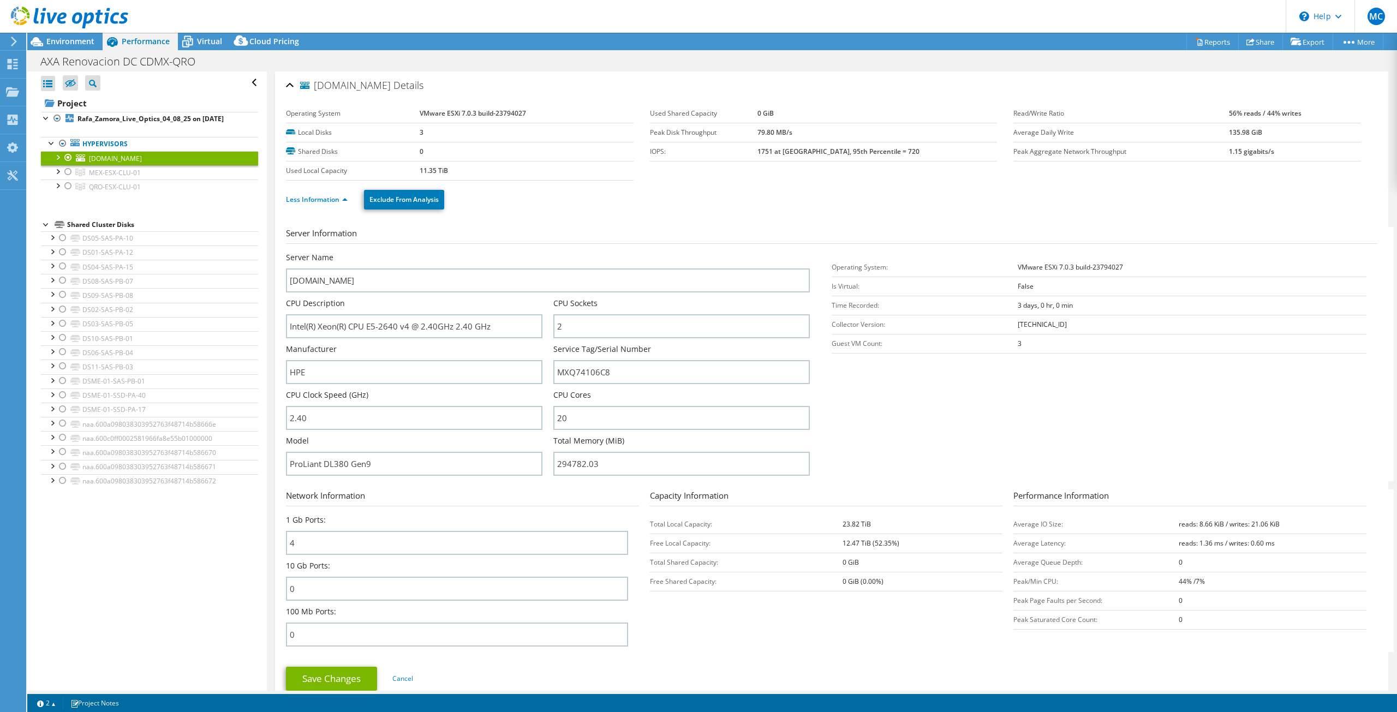
click at [291, 88] on div "[DOMAIN_NAME] Details" at bounding box center [832, 85] width 1092 height 23
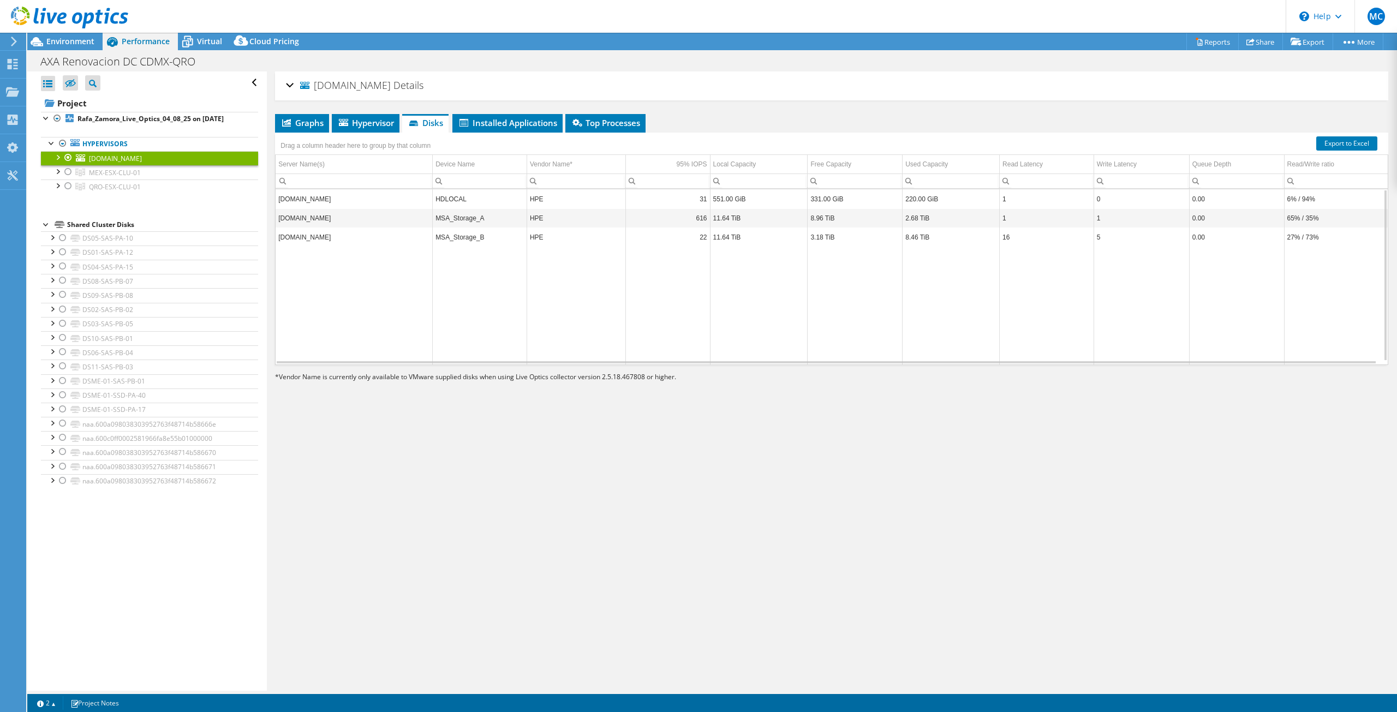
click at [287, 81] on div "[DOMAIN_NAME] Details" at bounding box center [832, 85] width 1092 height 23
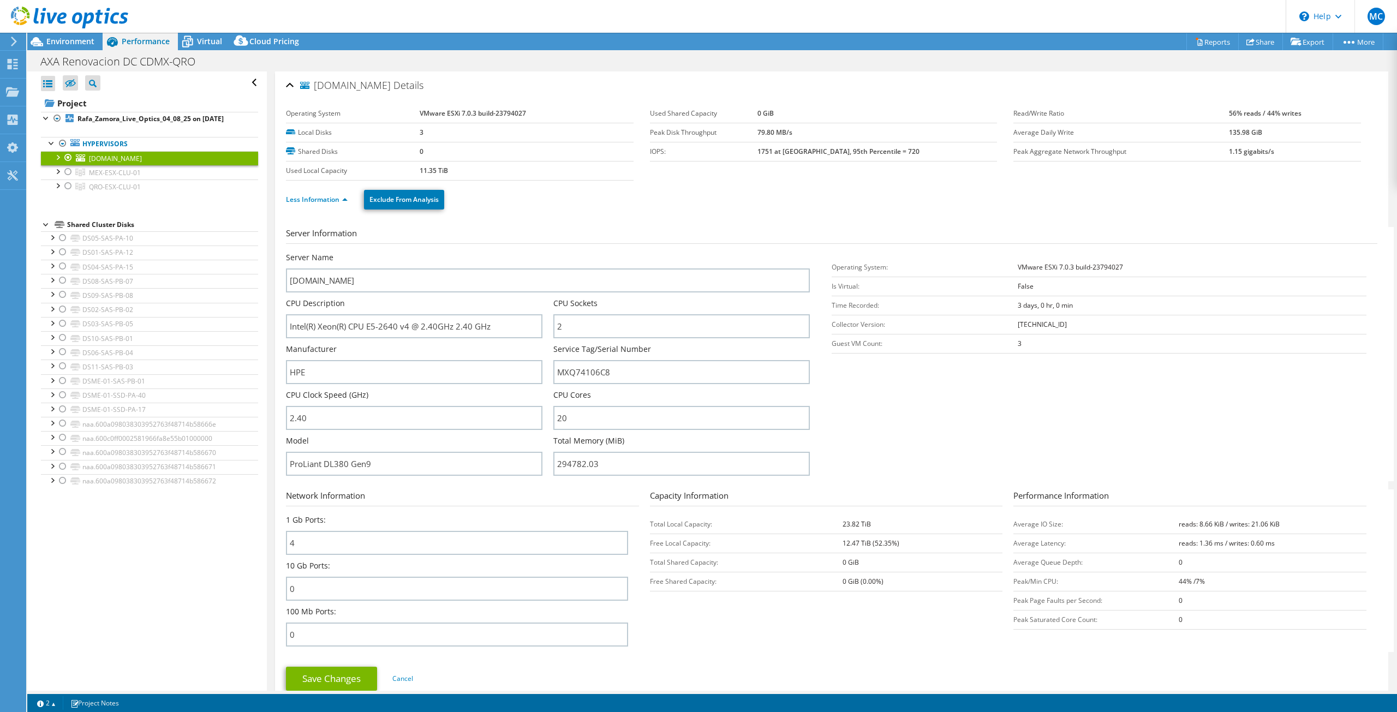
click at [58, 155] on div at bounding box center [57, 156] width 11 height 11
click at [65, 213] on div at bounding box center [62, 214] width 11 height 11
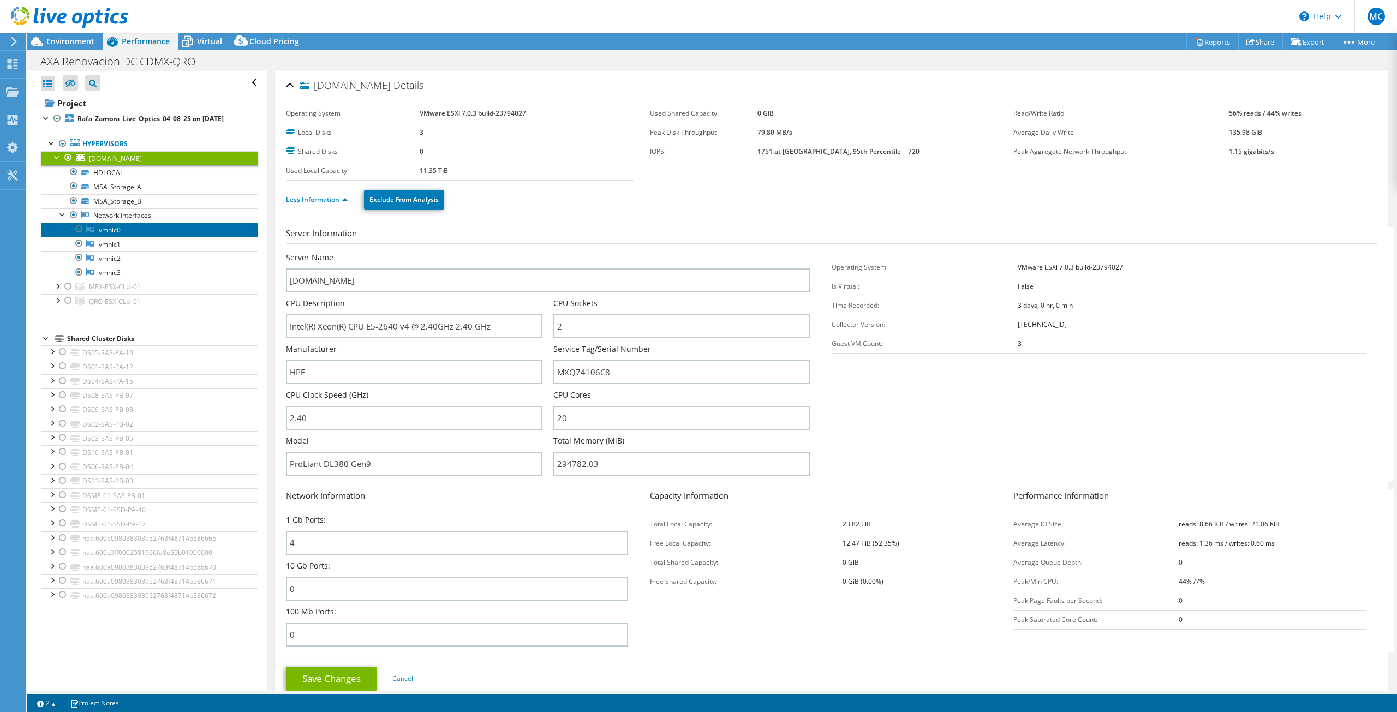
click at [100, 224] on link "vmnic0" at bounding box center [149, 230] width 217 height 14
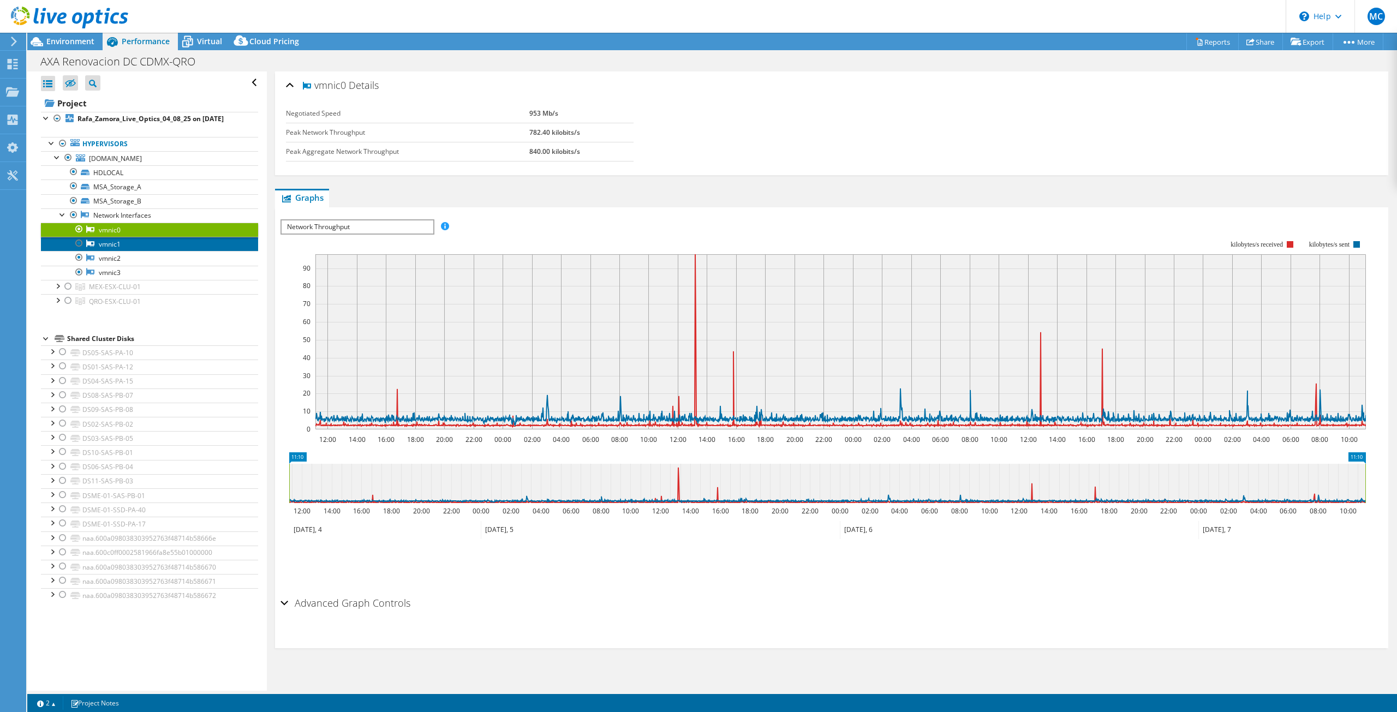
click at [119, 239] on link "vmnic1" at bounding box center [149, 244] width 217 height 14
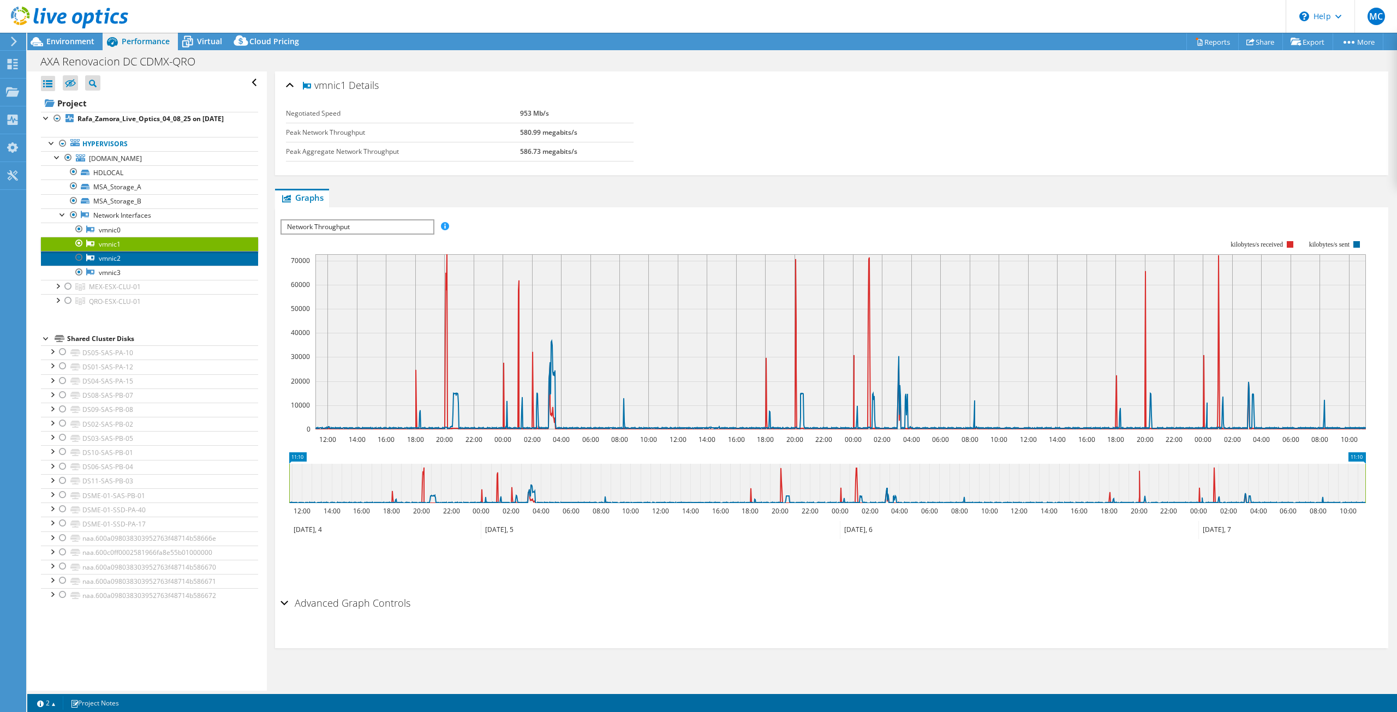
click at [118, 257] on link "vmnic2" at bounding box center [149, 258] width 217 height 14
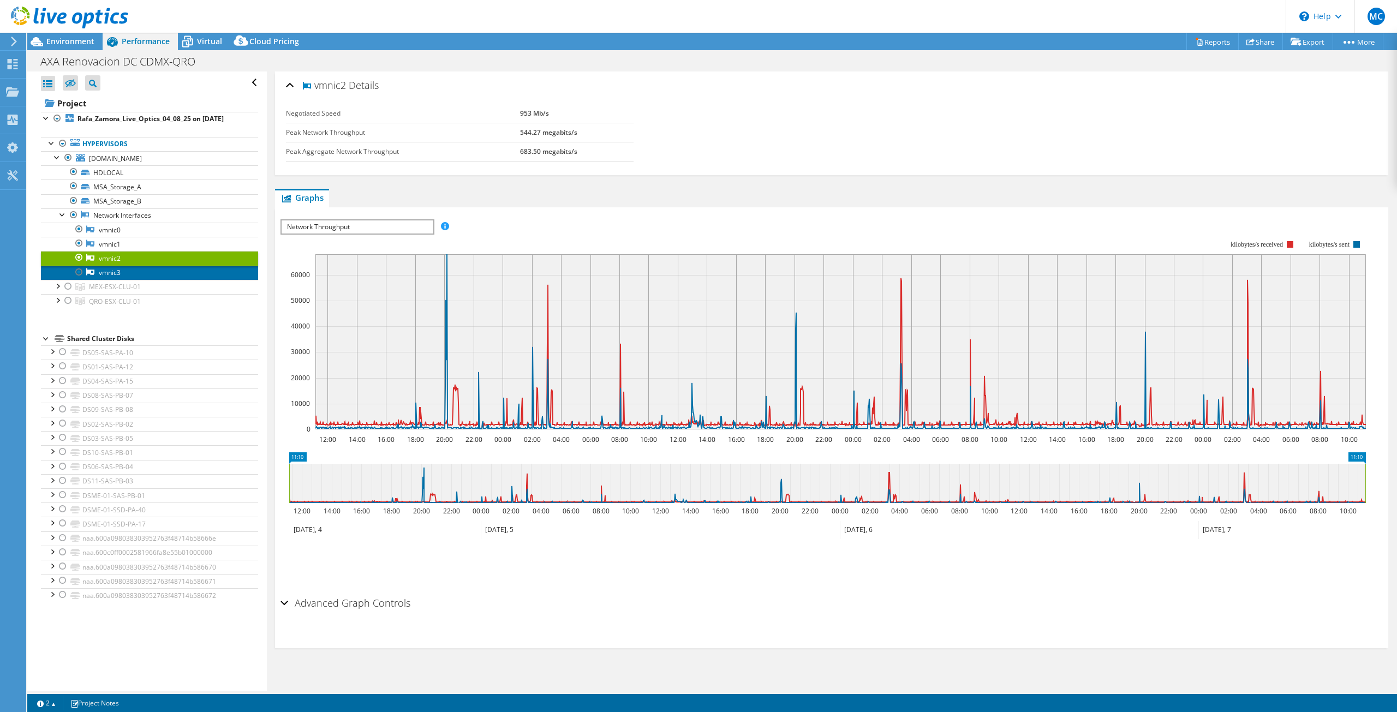
click at [117, 272] on link "vmnic3" at bounding box center [149, 273] width 217 height 14
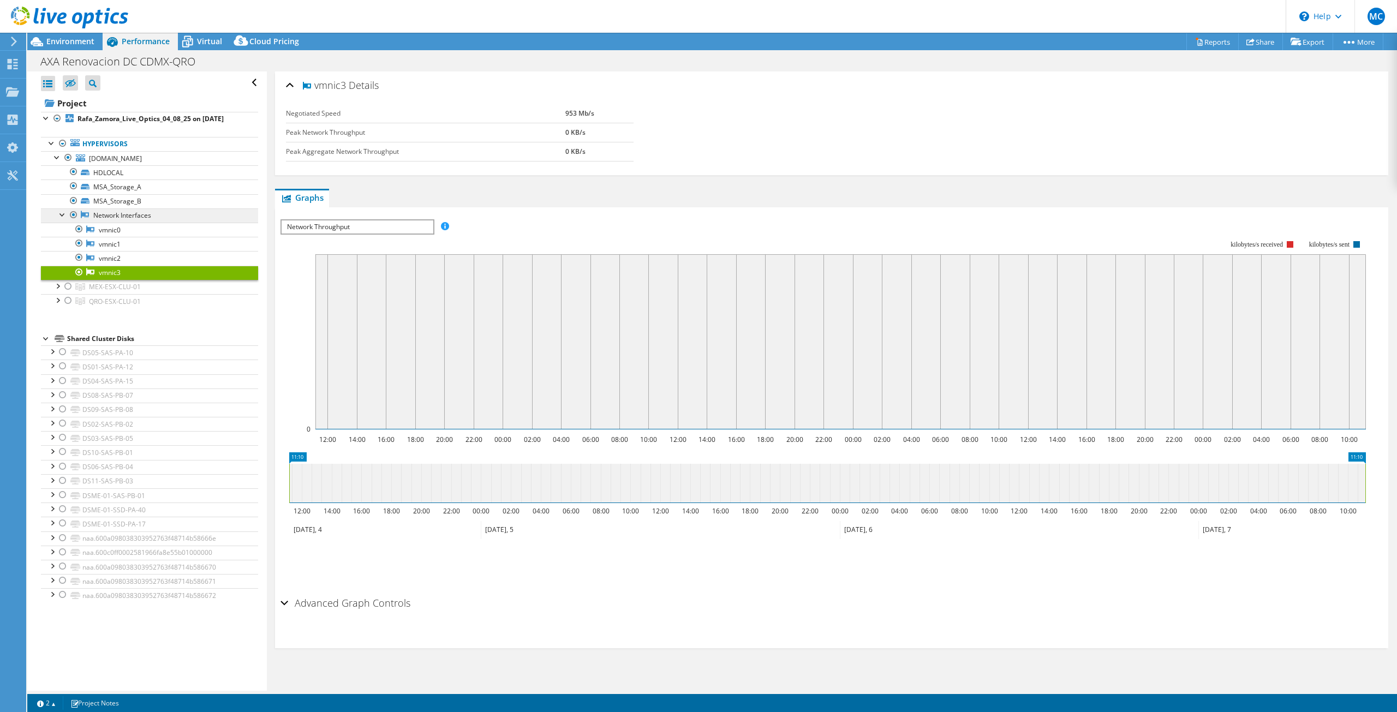
click at [127, 215] on link "Network Interfaces" at bounding box center [149, 216] width 217 height 14
click at [63, 215] on div at bounding box center [62, 214] width 11 height 11
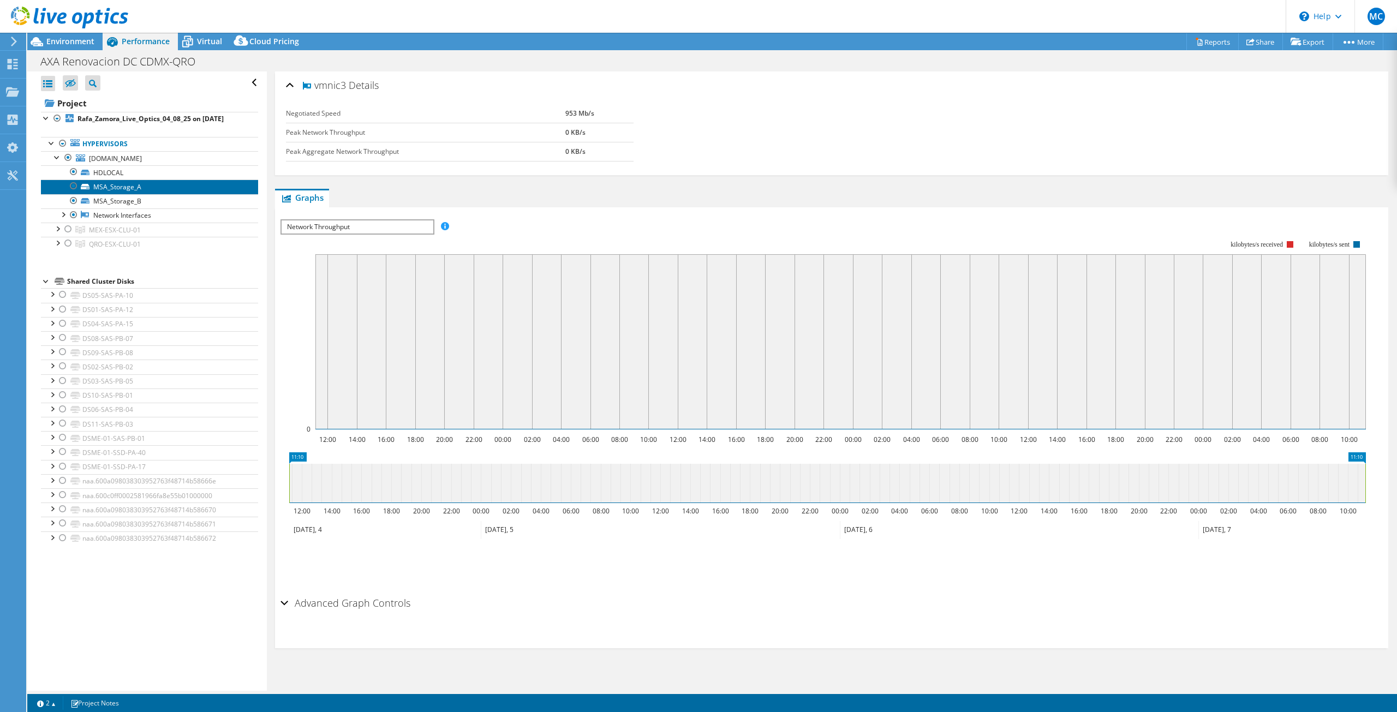
click at [110, 186] on link "MSA_Storage_A" at bounding box center [149, 187] width 217 height 14
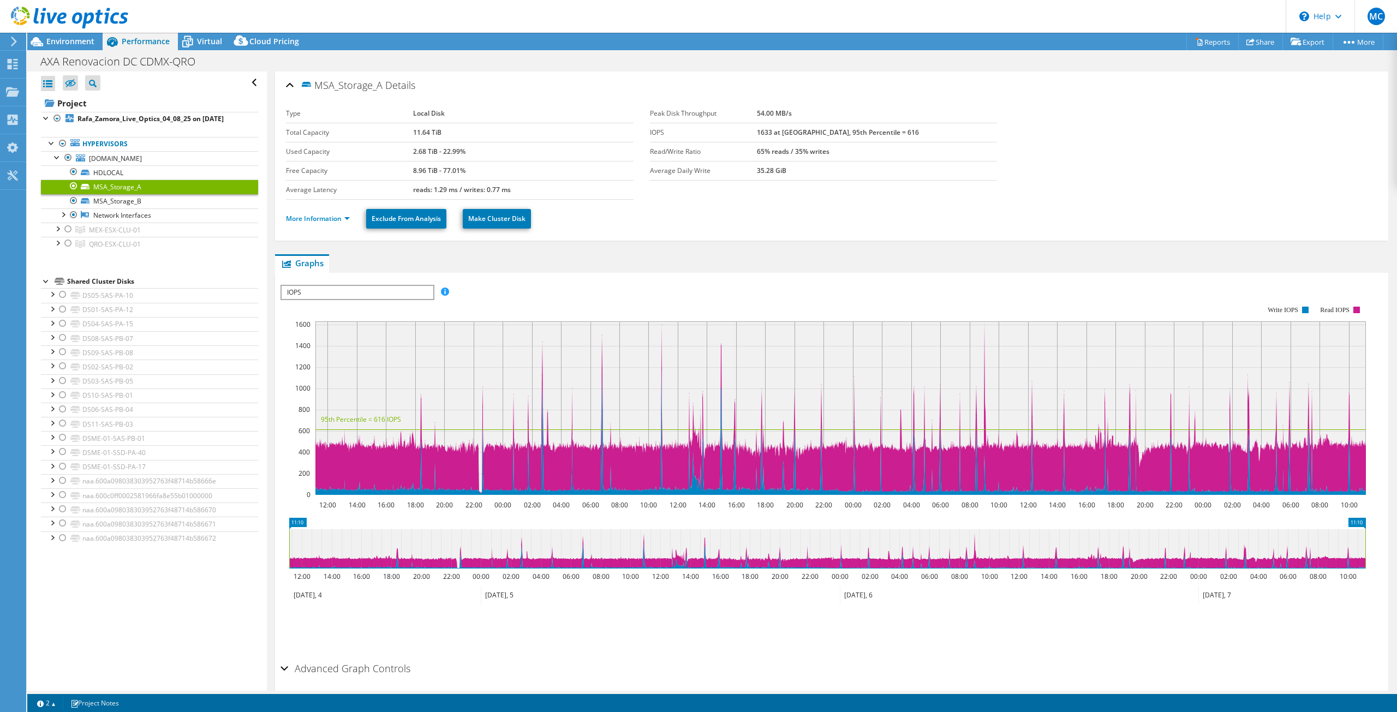
click at [299, 208] on ul "More Information Exclude From Analysis Make Cluster Disk" at bounding box center [832, 217] width 1092 height 22
click at [305, 213] on li "More Information" at bounding box center [321, 219] width 70 height 12
click at [310, 215] on link "More Information" at bounding box center [318, 218] width 64 height 9
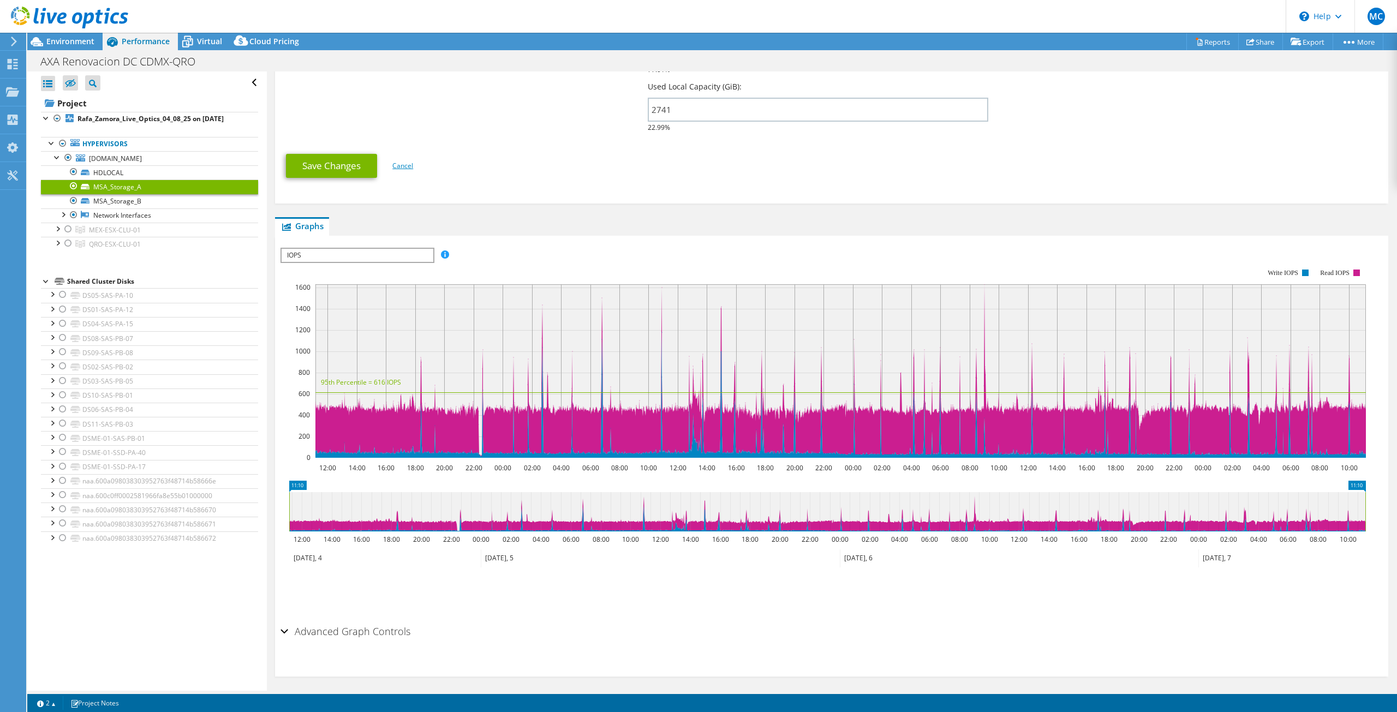
scroll to position [288, 0]
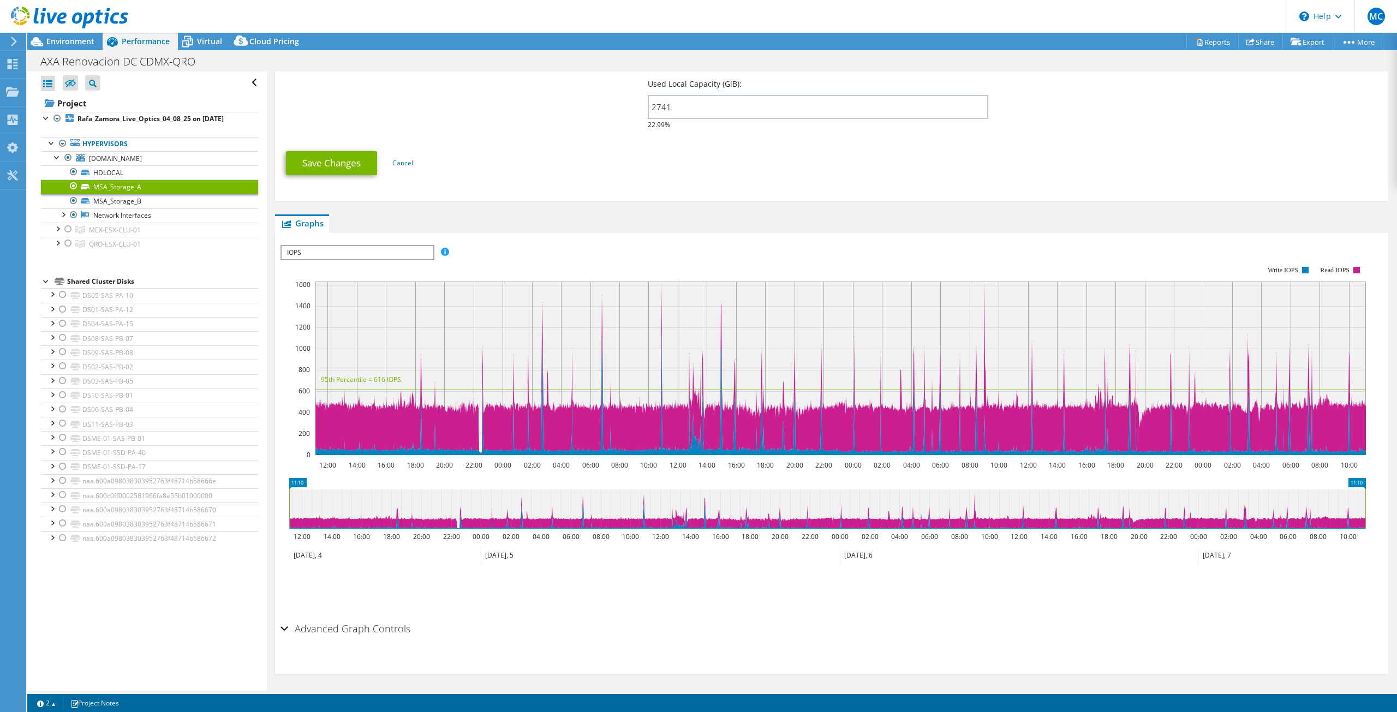
click at [370, 621] on h2 "Advanced Graph Controls" at bounding box center [346, 629] width 130 height 22
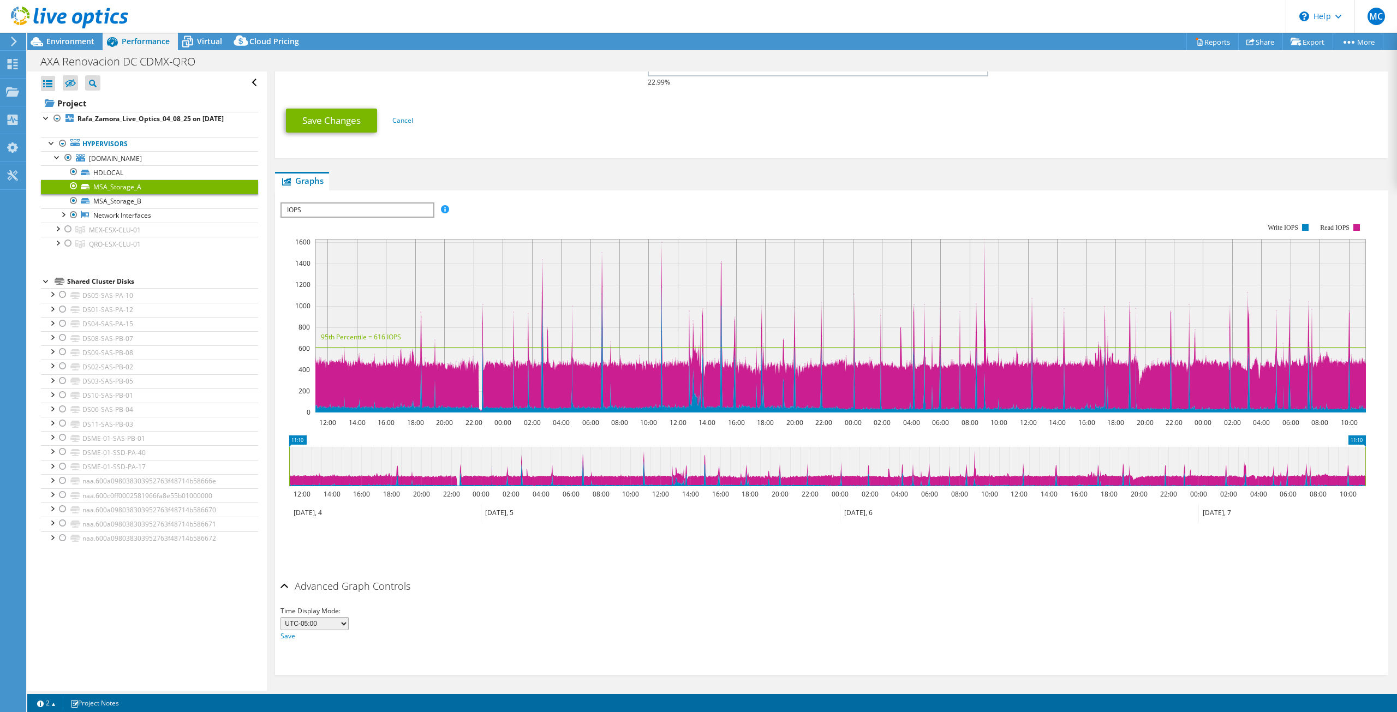
click at [393, 577] on h2 "Advanced Graph Controls" at bounding box center [346, 586] width 130 height 22
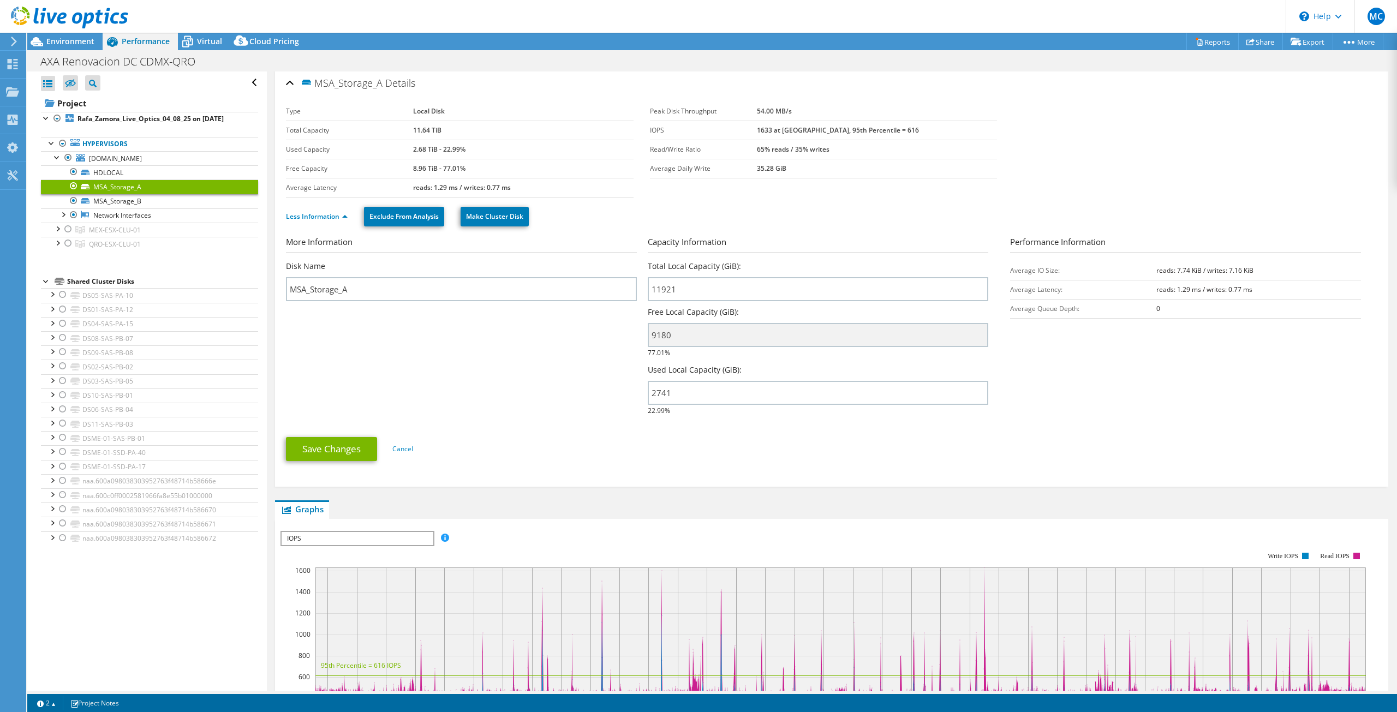
scroll to position [0, 0]
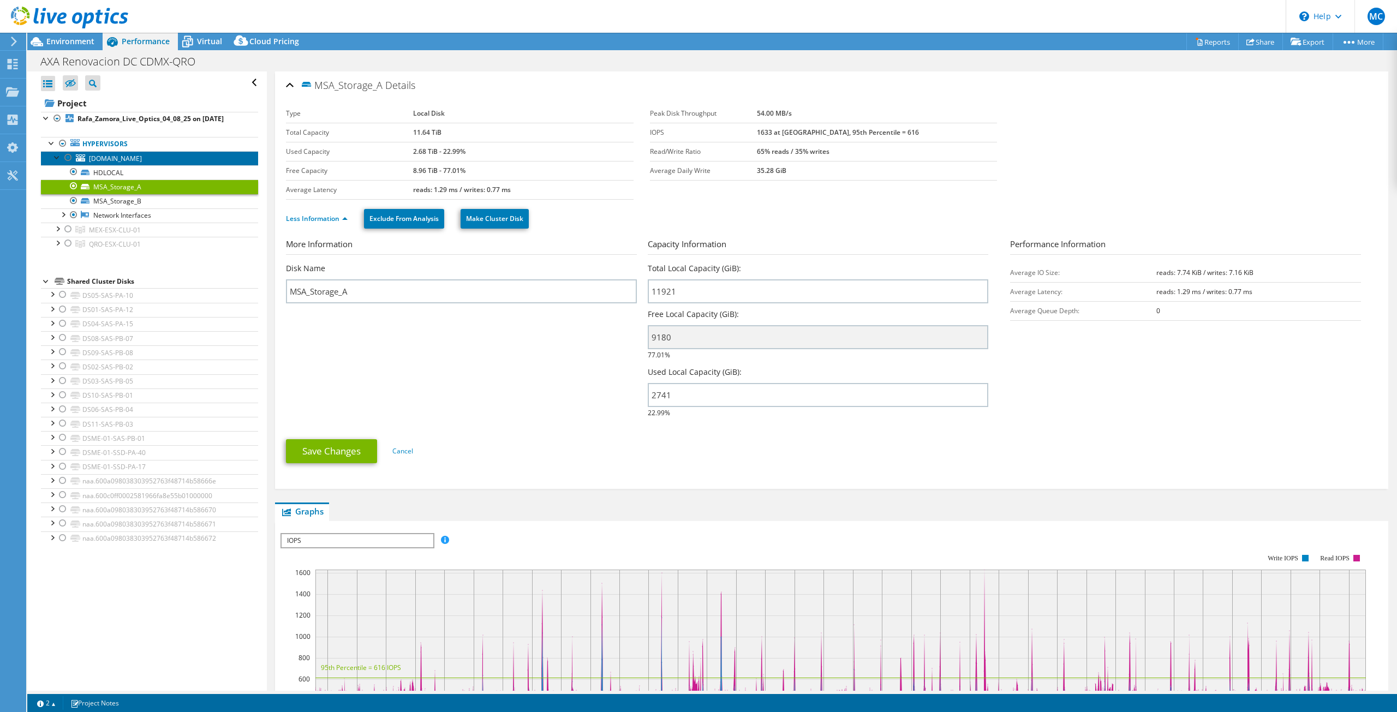
click at [115, 157] on span "[DOMAIN_NAME]" at bounding box center [115, 158] width 53 height 9
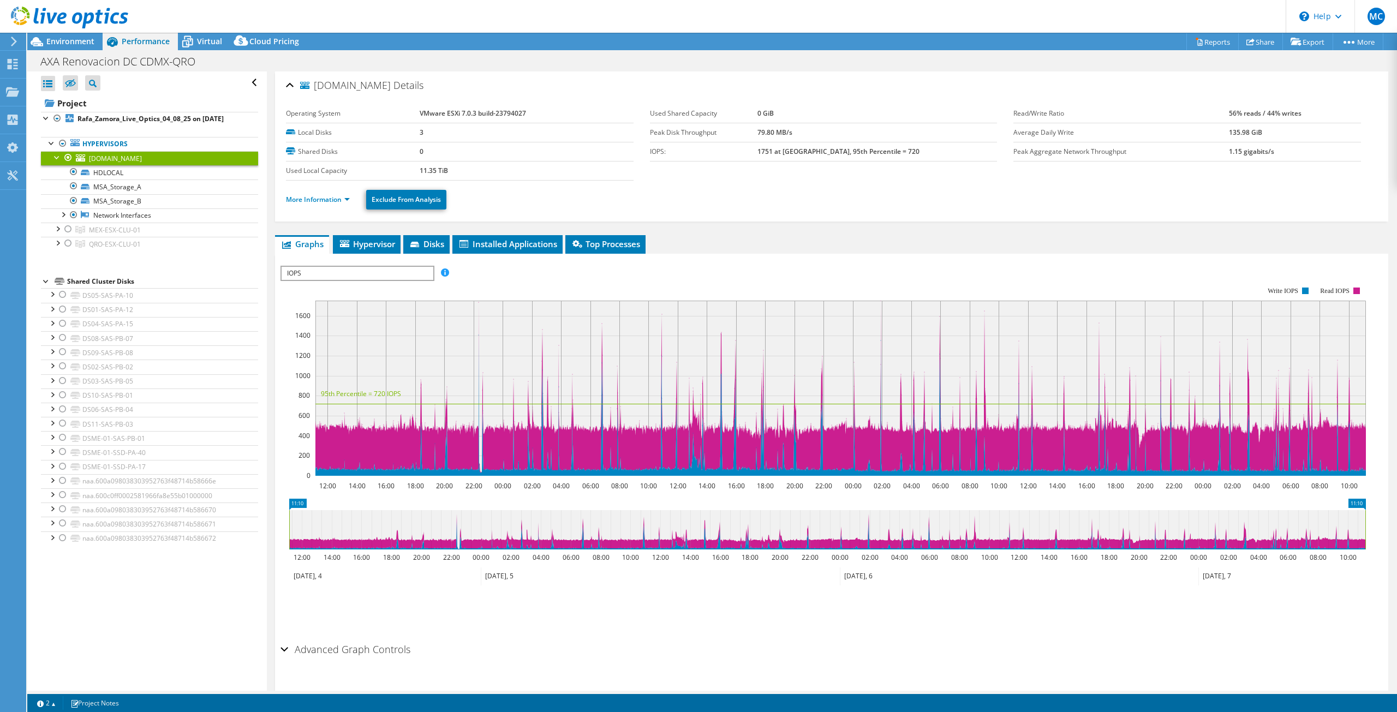
click at [330, 194] on li "More Information" at bounding box center [321, 200] width 70 height 12
click at [330, 195] on link "More Information" at bounding box center [318, 199] width 64 height 9
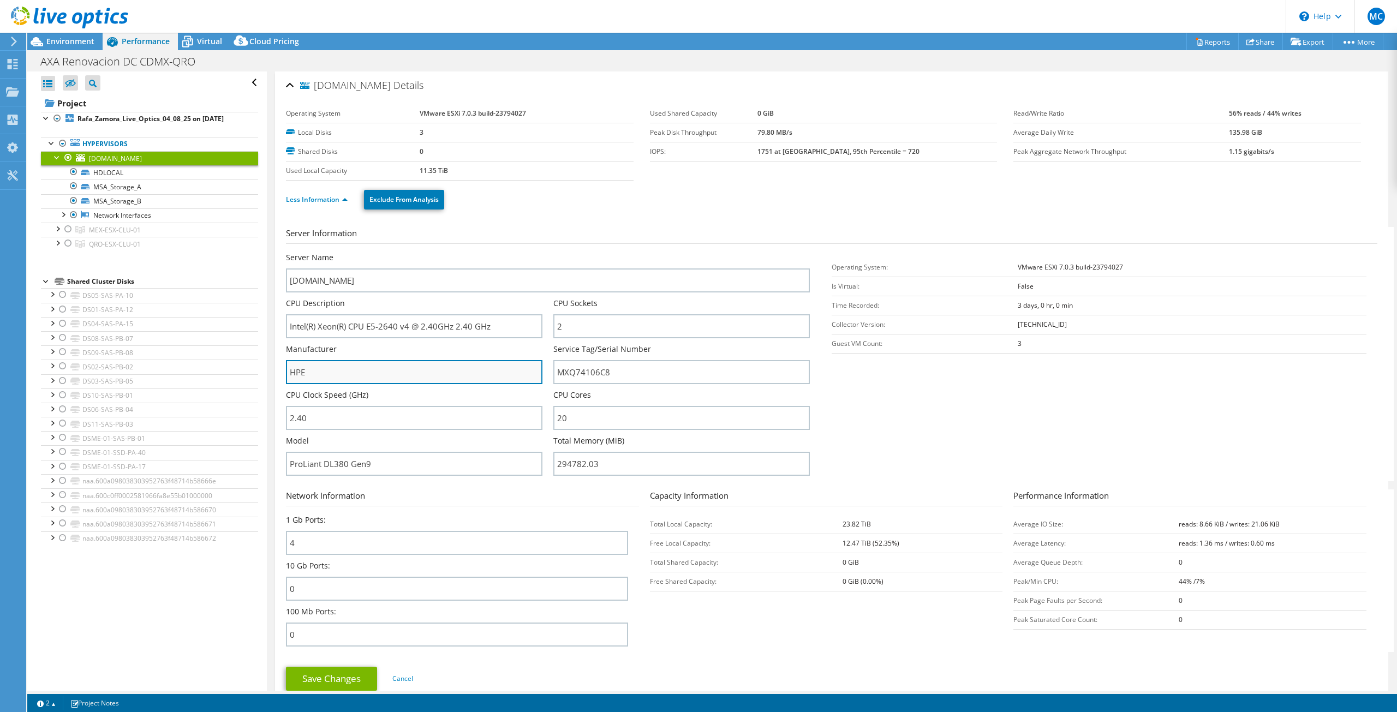
click at [341, 371] on input "HPE" at bounding box center [414, 372] width 257 height 24
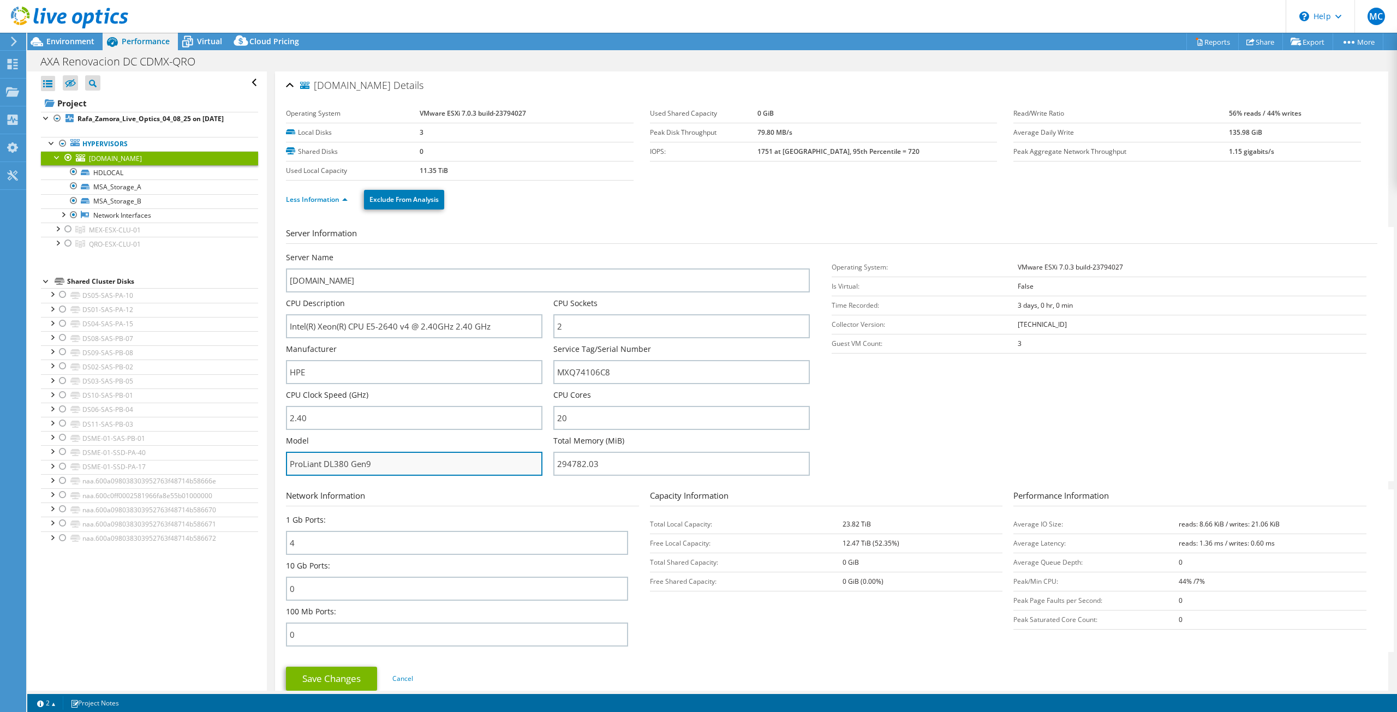
click at [362, 471] on input "ProLiant DL380 Gen9" at bounding box center [414, 464] width 257 height 24
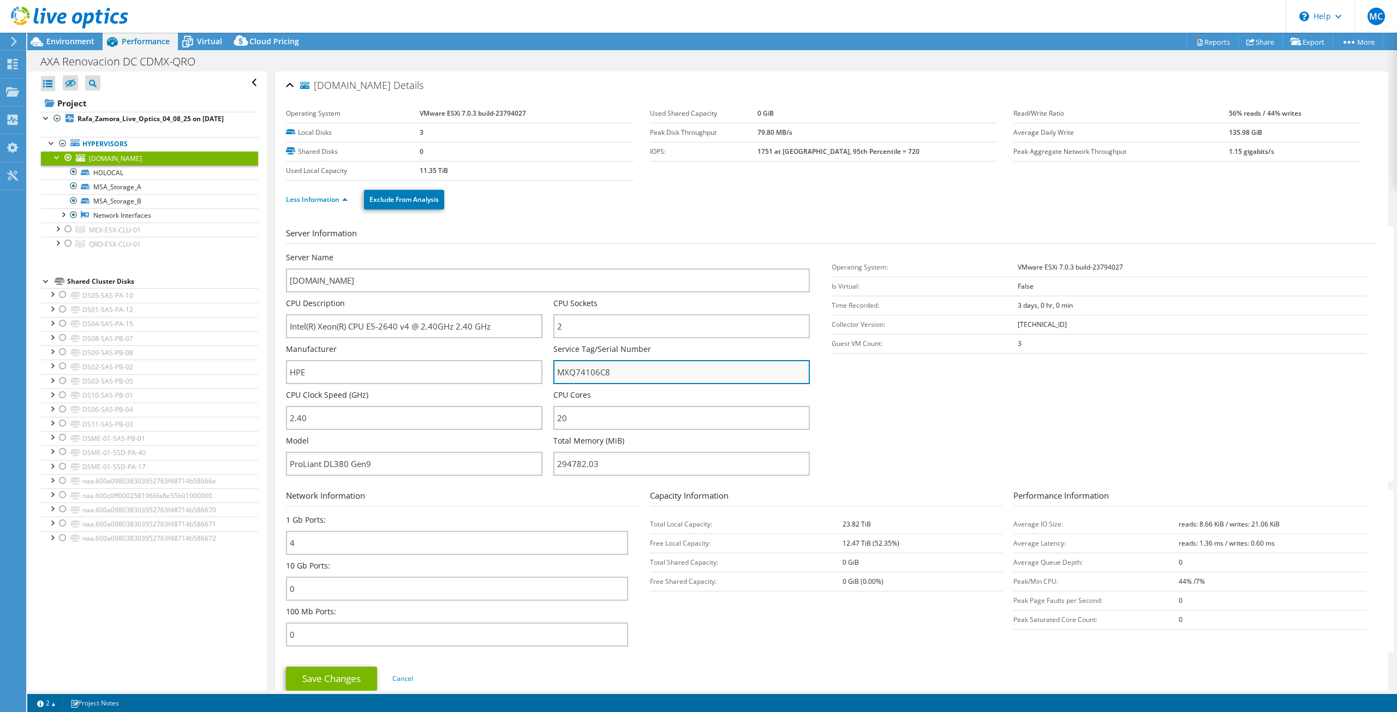
click at [599, 367] on input "MXQ74106C8" at bounding box center [681, 372] width 257 height 24
click at [327, 201] on link "Less Information" at bounding box center [317, 199] width 62 height 9
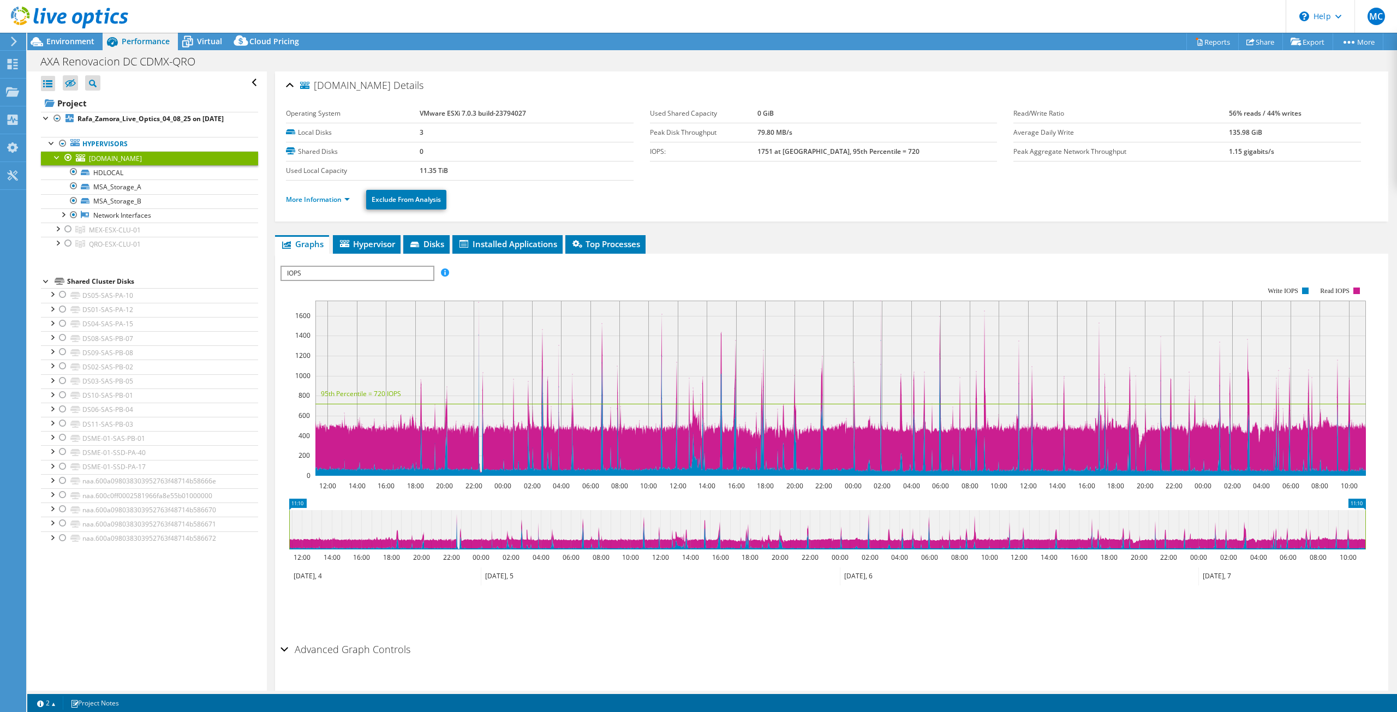
click at [884, 149] on b "1751 at [GEOGRAPHIC_DATA], 95th Percentile = 720" at bounding box center [839, 151] width 162 height 9
click at [888, 156] on td "1751 at [GEOGRAPHIC_DATA], 95th Percentile = 720" at bounding box center [878, 151] width 240 height 19
click at [974, 176] on section "Operating System VMware ESXi 7.0.3 build-23794027 Local Disks 3 Shared Disks 0 …" at bounding box center [650, 142] width 728 height 76
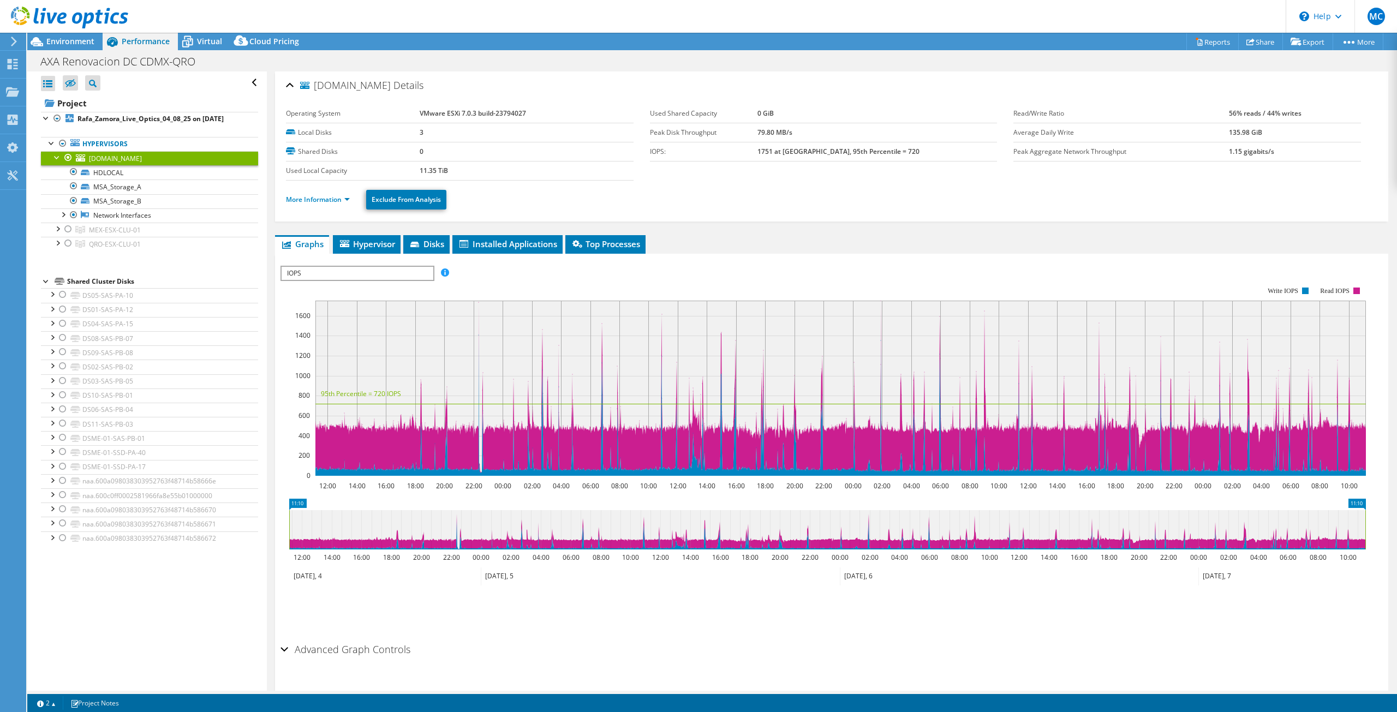
click at [886, 149] on b "1751 at [GEOGRAPHIC_DATA], 95th Percentile = 720" at bounding box center [839, 151] width 162 height 9
drag, startPoint x: 1222, startPoint y: 129, endPoint x: 1255, endPoint y: 133, distance: 34.0
click at [1255, 133] on td "135.98 GiB" at bounding box center [1295, 132] width 132 height 19
click at [888, 147] on b "1751 at [GEOGRAPHIC_DATA], 95th Percentile = 720" at bounding box center [839, 151] width 162 height 9
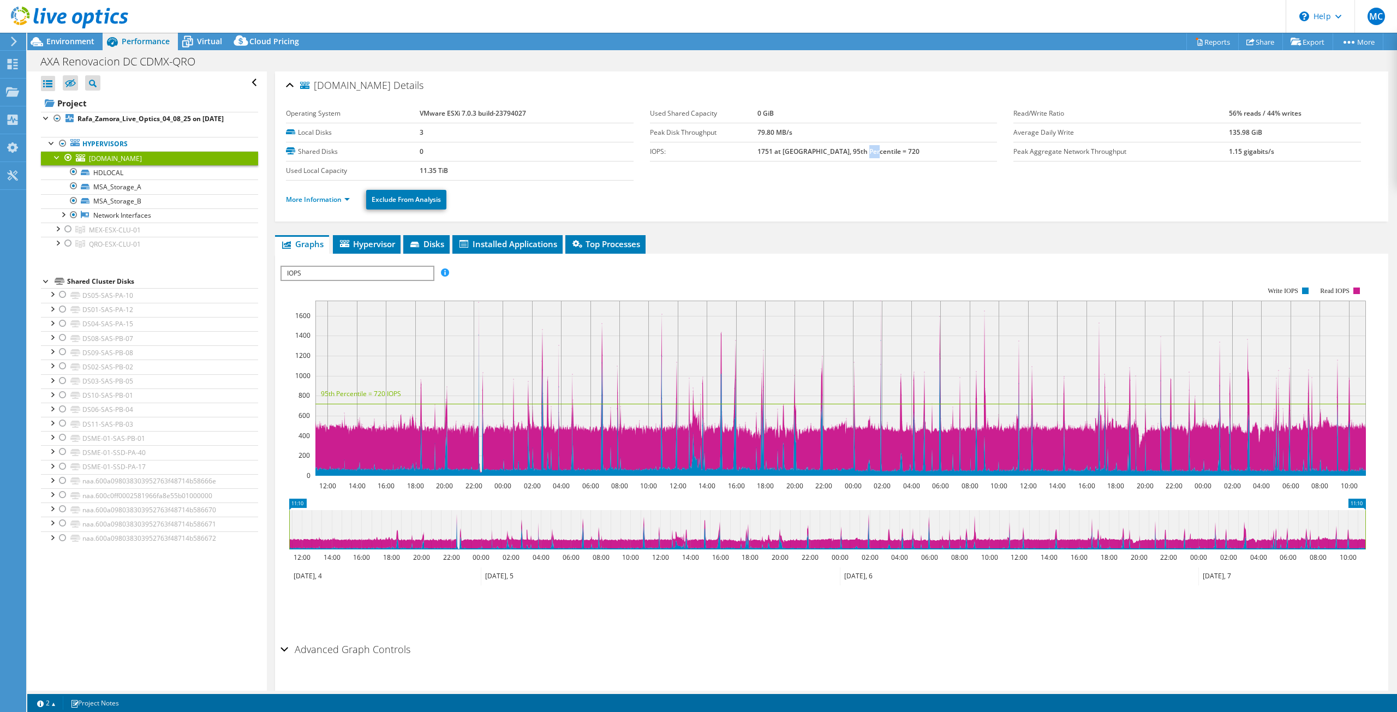
click at [888, 147] on b "1751 at [GEOGRAPHIC_DATA], 95th Percentile = 720" at bounding box center [839, 151] width 162 height 9
click at [793, 148] on b "1751 at [GEOGRAPHIC_DATA], 95th Percentile = 720" at bounding box center [839, 151] width 162 height 9
click at [602, 329] on rect at bounding box center [840, 388] width 1051 height 175
click at [889, 153] on b "1751 at [GEOGRAPHIC_DATA], 95th Percentile = 720" at bounding box center [839, 151] width 162 height 9
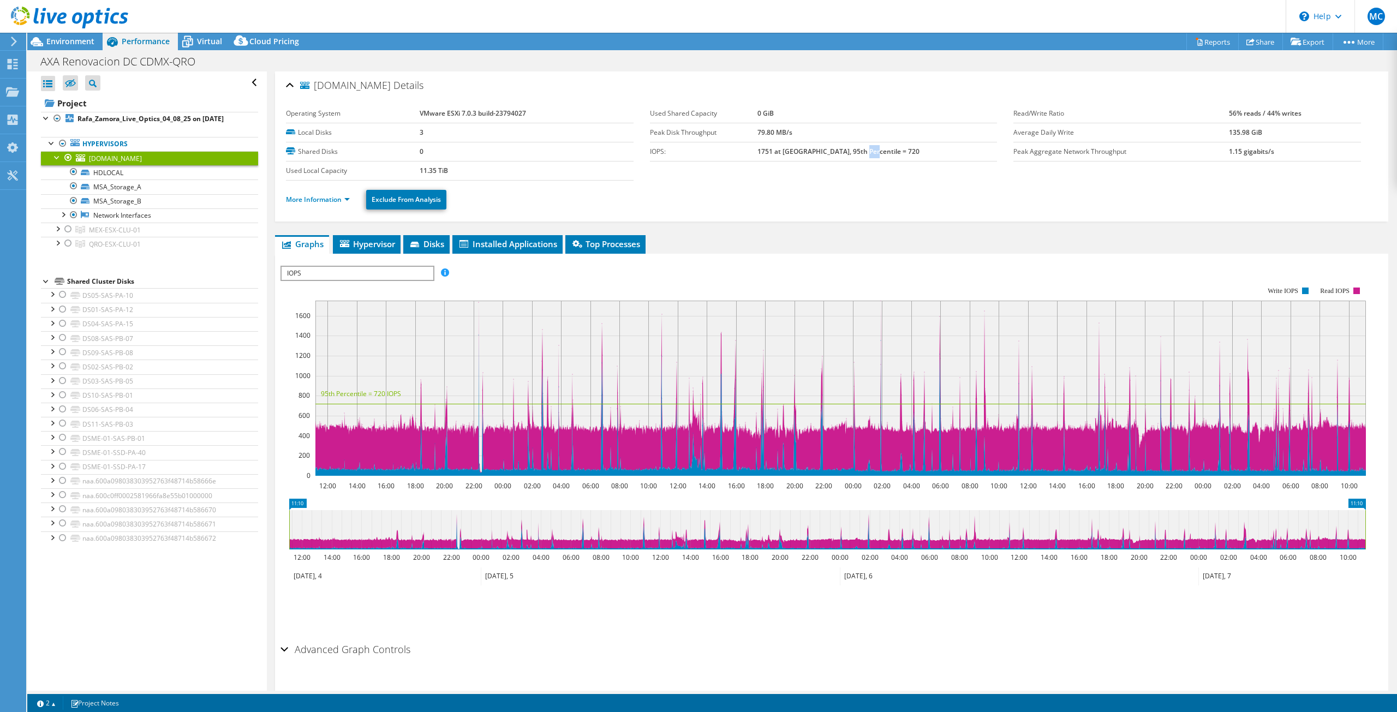
click at [889, 153] on b "1751 at [GEOGRAPHIC_DATA], 95th Percentile = 720" at bounding box center [839, 151] width 162 height 9
click at [886, 148] on b "1751 at [GEOGRAPHIC_DATA], 95th Percentile = 720" at bounding box center [839, 151] width 162 height 9
click at [1225, 231] on div "[DOMAIN_NAME] Details Operating System VMware ESXi 7.0.3 build-23794027 Local D…" at bounding box center [832, 393] width 1130 height 642
click at [1207, 42] on link "Reports" at bounding box center [1213, 41] width 52 height 17
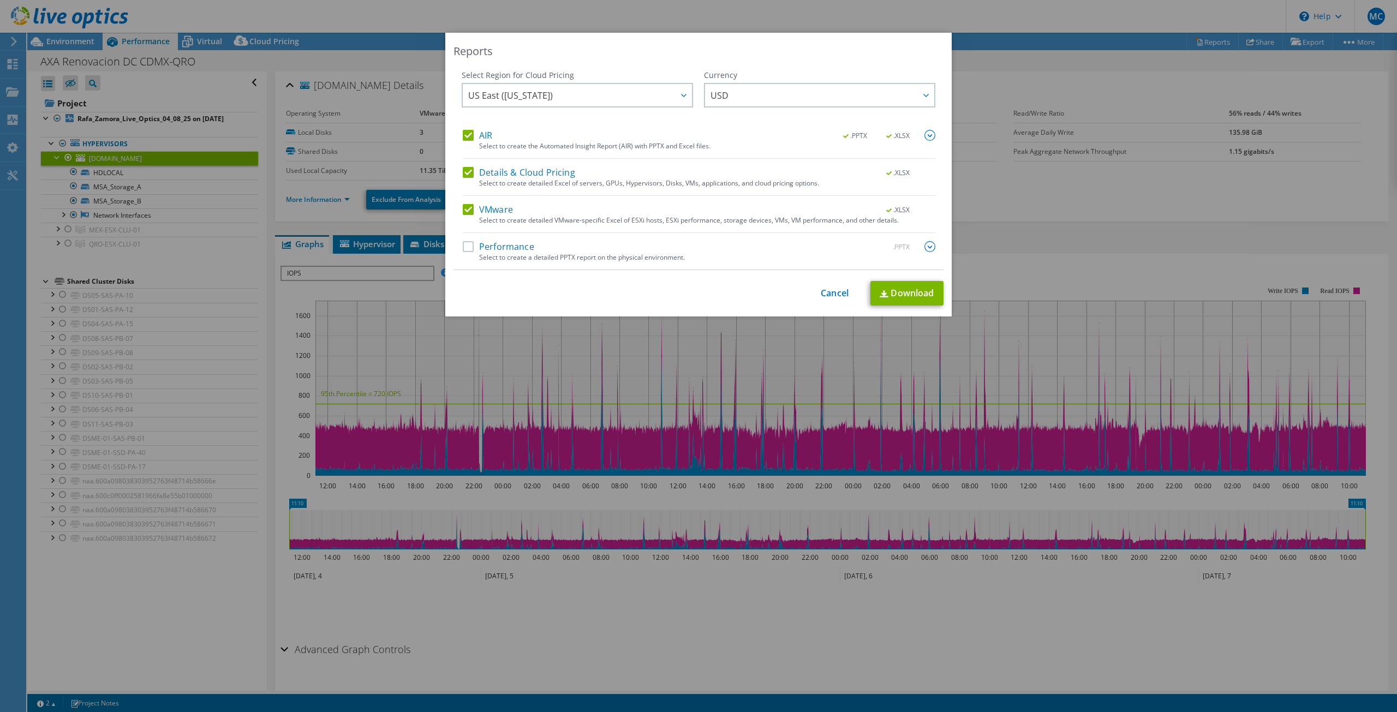
click at [465, 133] on label "AIR" at bounding box center [477, 135] width 29 height 11
click at [0, 0] on input "AIR" at bounding box center [0, 0] width 0 height 0
click at [463, 170] on label "Details & Cloud Pricing" at bounding box center [519, 172] width 112 height 11
click at [0, 0] on input "Details & Cloud Pricing" at bounding box center [0, 0] width 0 height 0
click at [465, 241] on label "Performance" at bounding box center [499, 246] width 72 height 11
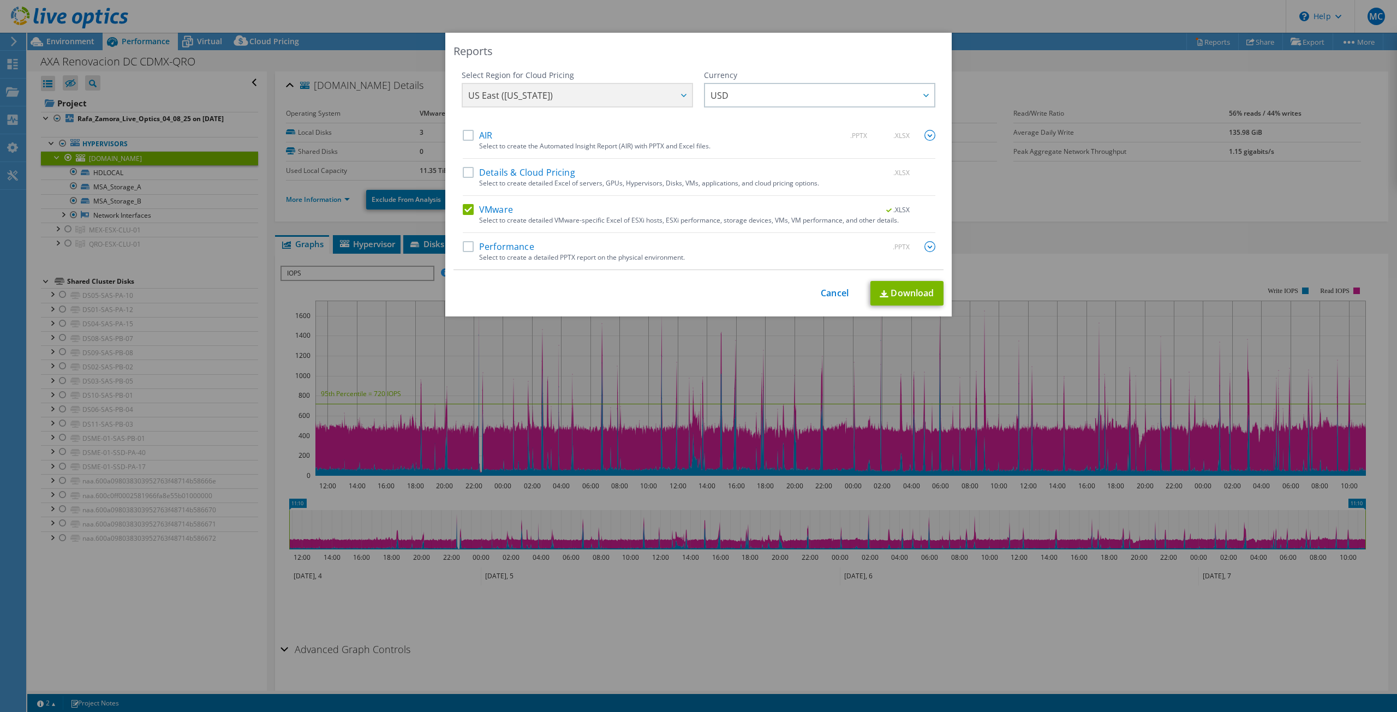
click at [0, 0] on input "Performance" at bounding box center [0, 0] width 0 height 0
click at [925, 245] on img at bounding box center [930, 246] width 11 height 11
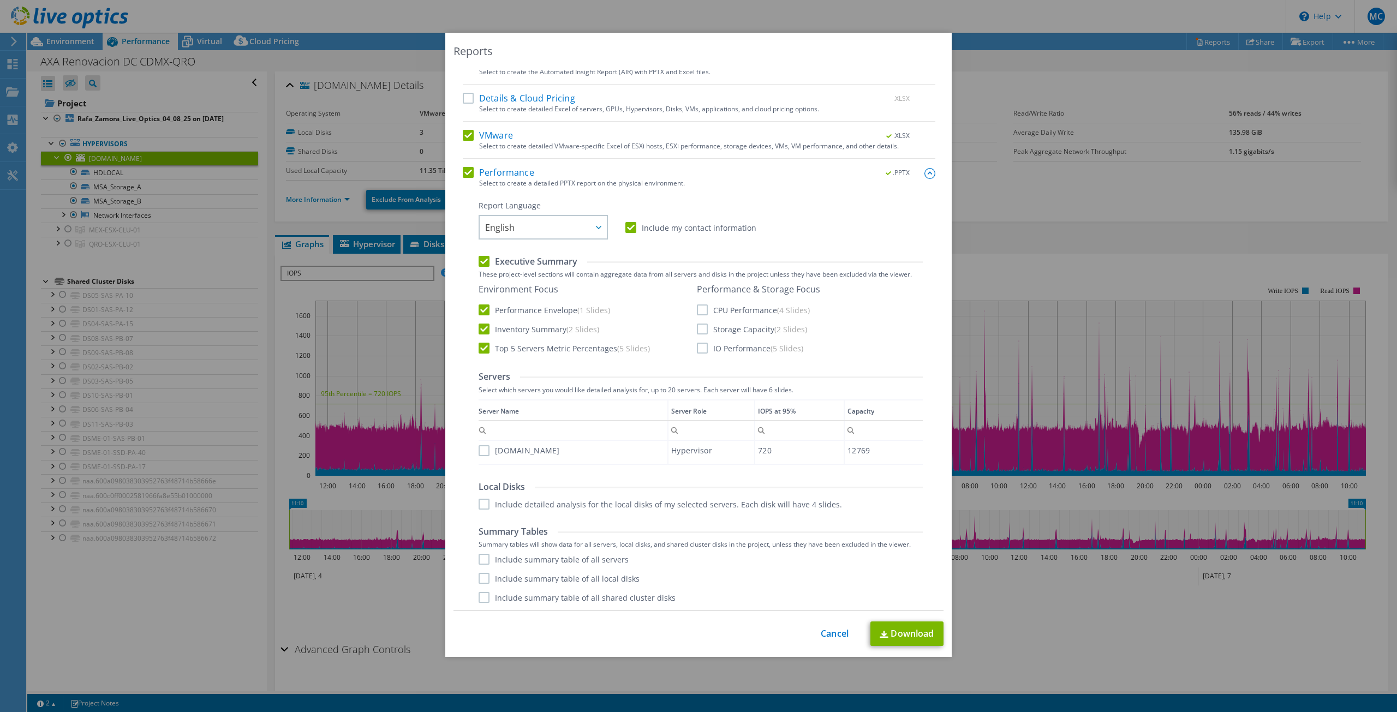
scroll to position [74, 0]
click at [697, 308] on label "CPU Performance (4 Slides)" at bounding box center [753, 310] width 113 height 11
click at [0, 0] on input "CPU Performance (4 Slides)" at bounding box center [0, 0] width 0 height 0
drag, startPoint x: 694, startPoint y: 329, endPoint x: 694, endPoint y: 337, distance: 8.2
click at [697, 329] on label "Storage Capacity (2 Slides)" at bounding box center [752, 329] width 110 height 11
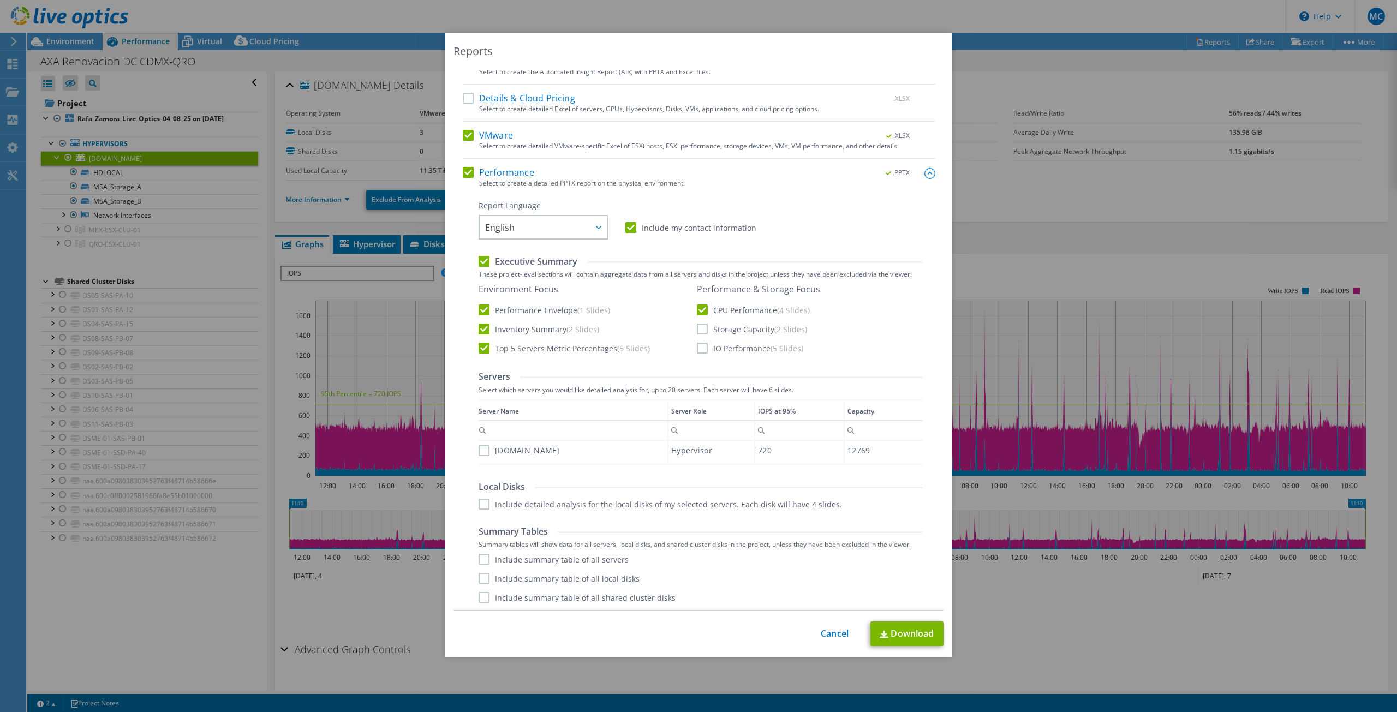
click at [0, 0] on input "Storage Capacity (2 Slides)" at bounding box center [0, 0] width 0 height 0
click at [699, 347] on label "IO Performance (5 Slides)" at bounding box center [750, 348] width 106 height 11
click at [0, 0] on input "IO Performance (5 Slides)" at bounding box center [0, 0] width 0 height 0
click at [479, 449] on label "[DOMAIN_NAME]" at bounding box center [519, 449] width 81 height 11
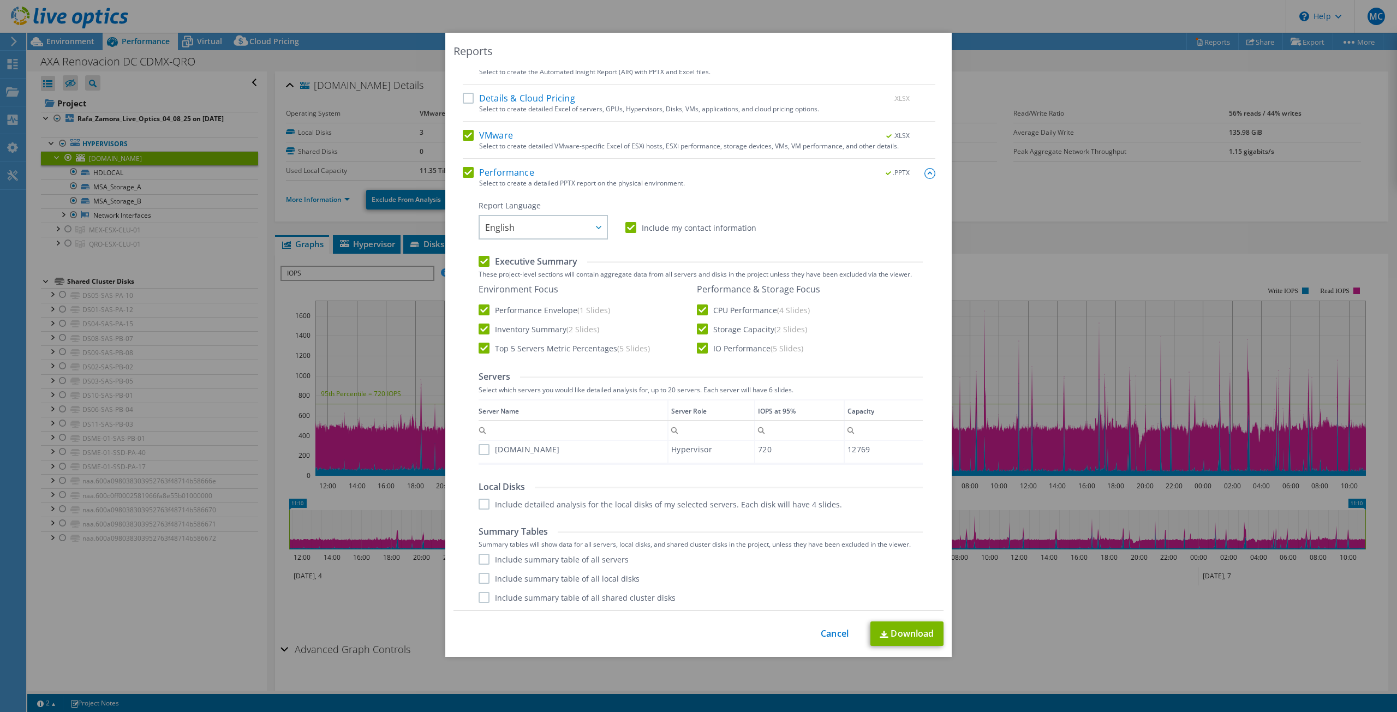
click at [0, 0] on input "[DOMAIN_NAME]" at bounding box center [0, 0] width 0 height 0
click at [479, 501] on label "Include detailed analysis for the local disks of my selected servers. Each disk…" at bounding box center [661, 504] width 364 height 11
click at [0, 0] on input "Include detailed analysis for the local disks of my selected servers. Each disk…" at bounding box center [0, 0] width 0 height 0
click at [479, 554] on label "Include summary table of all servers" at bounding box center [554, 559] width 150 height 11
click at [0, 0] on input "Include summary table of all servers" at bounding box center [0, 0] width 0 height 0
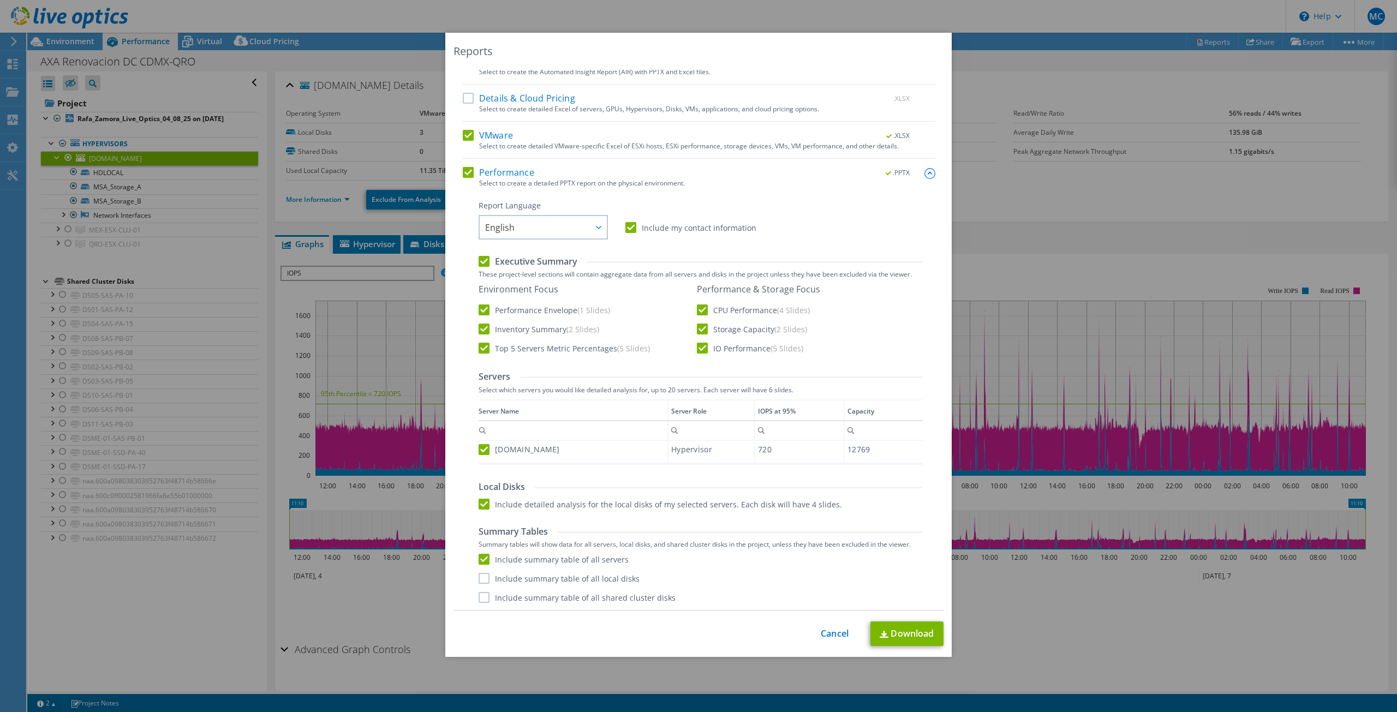
click at [479, 576] on label "Include summary table of all local disks" at bounding box center [559, 578] width 161 height 11
click at [0, 0] on input "Include summary table of all local disks" at bounding box center [0, 0] width 0 height 0
click at [480, 597] on label "Include summary table of all shared cluster disks" at bounding box center [577, 597] width 197 height 11
click at [0, 0] on input "Include summary table of all shared cluster disks" at bounding box center [0, 0] width 0 height 0
click at [889, 629] on link "Download" at bounding box center [907, 634] width 73 height 25
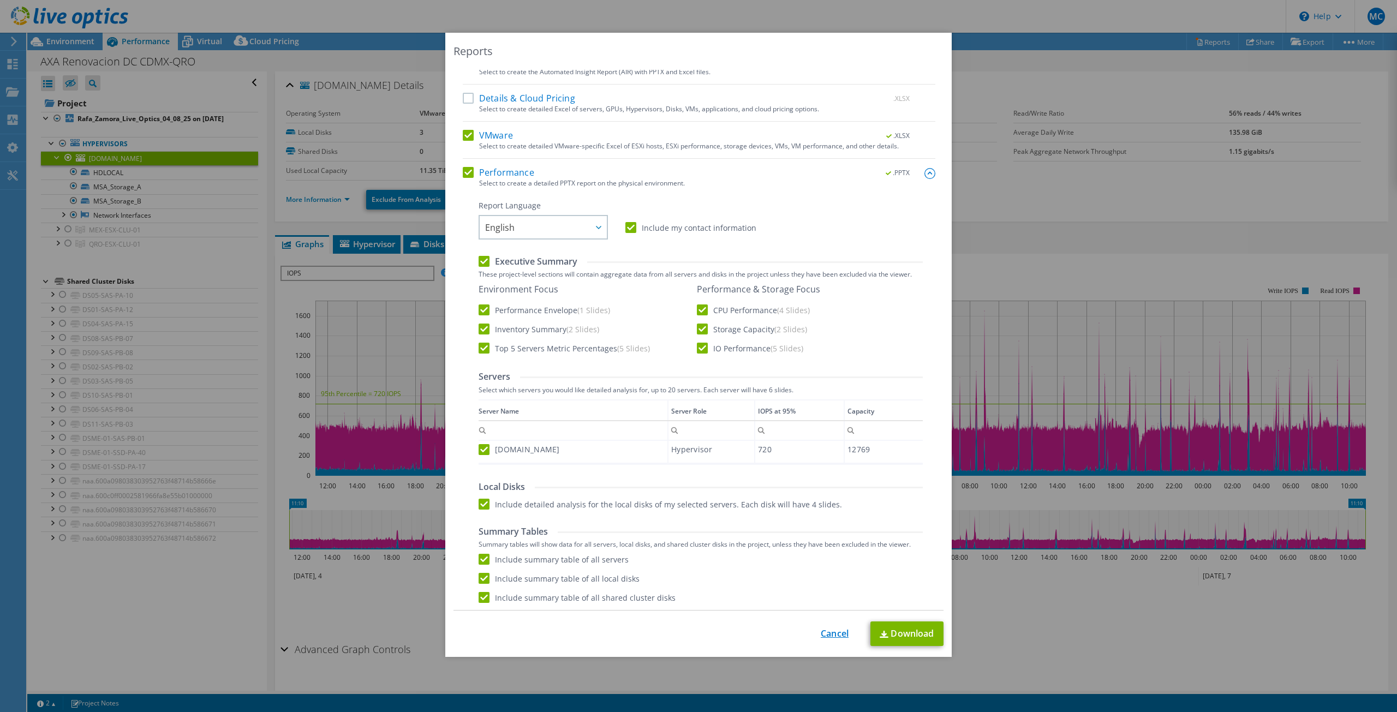
click at [837, 636] on link "Cancel" at bounding box center [835, 634] width 28 height 10
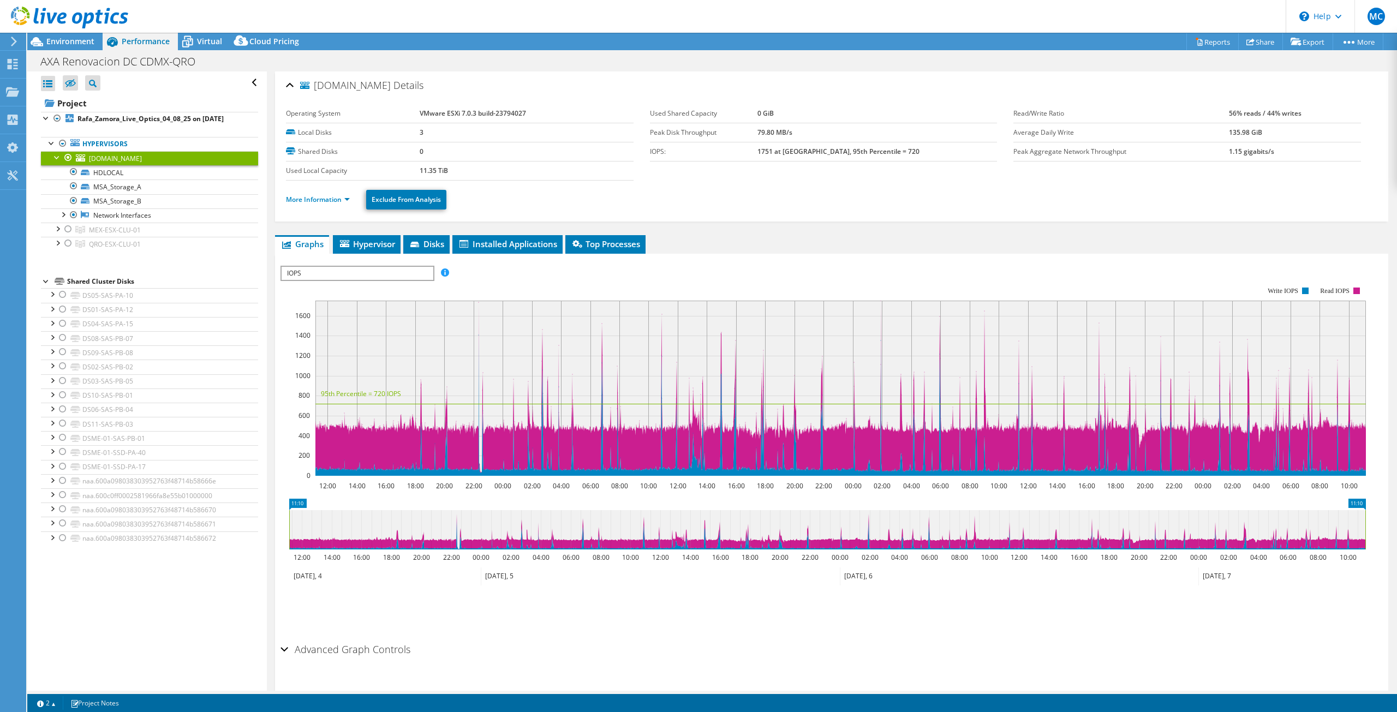
click at [61, 36] on div at bounding box center [64, 18] width 128 height 37
click at [63, 38] on span "Environment" at bounding box center [70, 41] width 48 height 10
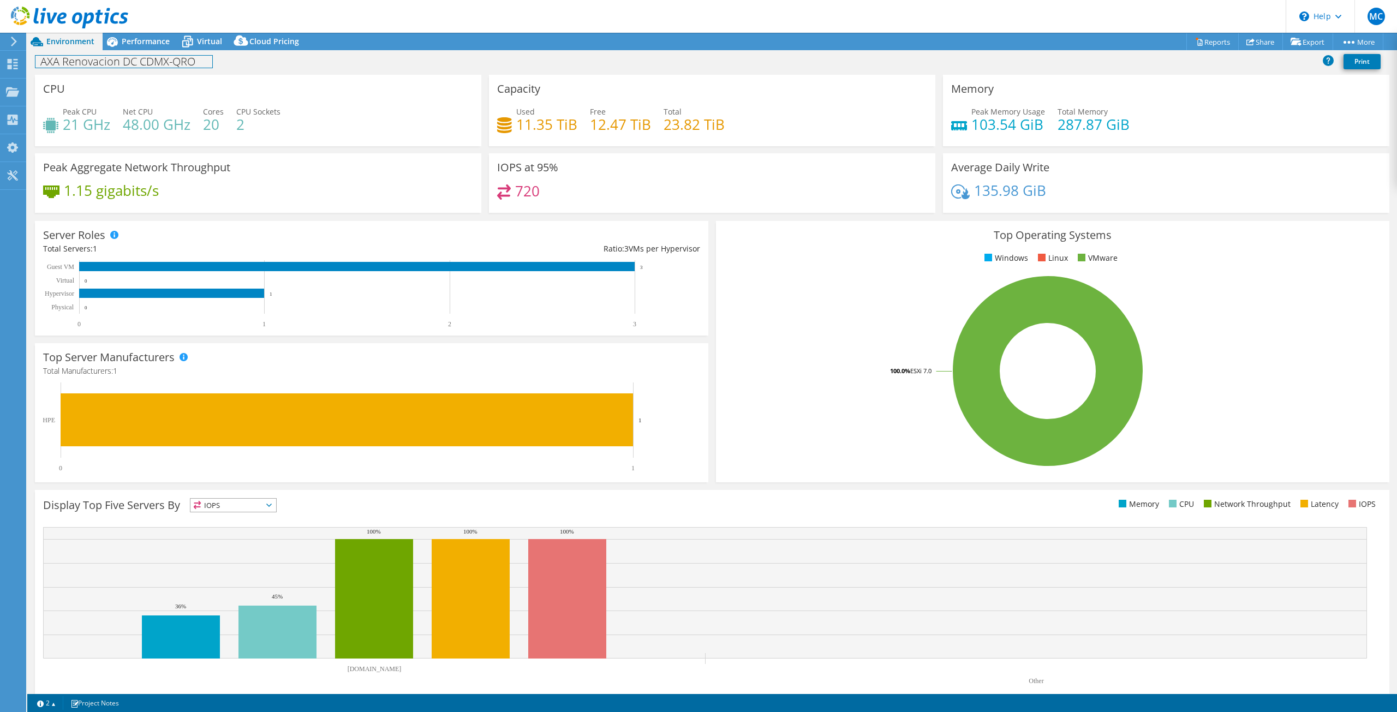
click at [203, 52] on div "AXA Renovacion DC CDMX-QRO Print" at bounding box center [712, 61] width 1370 height 20
click at [203, 46] on div "Virtual" at bounding box center [204, 41] width 52 height 17
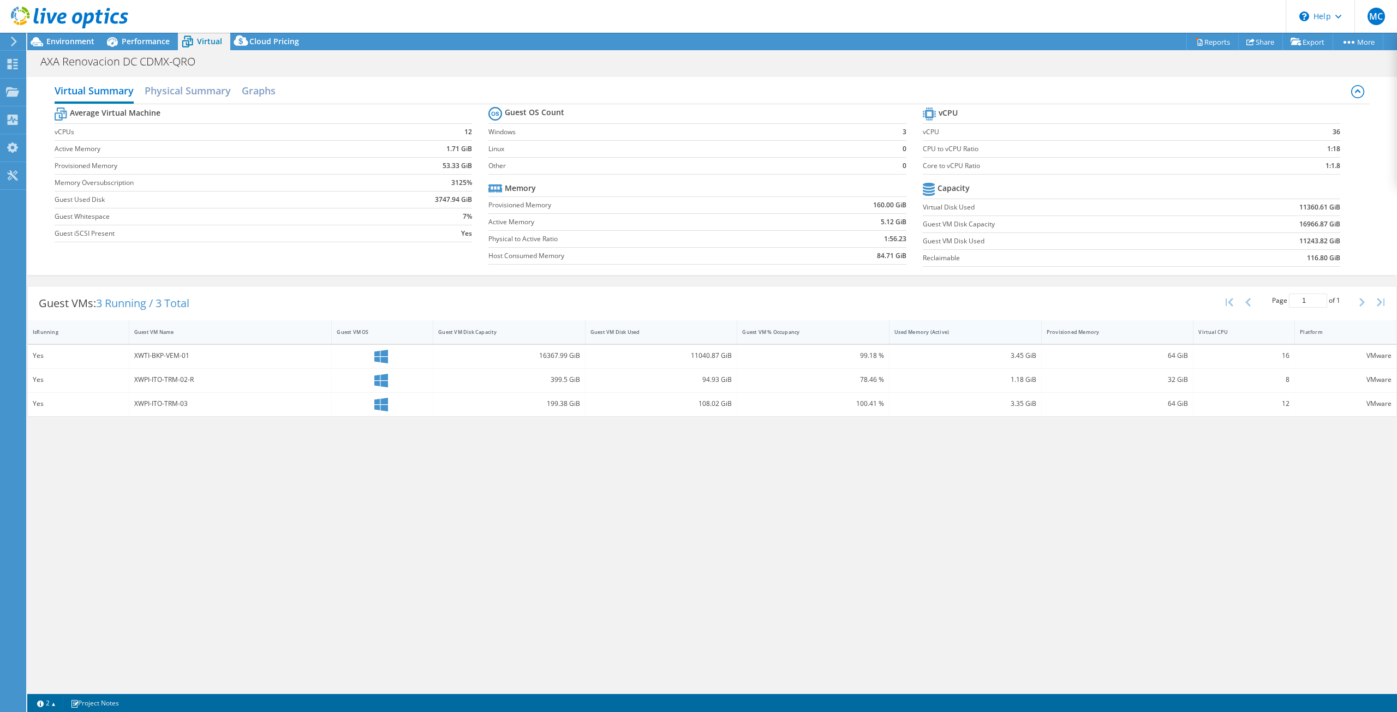
click at [944, 334] on div "Used Memory (Active)" at bounding box center [959, 332] width 139 height 17
click at [954, 335] on div "Used Memory (Active)" at bounding box center [959, 332] width 139 height 17
